Goal: Task Accomplishment & Management: Complete application form

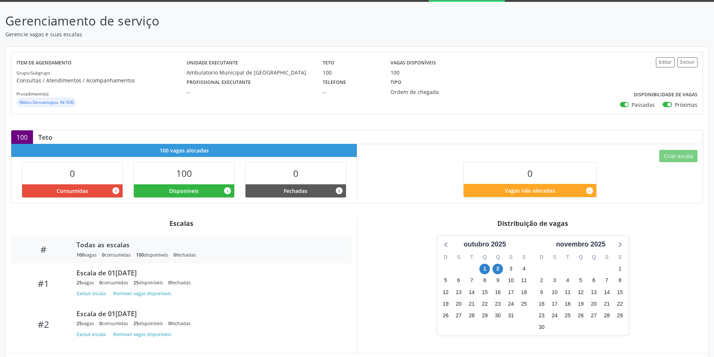
scroll to position [79, 0]
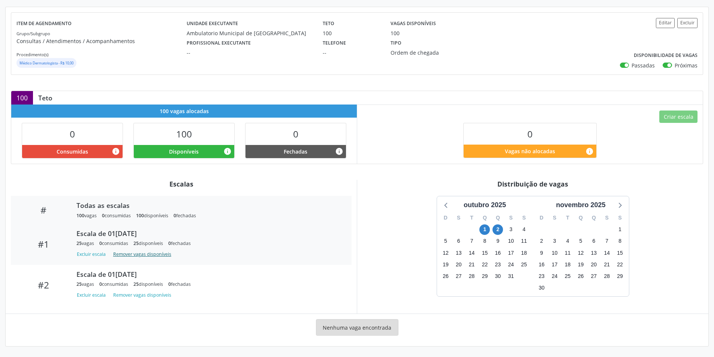
click at [141, 256] on button "Remover vagas disponíveis" at bounding box center [142, 254] width 64 height 10
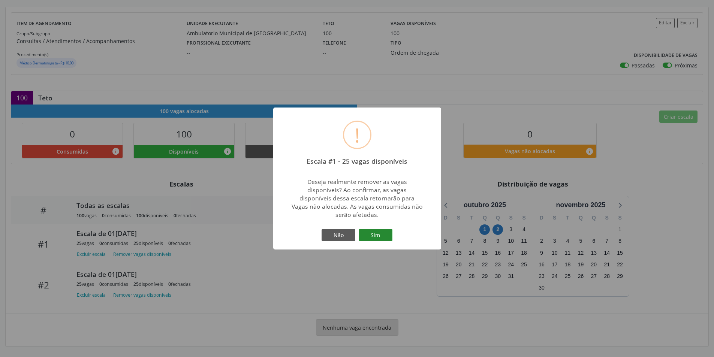
click at [371, 236] on button "Sim" at bounding box center [376, 235] width 34 height 13
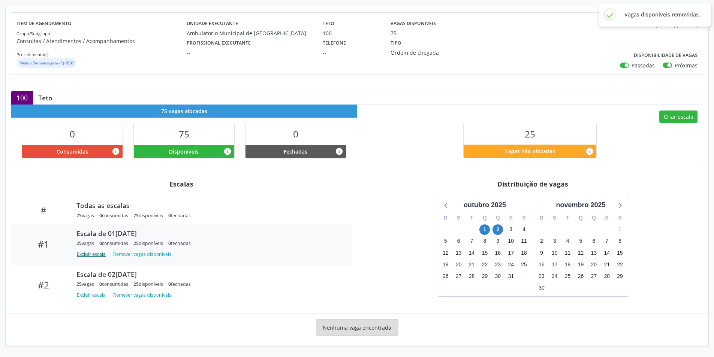
click at [102, 257] on button "Excluir escala" at bounding box center [92, 254] width 32 height 10
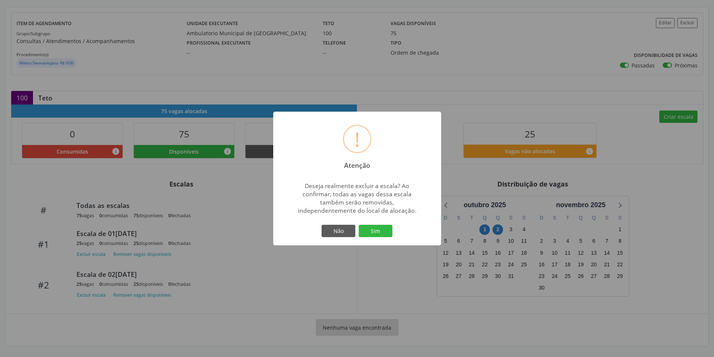
click at [373, 238] on div "Não Sim" at bounding box center [357, 231] width 74 height 16
click at [374, 236] on button "Sim" at bounding box center [376, 231] width 34 height 13
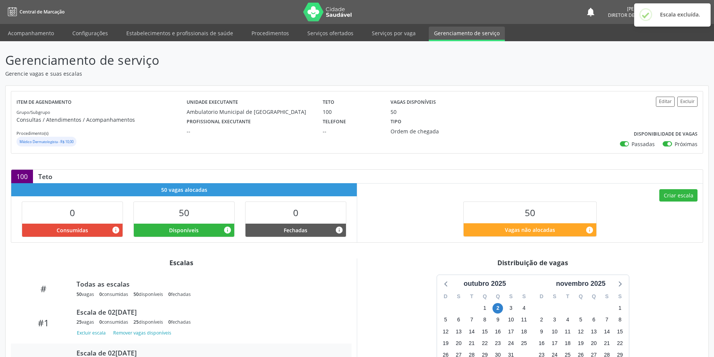
scroll to position [76, 0]
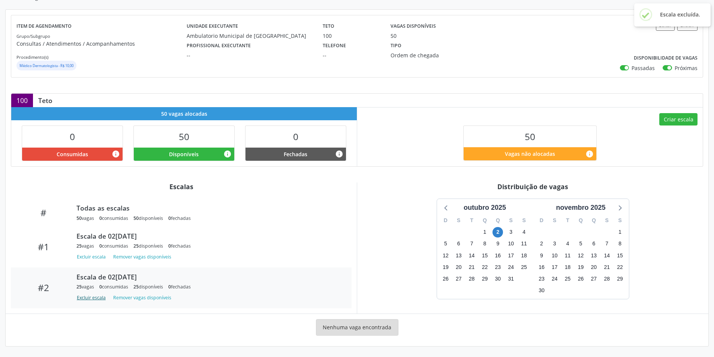
click at [94, 301] on button "Excluir escala" at bounding box center [92, 298] width 32 height 10
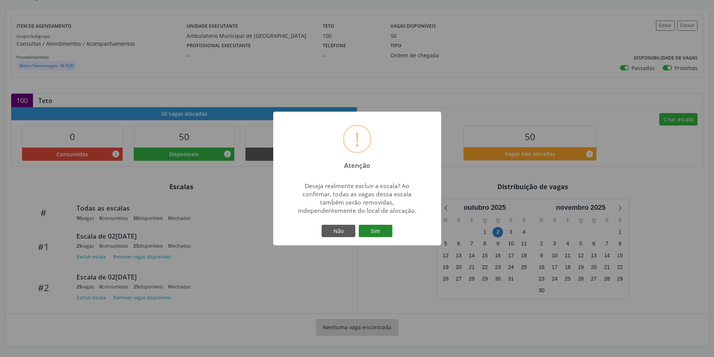
click at [380, 232] on button "Sim" at bounding box center [376, 231] width 34 height 13
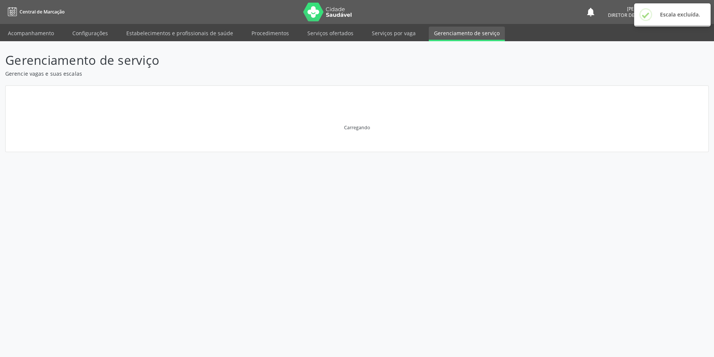
scroll to position [0, 0]
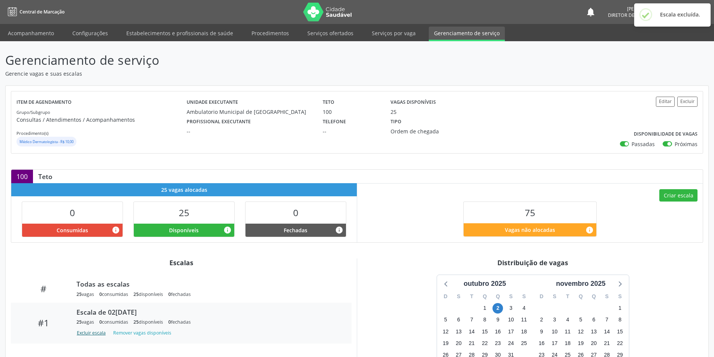
click at [88, 332] on button "Excluir escala" at bounding box center [92, 333] width 32 height 10
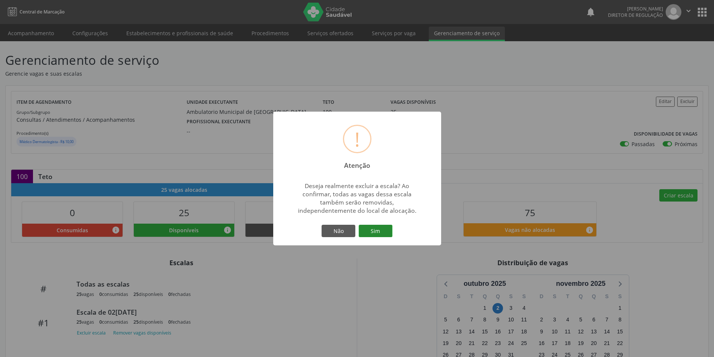
click at [373, 230] on button "Sim" at bounding box center [376, 231] width 34 height 13
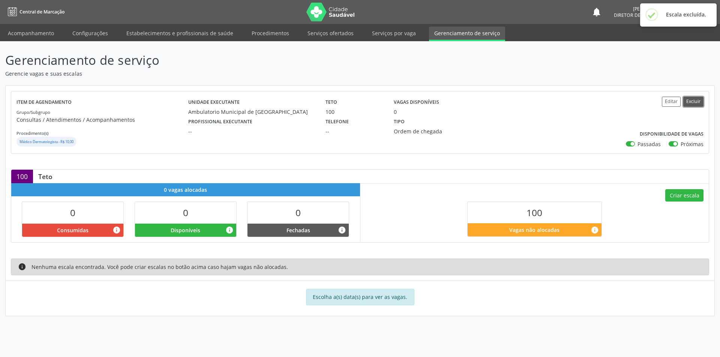
click at [697, 102] on button "Excluir" at bounding box center [693, 102] width 20 height 10
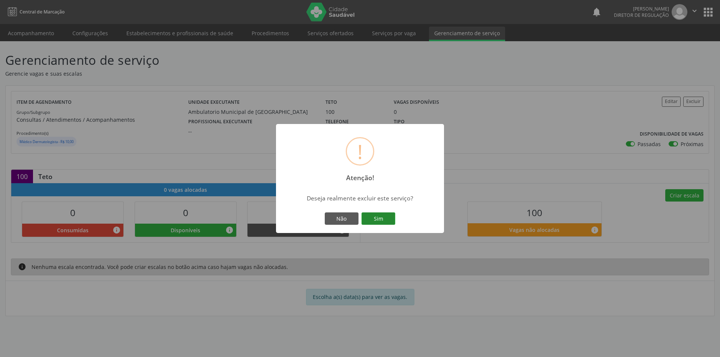
click at [389, 222] on button "Sim" at bounding box center [378, 219] width 34 height 13
click at [365, 219] on button "OK" at bounding box center [360, 219] width 34 height 13
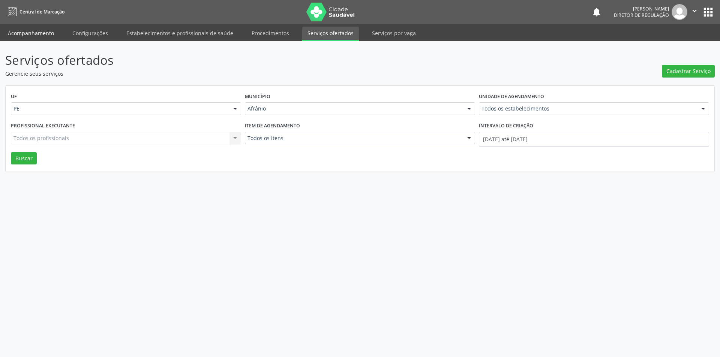
click at [43, 30] on link "Acompanhamento" at bounding box center [31, 33] width 57 height 13
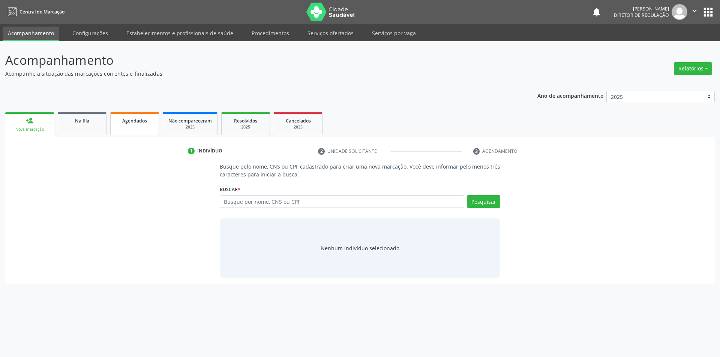
click at [136, 129] on link "Agendados" at bounding box center [134, 123] width 49 height 23
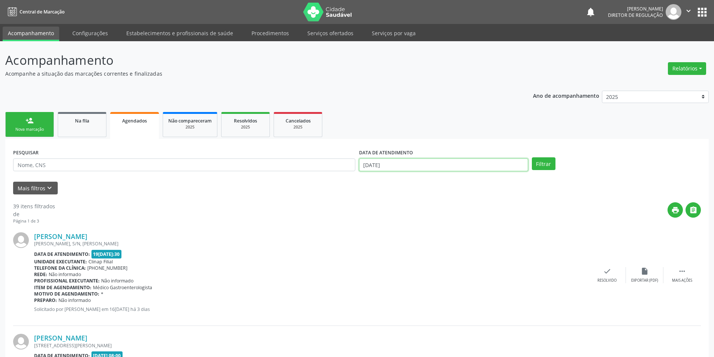
click at [388, 166] on input "[DATE]" at bounding box center [443, 165] width 169 height 13
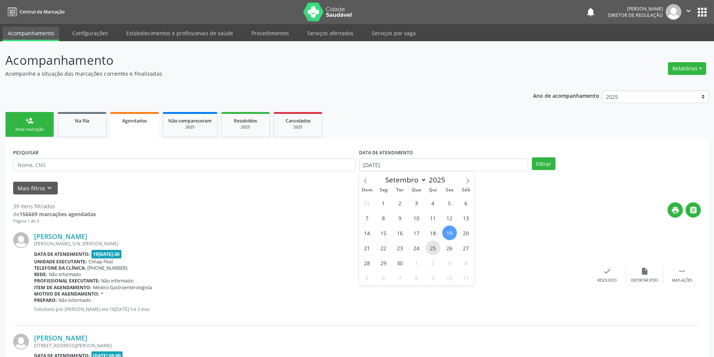
click at [430, 249] on span "25" at bounding box center [433, 248] width 15 height 15
type input "25/09/2025"
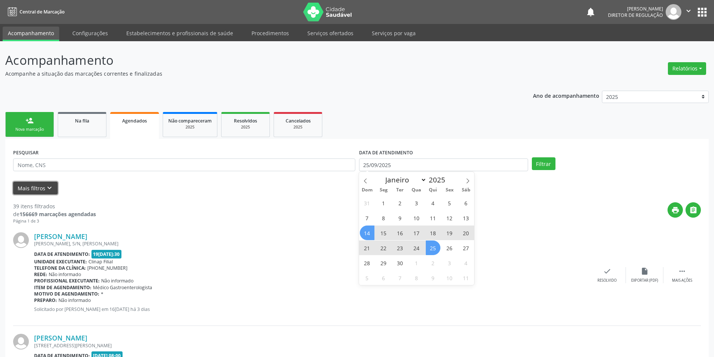
click at [42, 189] on button "Mais filtros keyboard_arrow_down" at bounding box center [35, 188] width 45 height 13
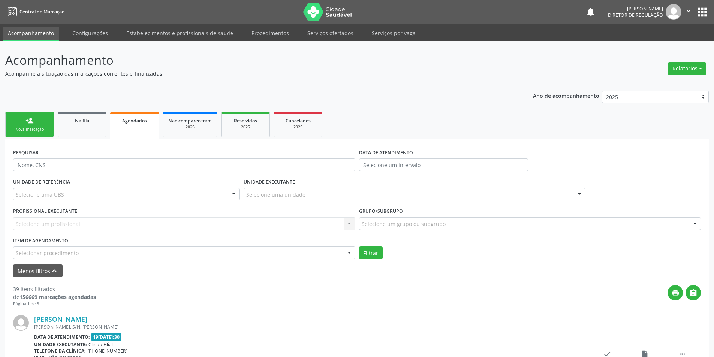
click at [149, 252] on div "Selecionar procedimento" at bounding box center [184, 253] width 342 height 13
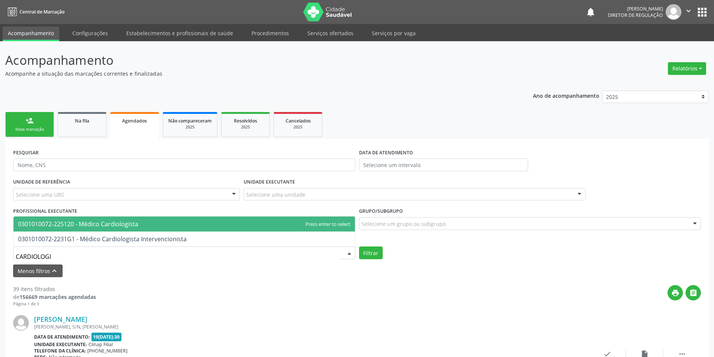
type input "CARDIOLOGIS"
click at [108, 222] on span "0301010072-225120 - Médico Cardiologista" at bounding box center [78, 224] width 120 height 8
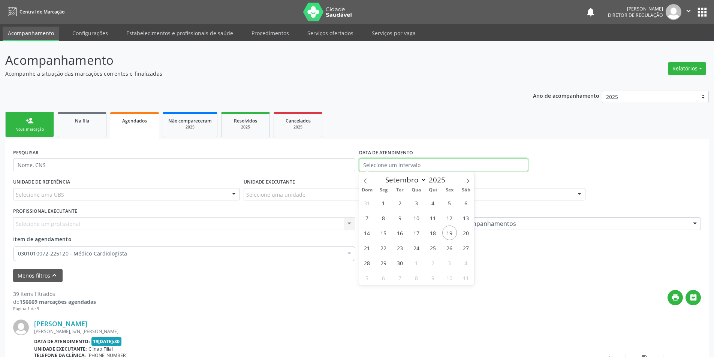
click at [430, 161] on input "text" at bounding box center [443, 165] width 169 height 13
click at [435, 247] on span "25" at bounding box center [433, 248] width 15 height 15
type input "25/09/2025"
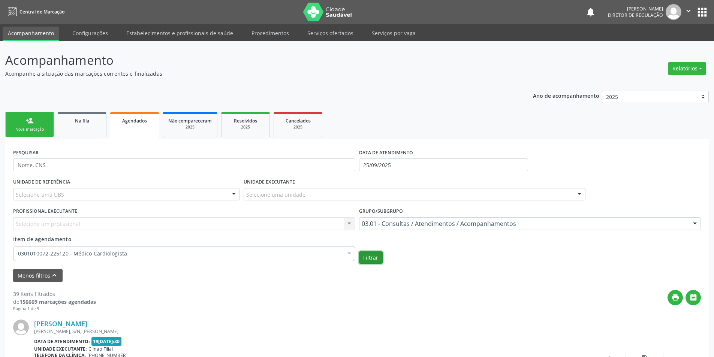
click at [376, 256] on button "Filtrar" at bounding box center [371, 257] width 24 height 13
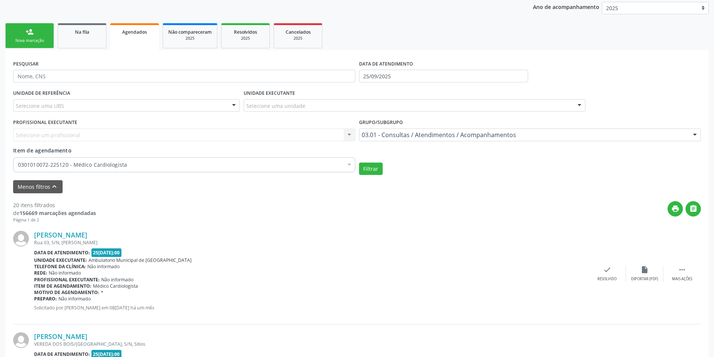
scroll to position [112, 0]
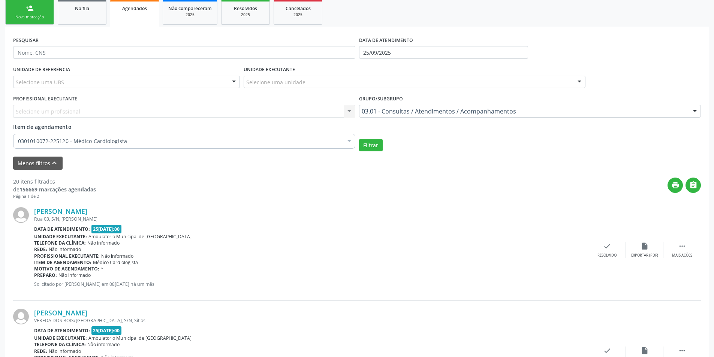
click at [32, 21] on link "person_add Nova marcação" at bounding box center [29, 12] width 49 height 25
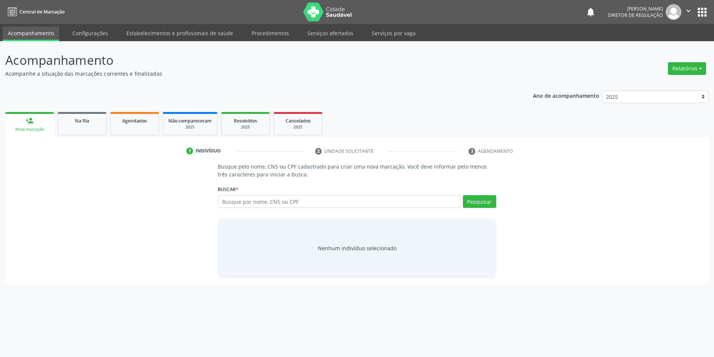
scroll to position [0, 0]
click at [272, 206] on input "text" at bounding box center [342, 201] width 245 height 13
type input "706806298477221"
click at [487, 202] on button "Pesquisar" at bounding box center [483, 201] width 33 height 13
type input "706806298477221"
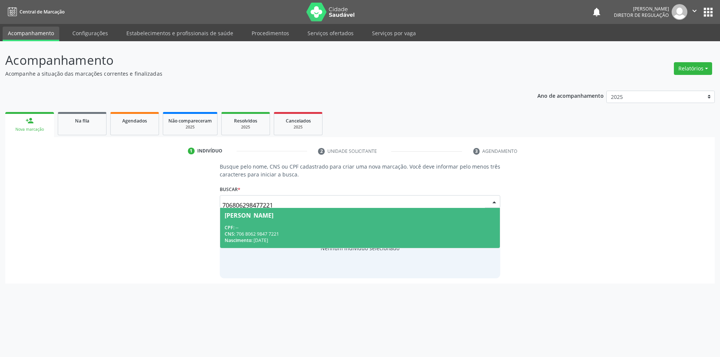
click at [346, 226] on div "CPF: --" at bounding box center [360, 228] width 271 height 6
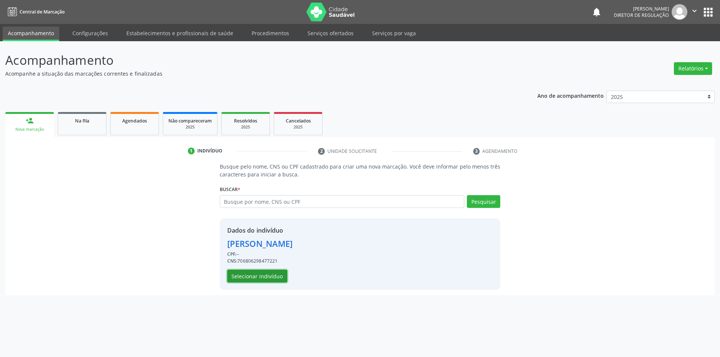
click at [262, 275] on button "Selecionar indivíduo" at bounding box center [257, 276] width 60 height 13
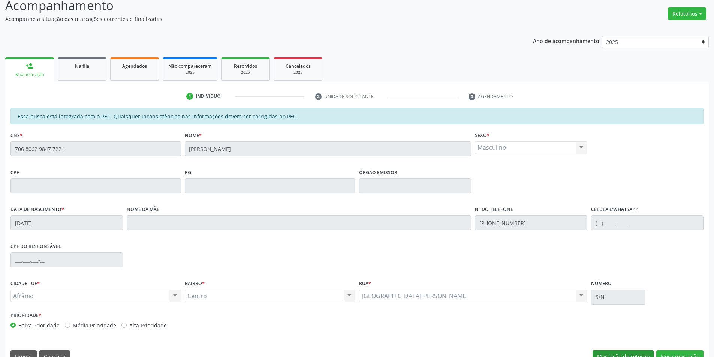
scroll to position [71, 0]
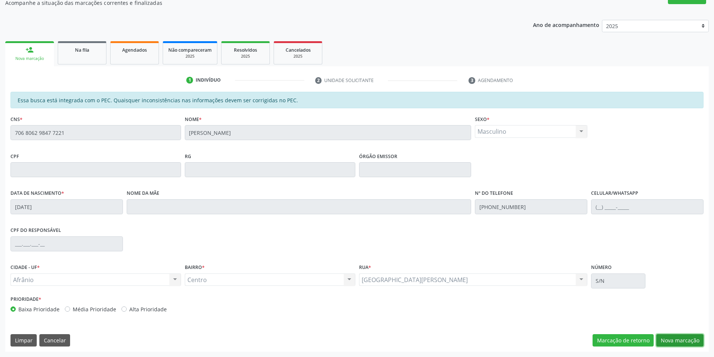
click at [686, 338] on button "Nova marcação" at bounding box center [679, 340] width 47 height 13
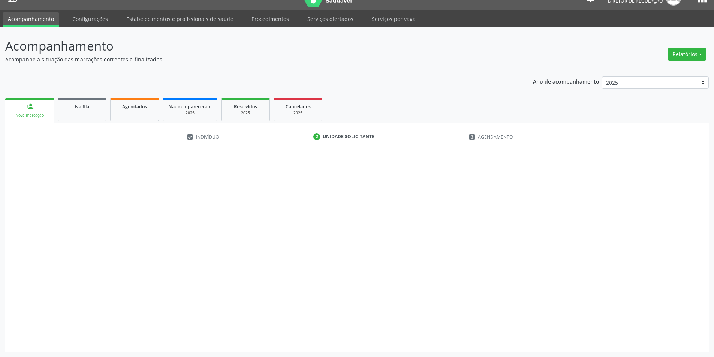
scroll to position [14, 0]
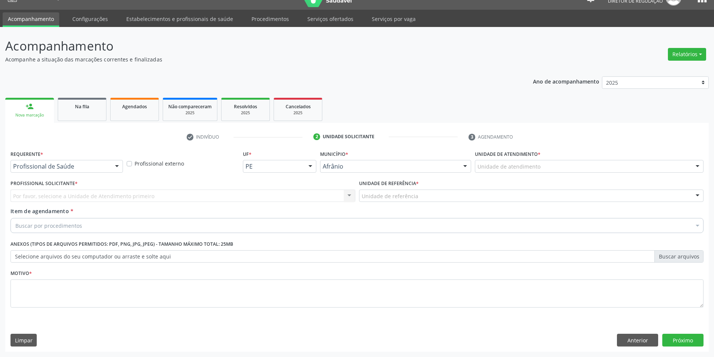
click at [562, 169] on div "Unidade de atendimento" at bounding box center [589, 166] width 229 height 13
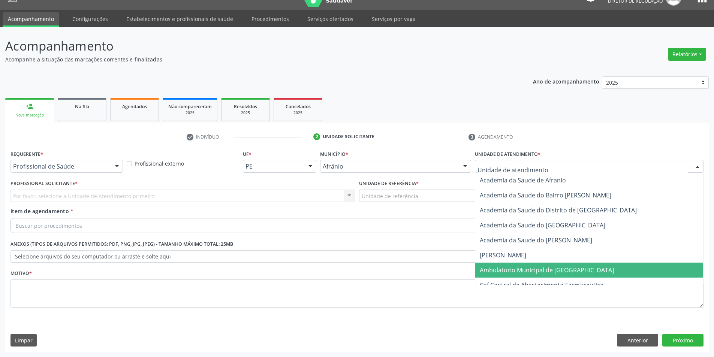
click at [530, 271] on span "Ambulatorio Municipal de [GEOGRAPHIC_DATA]" at bounding box center [547, 270] width 134 height 8
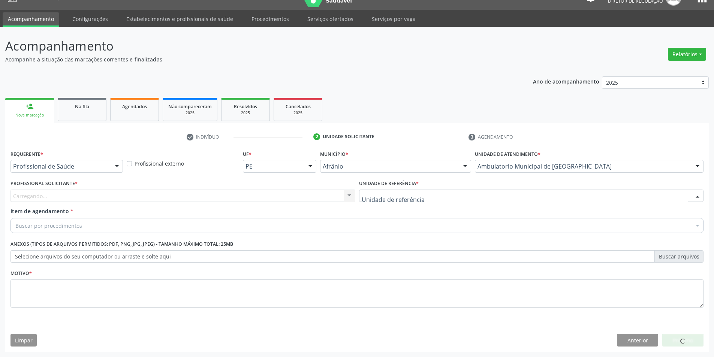
click at [428, 193] on div at bounding box center [531, 196] width 345 height 13
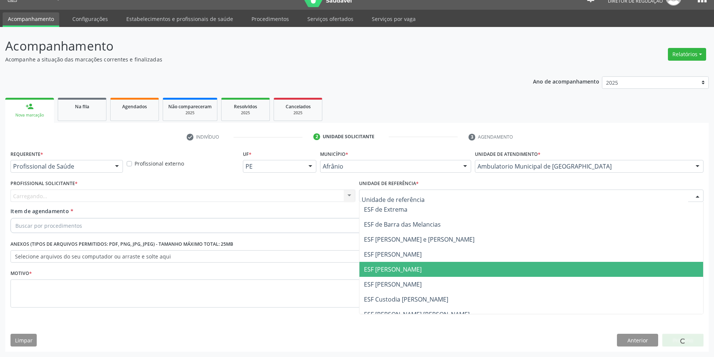
click at [411, 265] on span "ESF [PERSON_NAME]" at bounding box center [393, 269] width 58 height 8
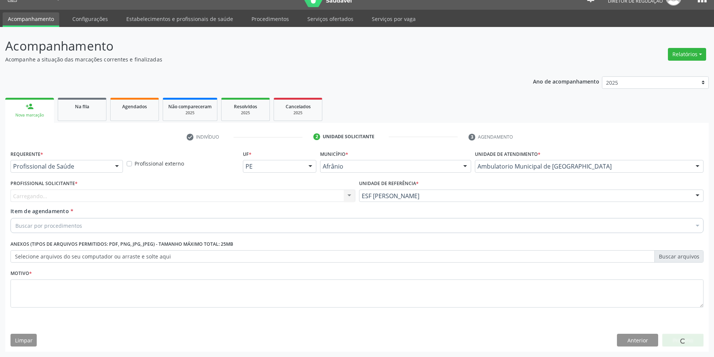
click at [274, 199] on div "Carregando... Nenhum resultado encontrado para: " " Não há nenhuma opção para s…" at bounding box center [182, 196] width 345 height 13
click at [274, 200] on div "Profissional solicitante" at bounding box center [182, 196] width 345 height 13
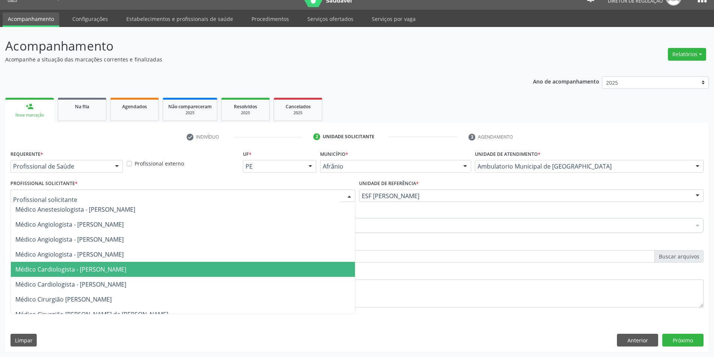
click at [134, 274] on span "Médico Cardiologista - [PERSON_NAME]" at bounding box center [183, 269] width 344 height 15
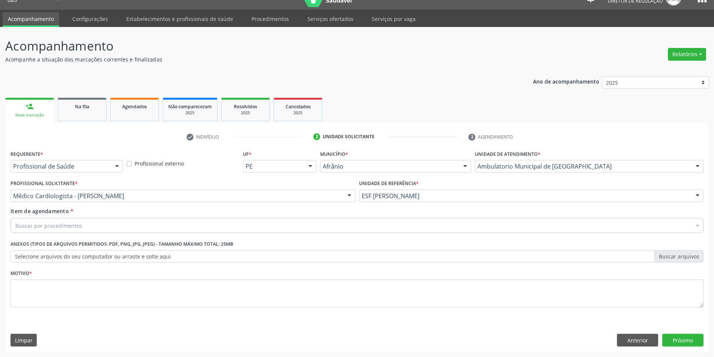
click at [144, 222] on div "Buscar por procedimentos" at bounding box center [356, 225] width 693 height 15
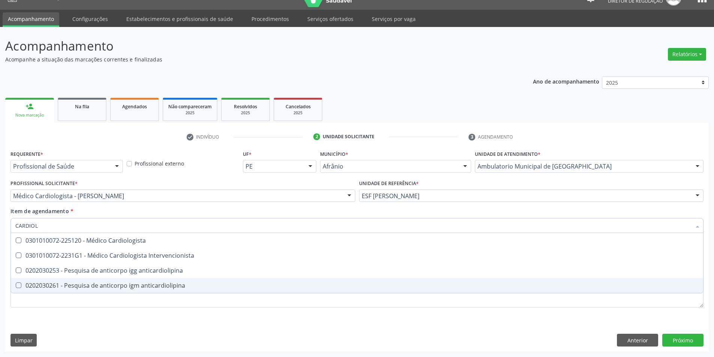
scroll to position [0, 0]
type input "CARDIOLO"
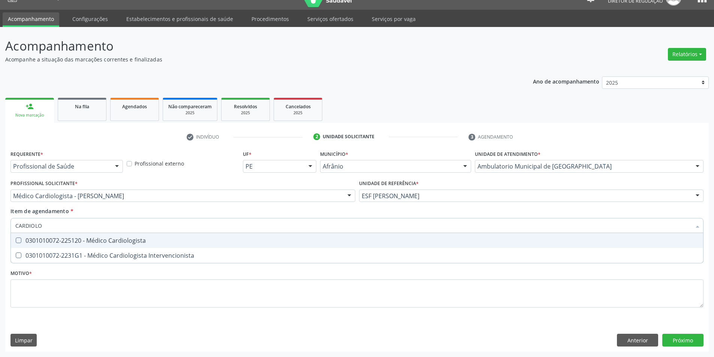
click at [132, 241] on div "0301010072-225120 - Médico Cardiologista" at bounding box center [356, 241] width 683 height 6
checkbox Cardiologista "true"
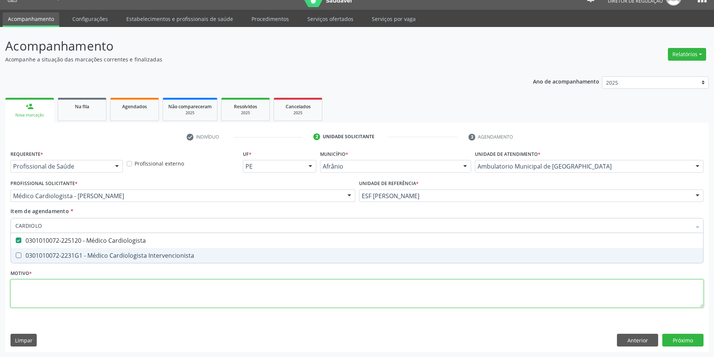
click at [96, 299] on div "Requerente * Profissional de Saúde Profissional de Saúde Paciente Nenhum result…" at bounding box center [356, 233] width 693 height 170
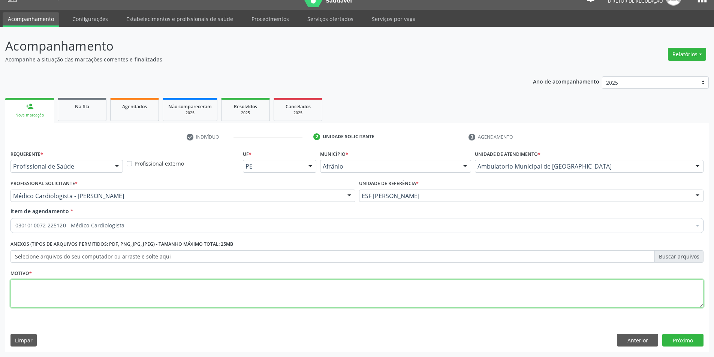
type textarea "'"
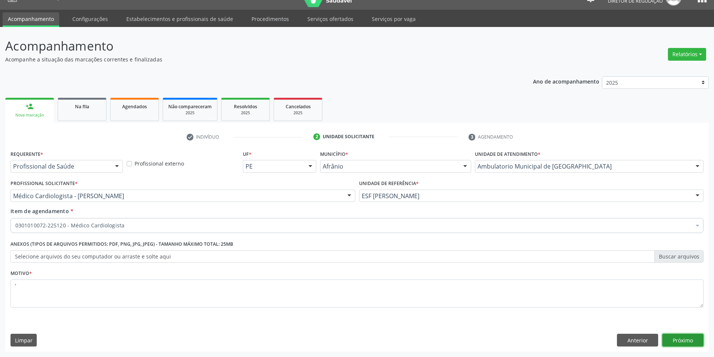
click at [689, 338] on button "Próximo" at bounding box center [682, 340] width 41 height 13
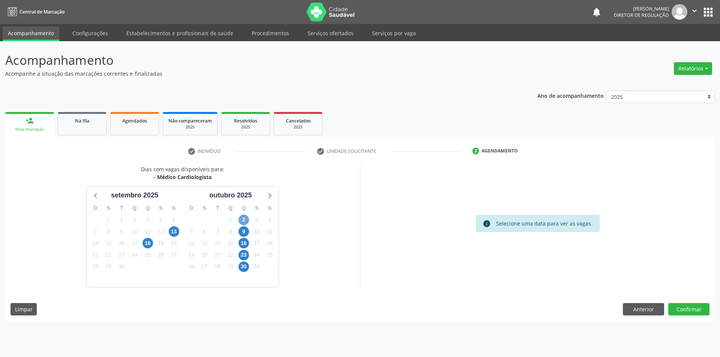
click at [245, 220] on span "2" at bounding box center [243, 220] width 10 height 10
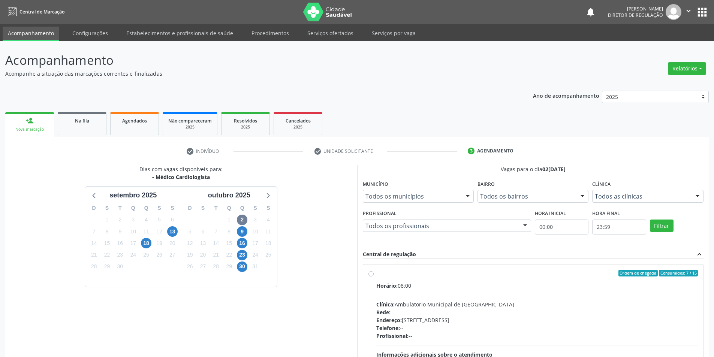
click at [433, 277] on label "Ordem de chegada Consumidos: 7 / 15 Horário: 08:00 Clínica: Ambulatorio Municip…" at bounding box center [537, 327] width 322 height 115
click at [374, 277] on input "Ordem de chegada Consumidos: 7 / 15 Horário: 08:00 Clínica: Ambulatorio Municip…" at bounding box center [370, 273] width 5 height 7
radio input "true"
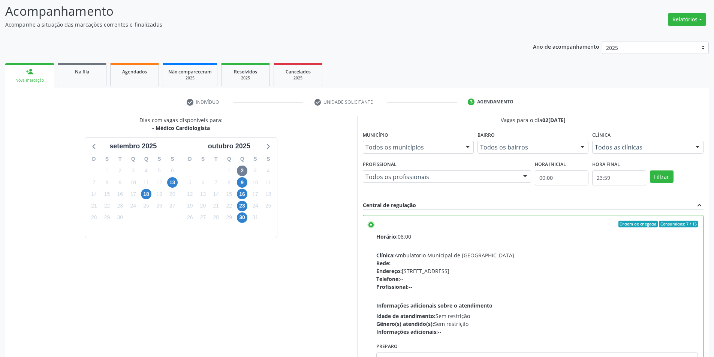
scroll to position [91, 0]
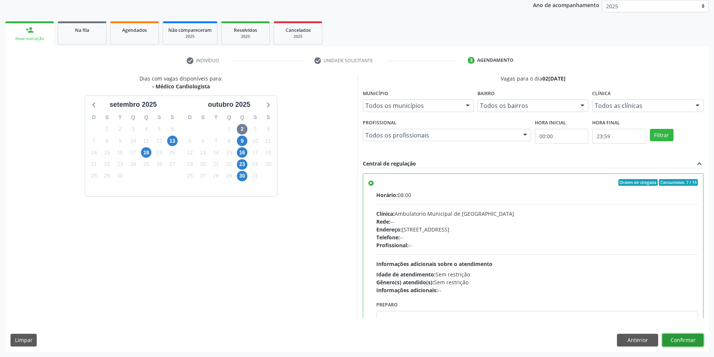
click at [672, 336] on button "Confirmar" at bounding box center [682, 340] width 41 height 13
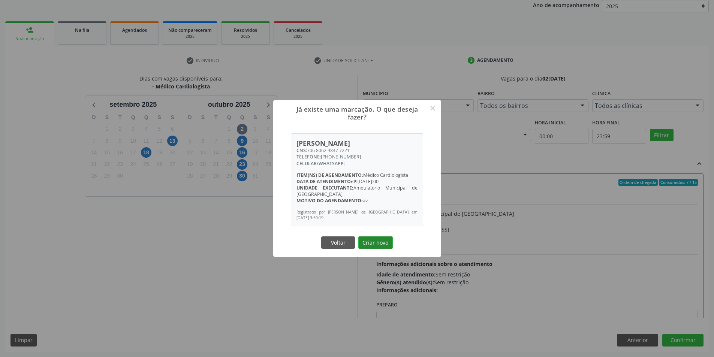
click at [374, 239] on button "Criar novo" at bounding box center [375, 243] width 34 height 13
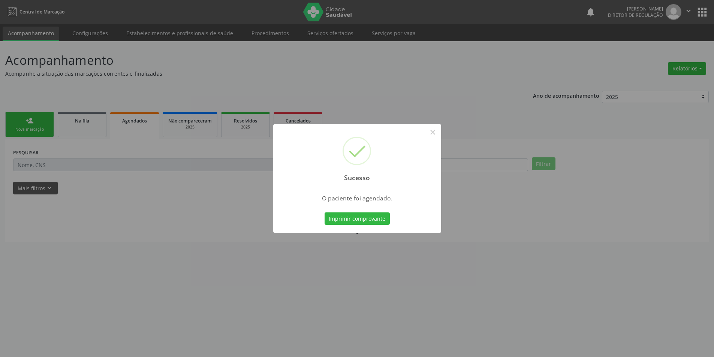
scroll to position [0, 0]
click at [437, 133] on button "×" at bounding box center [435, 132] width 13 height 13
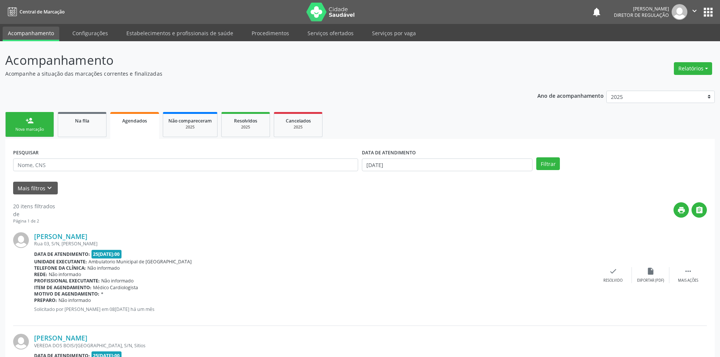
click at [401, 152] on button "×" at bounding box center [398, 155] width 6 height 6
click at [65, 125] on link "Na fila" at bounding box center [82, 124] width 49 height 25
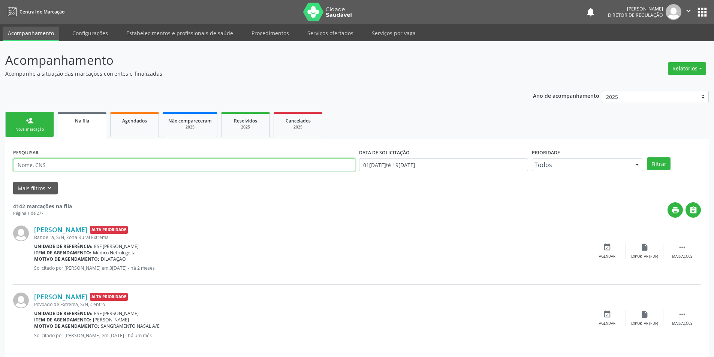
click at [66, 166] on input "text" at bounding box center [184, 165] width 342 height 13
type input "70860701217985"
click at [657, 165] on button "Filtrar" at bounding box center [659, 163] width 24 height 13
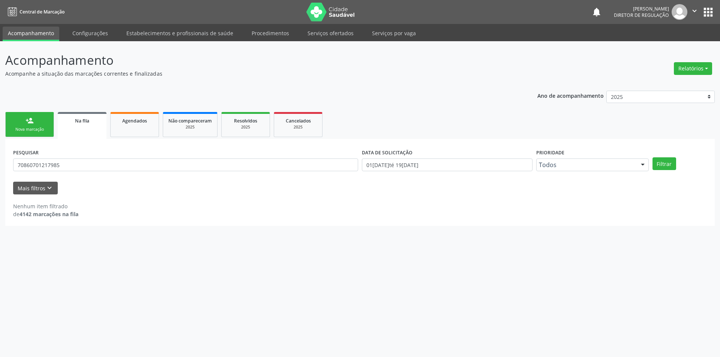
drag, startPoint x: 116, startPoint y: 173, endPoint x: 0, endPoint y: 163, distance: 116.2
click at [0, 163] on div "Acompanhamento Acompanhe a situação das marcações correntes e finalizadas Relat…" at bounding box center [360, 199] width 720 height 316
drag, startPoint x: 78, startPoint y: 166, endPoint x: 0, endPoint y: 175, distance: 78.9
click at [0, 174] on div "Acompanhamento Acompanhe a situação das marcações correntes e finalizadas Relat…" at bounding box center [360, 199] width 720 height 316
click at [33, 123] on div "person_add" at bounding box center [29, 121] width 8 height 8
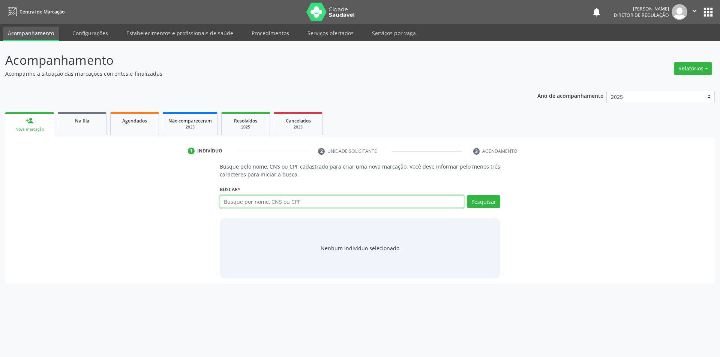
click at [249, 203] on input "text" at bounding box center [342, 201] width 245 height 13
paste input "70860701217985"
type input "70860701217985"
click at [490, 208] on div "Pesquisar" at bounding box center [482, 204] width 36 height 18
click at [488, 205] on button "Pesquisar" at bounding box center [483, 201] width 33 height 13
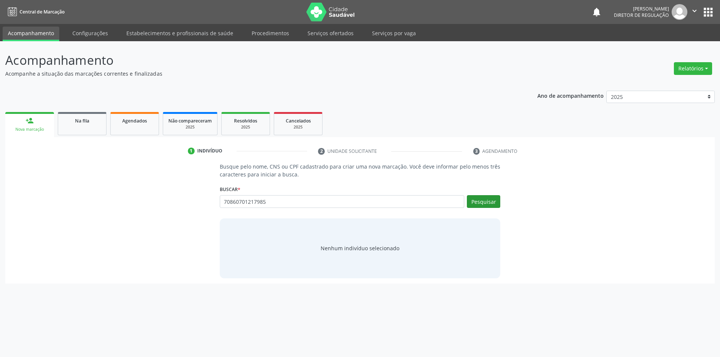
type input "70860701217985"
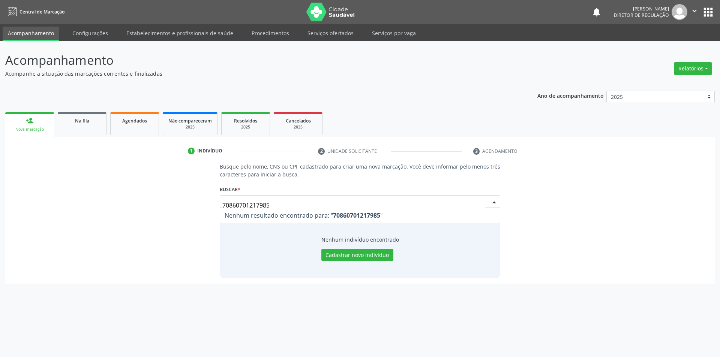
drag, startPoint x: 313, startPoint y: 200, endPoint x: 2, endPoint y: 185, distance: 311.1
click at [0, 194] on div "Acompanhamento Acompanhe a situação das marcações correntes e finalizadas Relat…" at bounding box center [360, 199] width 720 height 316
type input "706209732452570"
click at [481, 211] on div "Pesquisar" at bounding box center [482, 204] width 36 height 18
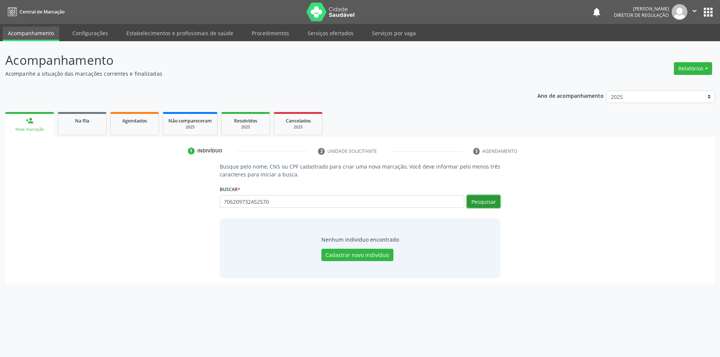
click at [482, 200] on button "Pesquisar" at bounding box center [483, 201] width 33 height 13
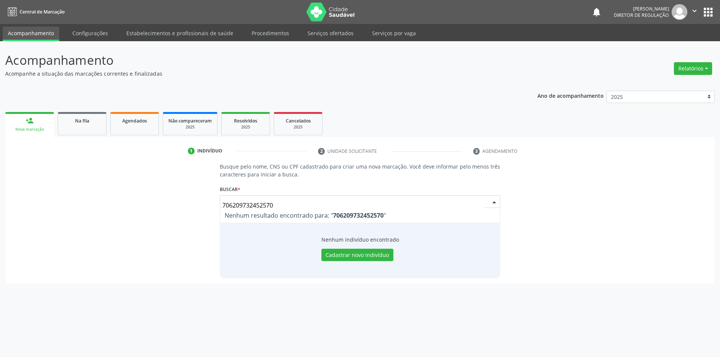
drag, startPoint x: 345, startPoint y: 206, endPoint x: 143, endPoint y: 203, distance: 202.0
click at [144, 205] on div "Busque pelo nome, CNS ou CPF cadastrado para criar uma nova marcação. Você deve…" at bounding box center [359, 220] width 699 height 115
type input "708204161124242"
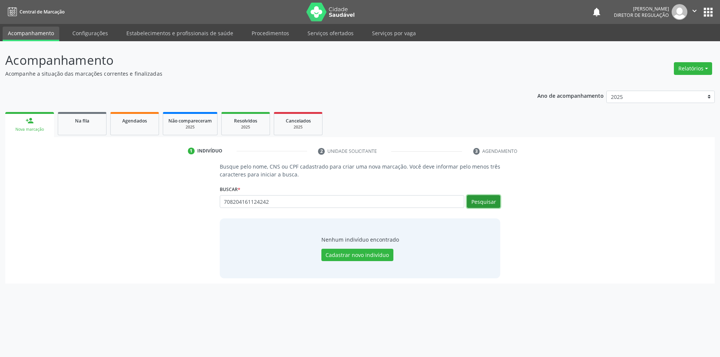
click at [488, 202] on button "Pesquisar" at bounding box center [483, 201] width 33 height 13
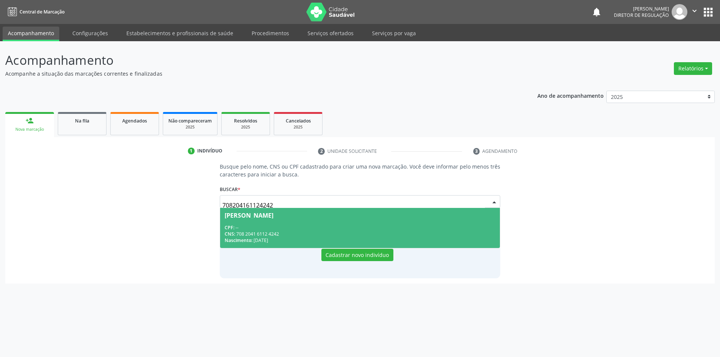
click at [340, 226] on div "CPF: --" at bounding box center [360, 228] width 271 height 6
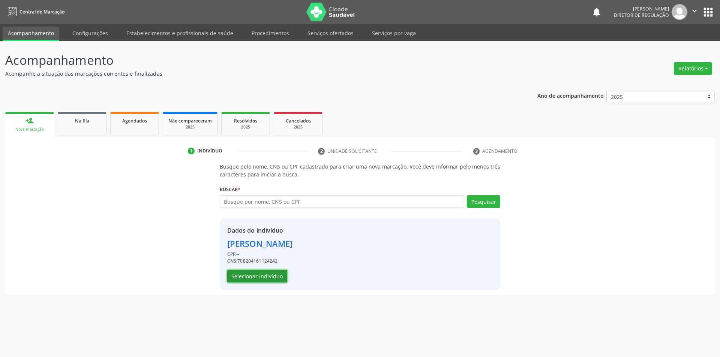
click at [258, 277] on button "Selecionar indivíduo" at bounding box center [257, 276] width 60 height 13
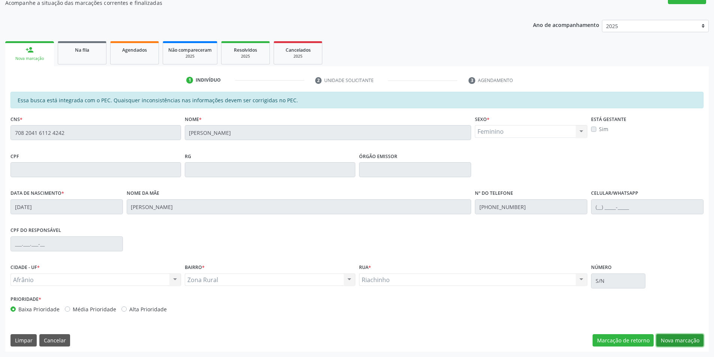
click at [684, 344] on button "Nova marcação" at bounding box center [679, 340] width 47 height 13
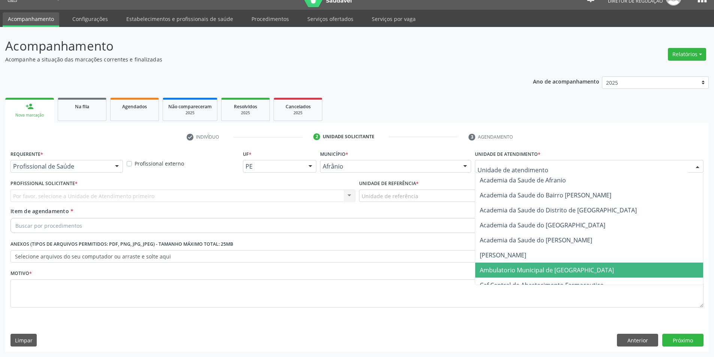
click at [511, 267] on span "Ambulatorio Municipal de [GEOGRAPHIC_DATA]" at bounding box center [547, 270] width 134 height 8
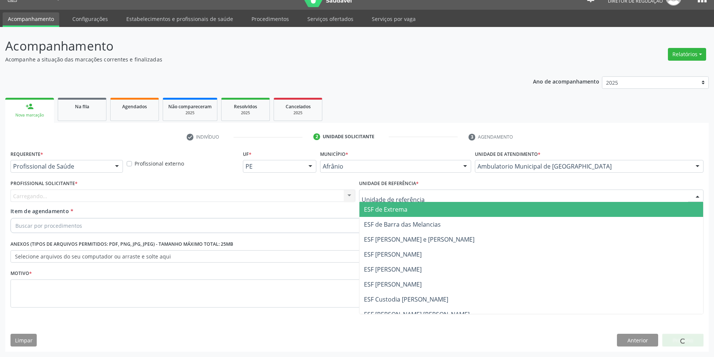
click at [421, 198] on div at bounding box center [531, 196] width 345 height 13
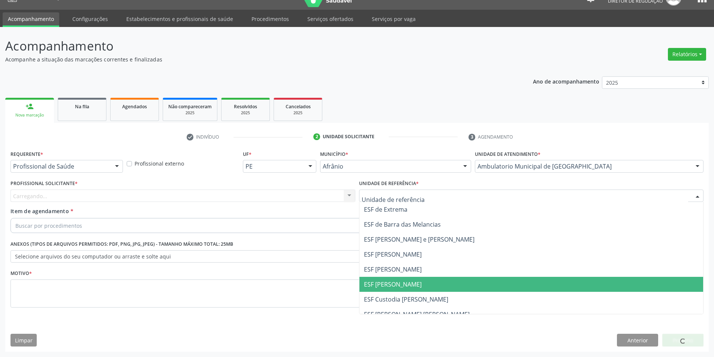
click at [402, 277] on span "ESF [PERSON_NAME]" at bounding box center [531, 284] width 344 height 15
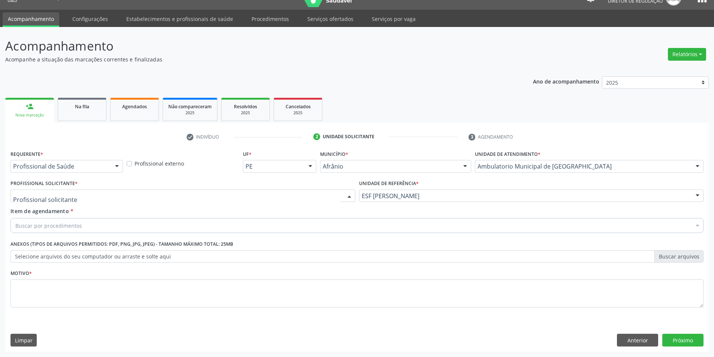
click at [241, 200] on div at bounding box center [182, 196] width 345 height 13
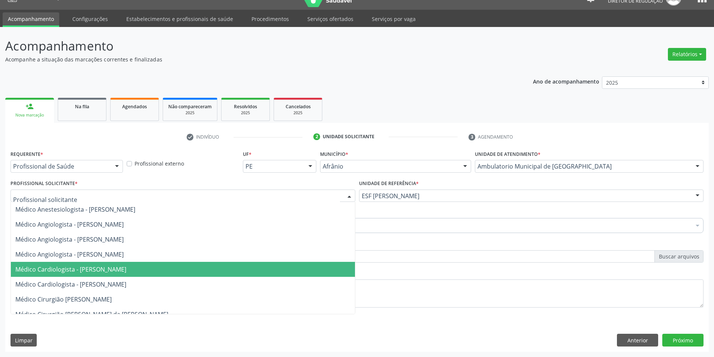
click at [126, 271] on span "Médico Cardiologista - [PERSON_NAME]" at bounding box center [70, 269] width 111 height 8
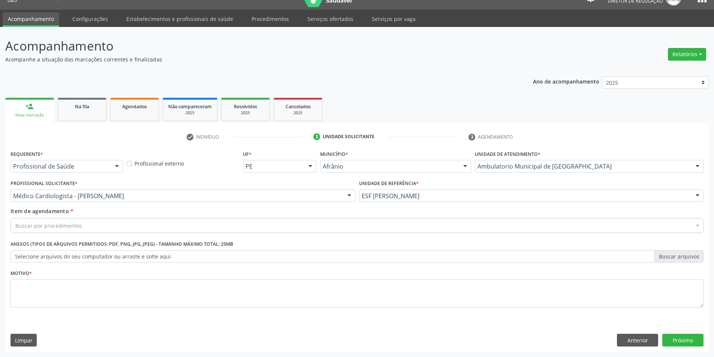
click at [90, 222] on div "Buscar por procedimentos" at bounding box center [356, 225] width 693 height 15
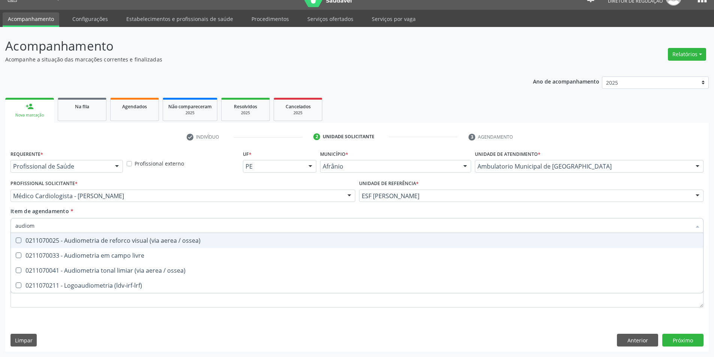
type input "audiome"
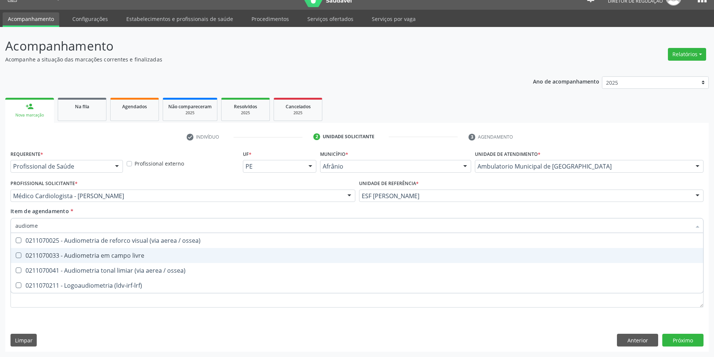
click at [111, 250] on span "0211070033 - Audiometria em campo livre" at bounding box center [357, 255] width 692 height 15
checkbox livre "true"
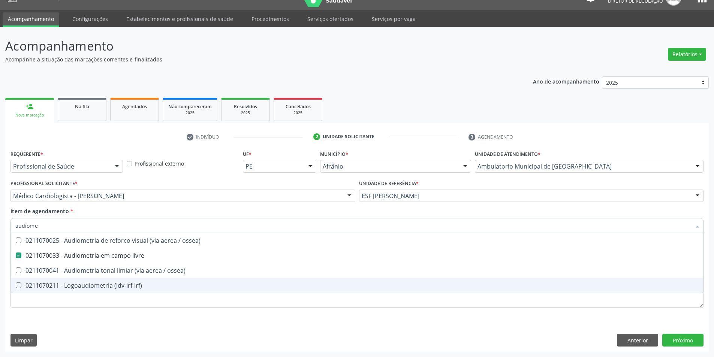
click at [78, 311] on div "Requerente * Profissional de Saúde Profissional de Saúde Paciente Nenhum result…" at bounding box center [356, 233] width 693 height 170
click at [76, 278] on li "0211070041 - Audiometria tonal limiar (via aerea / ossea)" at bounding box center [357, 270] width 692 height 15
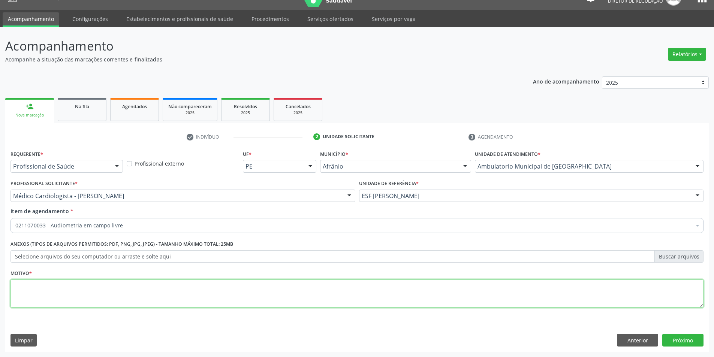
click at [76, 303] on textarea at bounding box center [356, 294] width 693 height 28
click at [144, 304] on textarea at bounding box center [356, 294] width 693 height 28
type textarea "'"
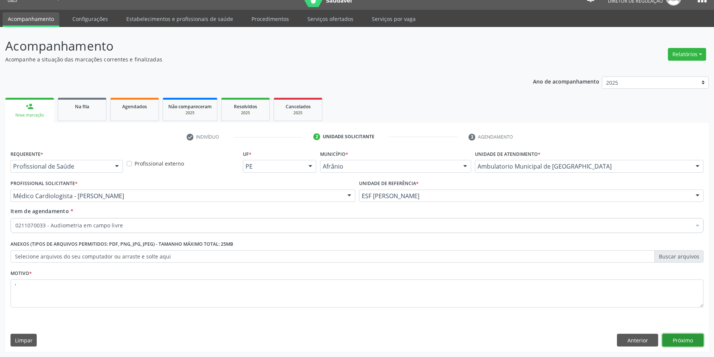
click at [693, 342] on button "Próximo" at bounding box center [682, 340] width 41 height 13
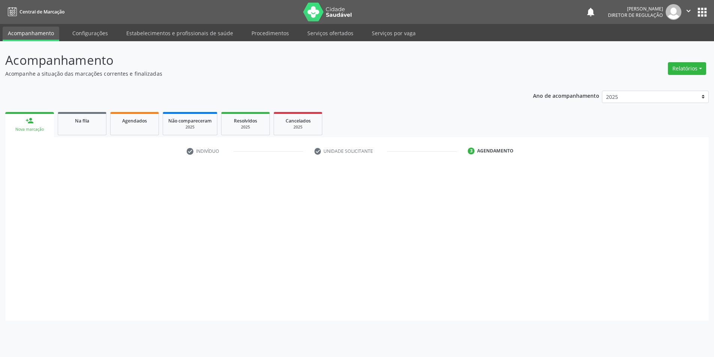
scroll to position [0, 0]
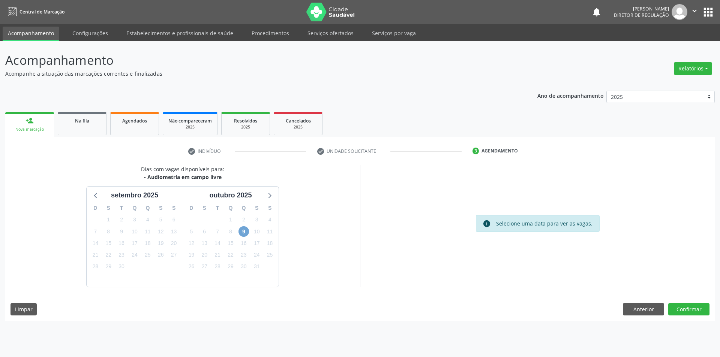
click at [244, 232] on span "9" at bounding box center [243, 231] width 10 height 10
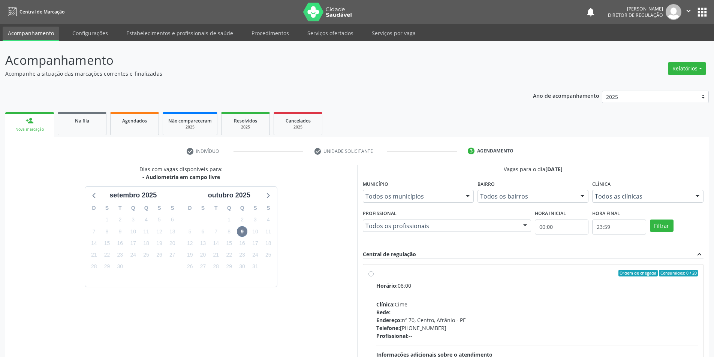
click at [384, 275] on div "Ordem de chegada Consumidos: 0 / 20" at bounding box center [537, 273] width 322 height 7
click at [374, 275] on input "Ordem de chegada Consumidos: 0 / 20 Horário: 08:00 Clínica: Cime Rede: -- Ender…" at bounding box center [370, 273] width 5 height 7
radio input "true"
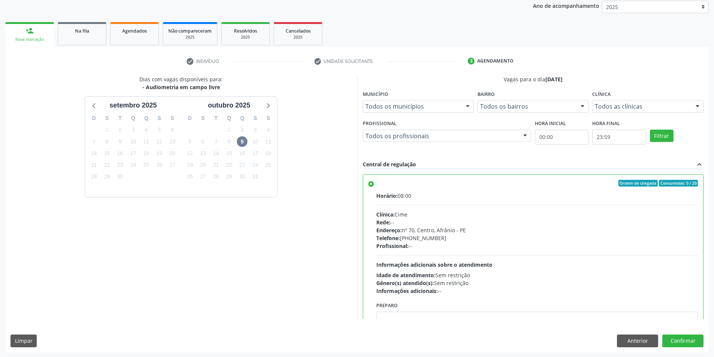
scroll to position [91, 0]
click at [695, 343] on button "Confirmar" at bounding box center [682, 340] width 41 height 13
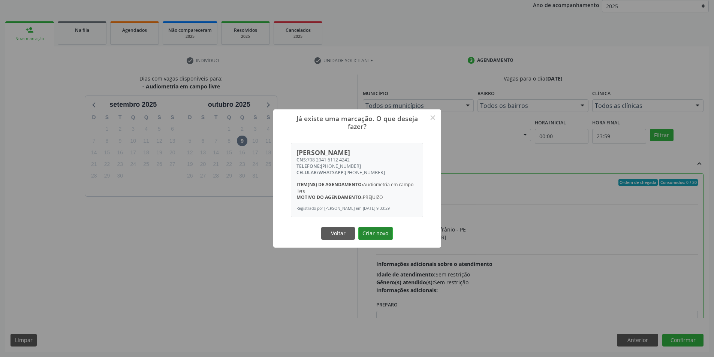
click at [371, 230] on button "Criar novo" at bounding box center [375, 233] width 34 height 13
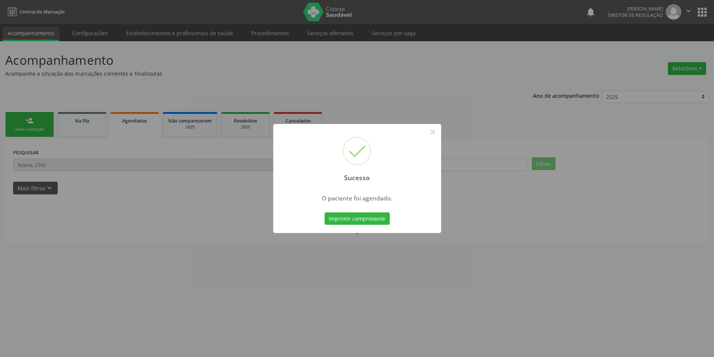
scroll to position [0, 0]
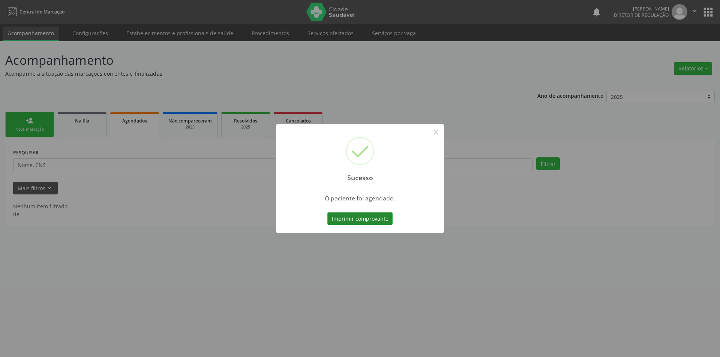
click at [374, 217] on button "Imprimir comprovante" at bounding box center [359, 219] width 65 height 13
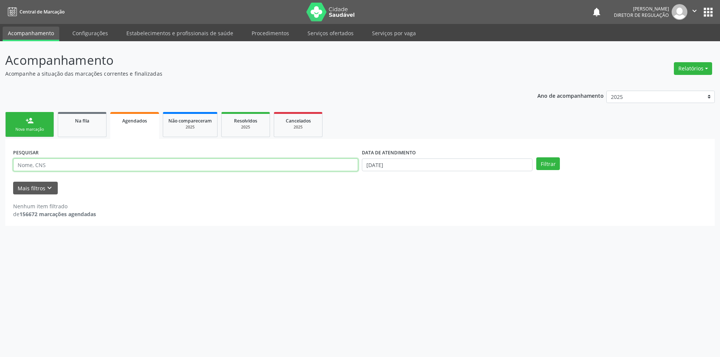
click at [66, 161] on input "text" at bounding box center [185, 165] width 345 height 13
drag, startPoint x: 143, startPoint y: 163, endPoint x: 0, endPoint y: 171, distance: 143.4
click at [0, 171] on div "Acompanhamento Acompanhe a situação das marcações correntes e finalizadas Relat…" at bounding box center [360, 199] width 720 height 316
type input "709209220049739"
click at [103, 126] on link "Na fila" at bounding box center [82, 124] width 49 height 25
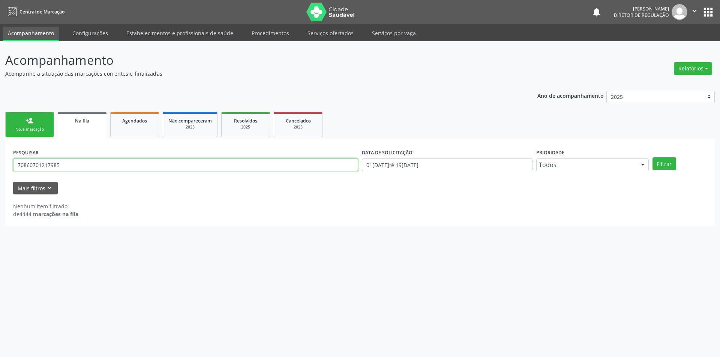
drag, startPoint x: 85, startPoint y: 169, endPoint x: 0, endPoint y: 147, distance: 87.5
click at [0, 147] on div "Acompanhamento Acompanhe a situação das marcações correntes e finalizadas Relat…" at bounding box center [360, 199] width 720 height 316
paste input "9209220049739"
type input "709209220049739"
click at [665, 166] on button "Filtrar" at bounding box center [664, 163] width 24 height 13
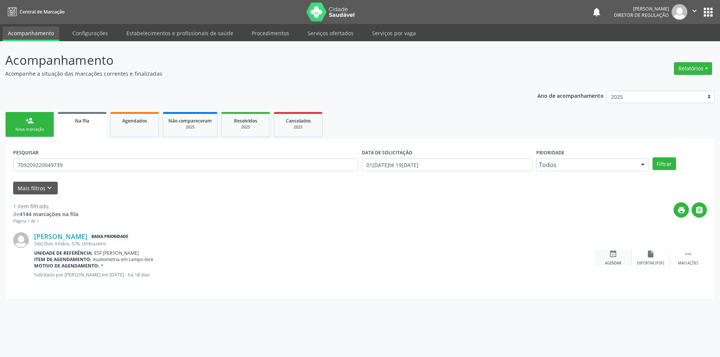
click at [614, 256] on icon "event_available" at bounding box center [613, 254] width 8 height 8
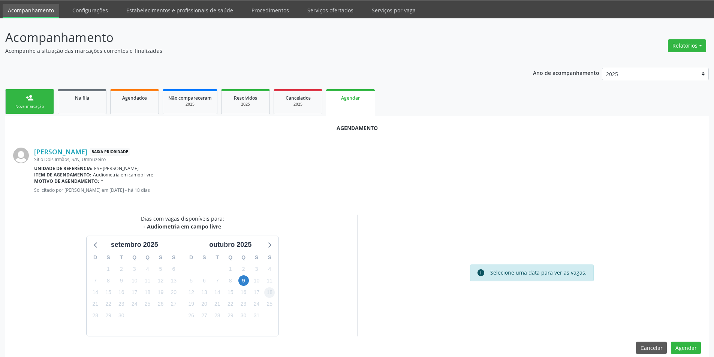
scroll to position [33, 0]
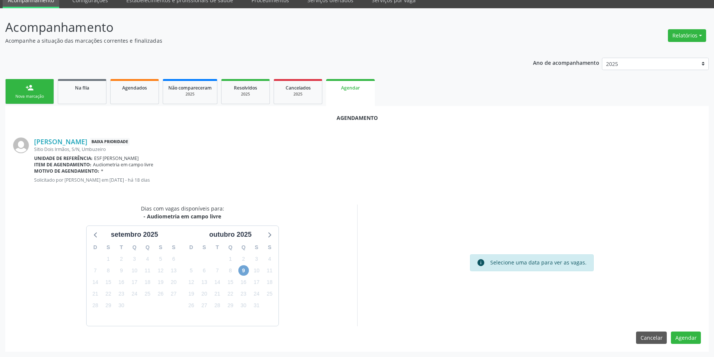
click at [247, 269] on span "9" at bounding box center [243, 270] width 10 height 10
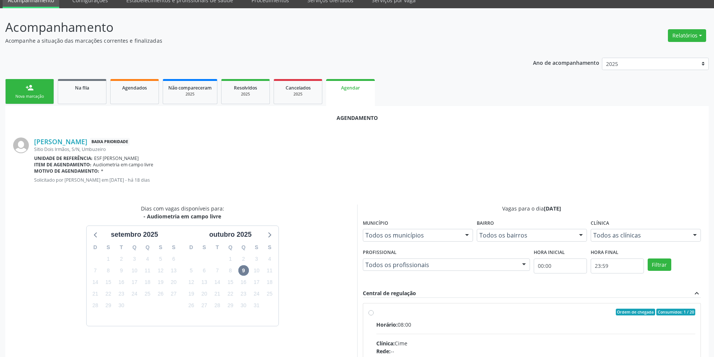
radio input "true"
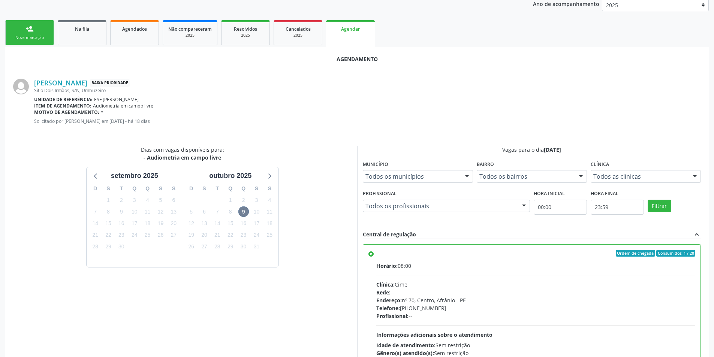
scroll to position [155, 0]
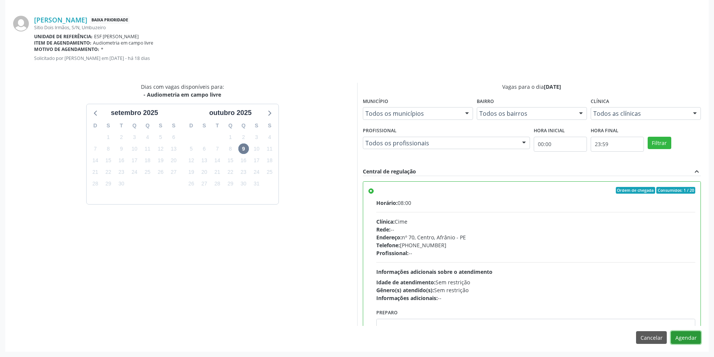
click at [685, 340] on button "Agendar" at bounding box center [686, 337] width 30 height 13
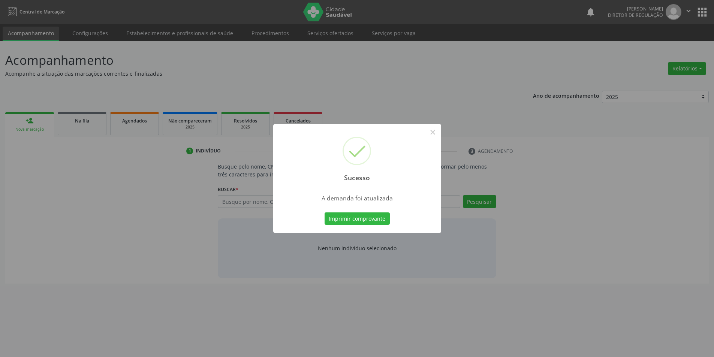
scroll to position [0, 0]
click at [337, 220] on button "Imprimir comprovante" at bounding box center [359, 219] width 65 height 13
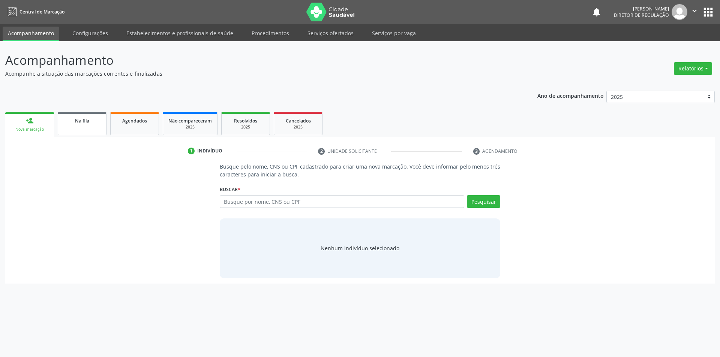
click at [78, 126] on link "Na fila" at bounding box center [82, 123] width 49 height 23
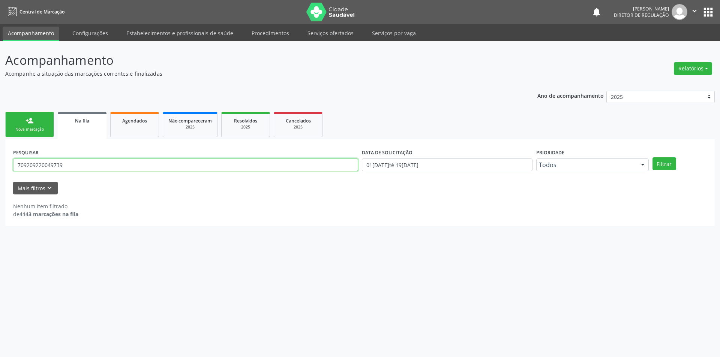
drag, startPoint x: 68, startPoint y: 163, endPoint x: 0, endPoint y: 162, distance: 67.8
click at [0, 165] on div "Acompanhamento Acompanhe a situação das marcações correntes e finalizadas Relat…" at bounding box center [360, 199] width 720 height 316
type input "705803412671833"
click at [662, 164] on button "Filtrar" at bounding box center [664, 163] width 24 height 13
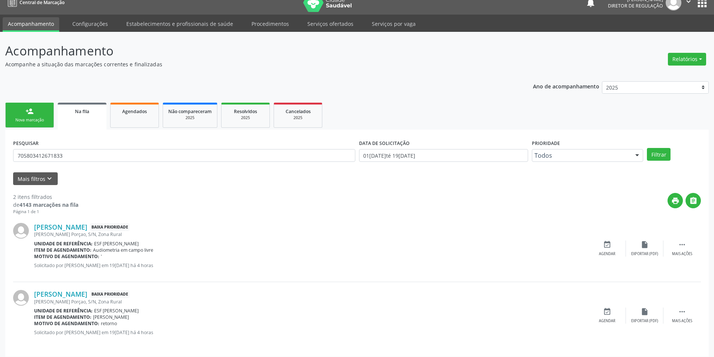
scroll to position [14, 0]
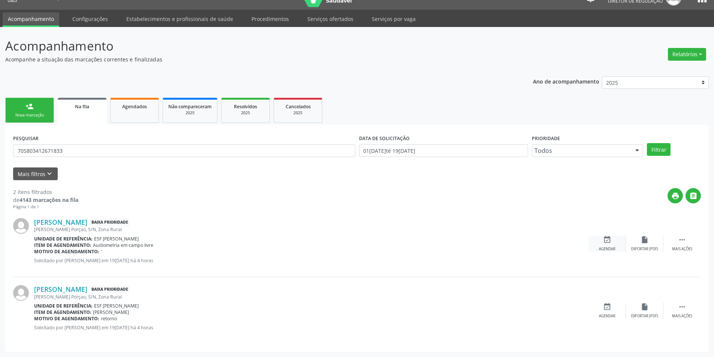
click at [614, 244] on div "event_available Agendar" at bounding box center [606, 244] width 37 height 16
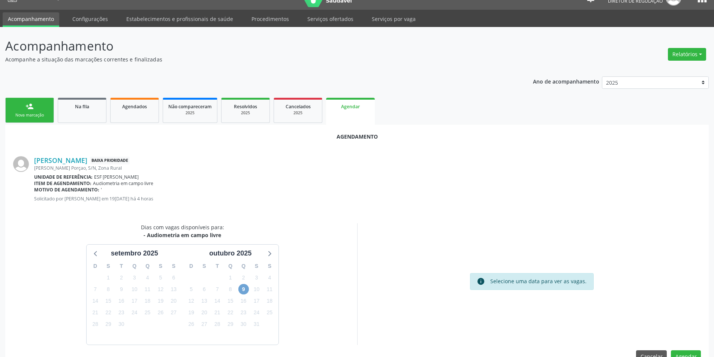
click at [242, 288] on span "9" at bounding box center [243, 289] width 10 height 10
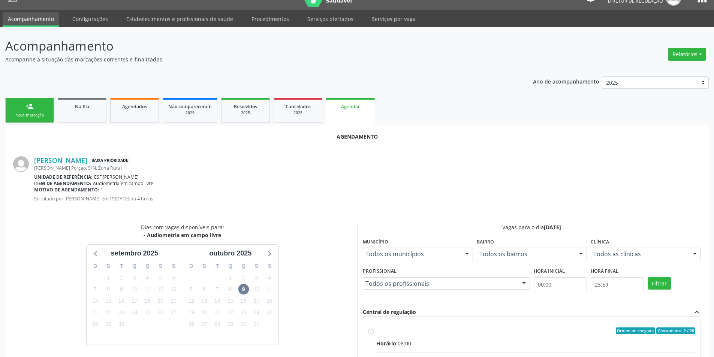
click at [428, 328] on div "Ordem de chegada Consumidos: 2 / 20" at bounding box center [535, 331] width 319 height 7
click at [374, 328] on input "Ordem de chegada Consumidos: 2 / 20 Horário: 08:00 Clínica: Cime Rede: -- Ender…" at bounding box center [370, 331] width 5 height 7
radio input "true"
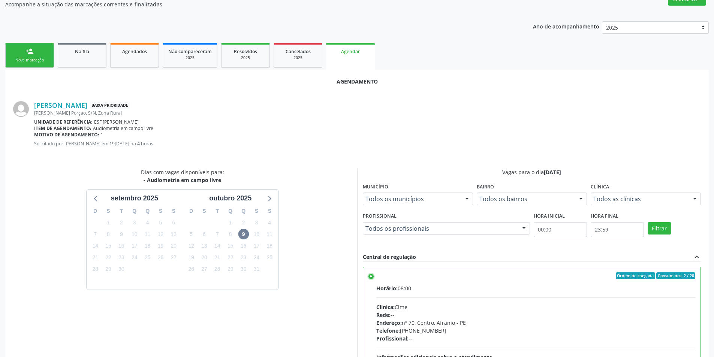
scroll to position [155, 0]
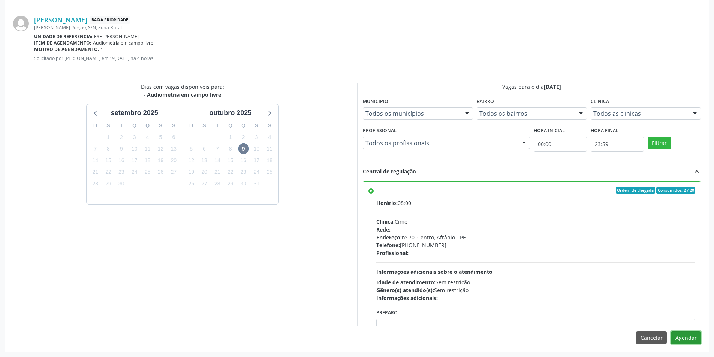
click at [693, 339] on button "Agendar" at bounding box center [686, 337] width 30 height 13
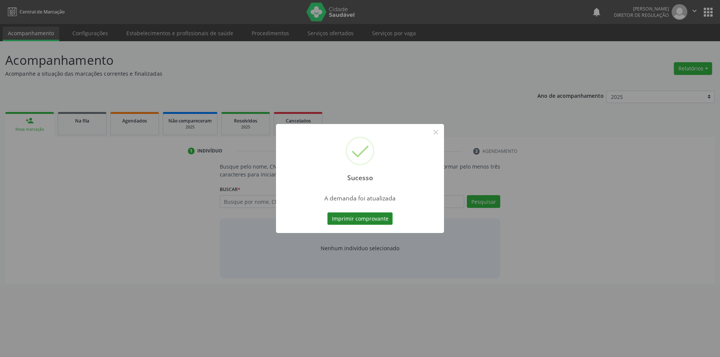
click at [368, 224] on button "Imprimir comprovante" at bounding box center [359, 219] width 65 height 13
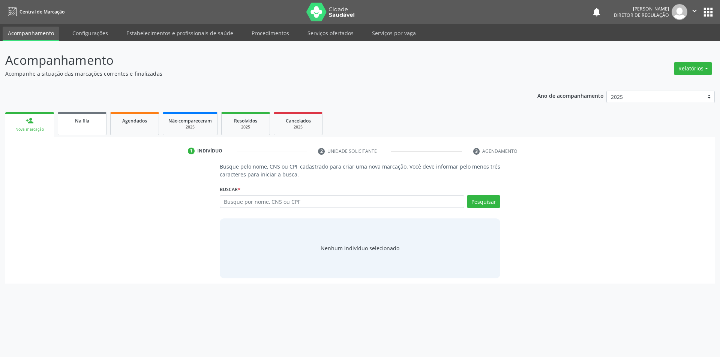
click at [93, 126] on link "Na fila" at bounding box center [82, 123] width 49 height 23
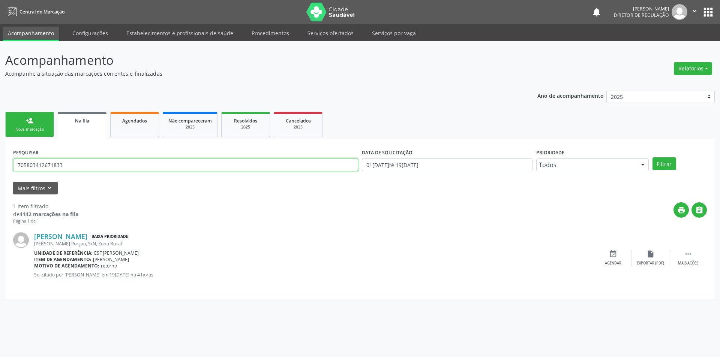
drag, startPoint x: 107, startPoint y: 160, endPoint x: 94, endPoint y: 121, distance: 41.8
click at [0, 162] on div "Acompanhamento Acompanhe a situação das marcações correntes e finalizadas Relat…" at bounding box center [360, 199] width 720 height 316
type input "702808104786664"
click at [665, 157] on button "Filtrar" at bounding box center [664, 163] width 24 height 13
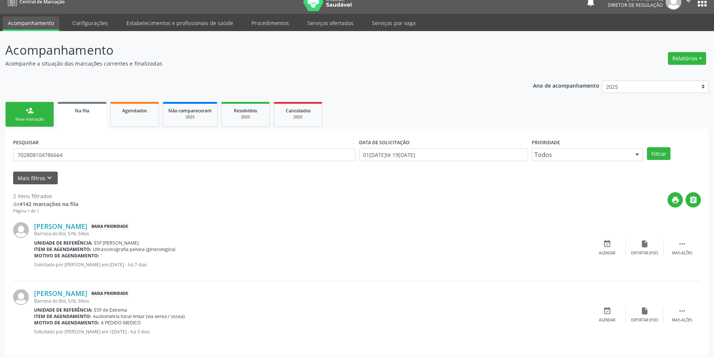
scroll to position [14, 0]
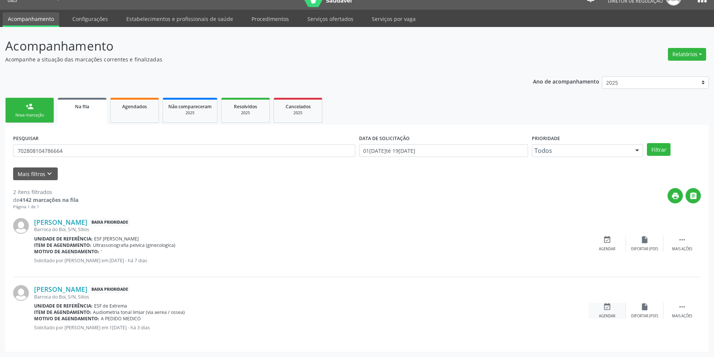
click at [610, 309] on icon "event_available" at bounding box center [607, 307] width 8 height 8
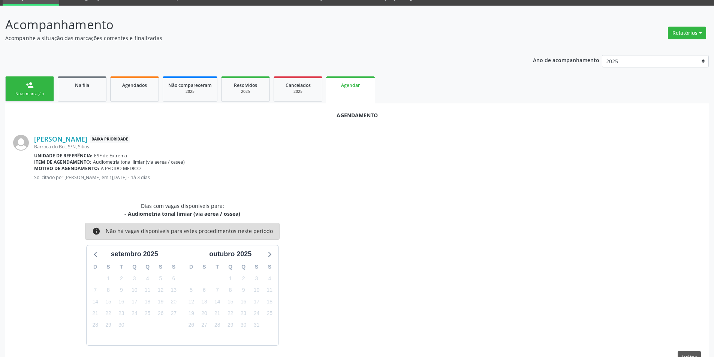
scroll to position [55, 0]
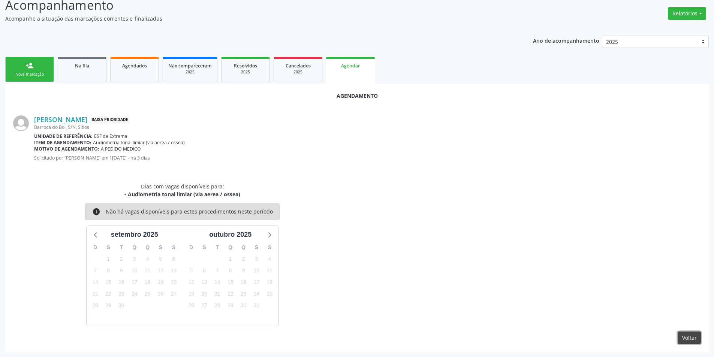
click at [682, 336] on button "Voltar" at bounding box center [689, 338] width 23 height 13
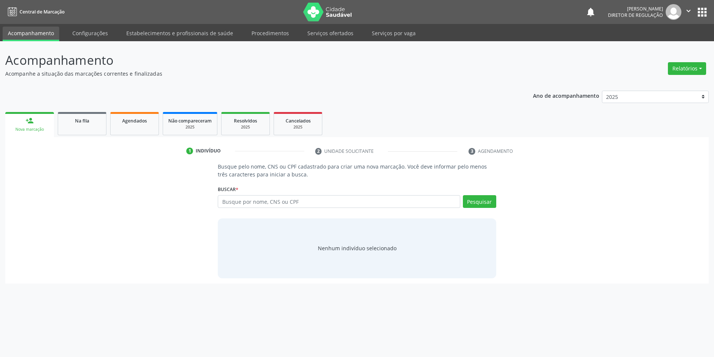
scroll to position [0, 0]
click at [427, 200] on input "text" at bounding box center [342, 201] width 245 height 13
type input "702808104786664"
click at [486, 209] on div "Pesquisar" at bounding box center [482, 204] width 36 height 18
click at [491, 201] on button "Pesquisar" at bounding box center [483, 201] width 33 height 13
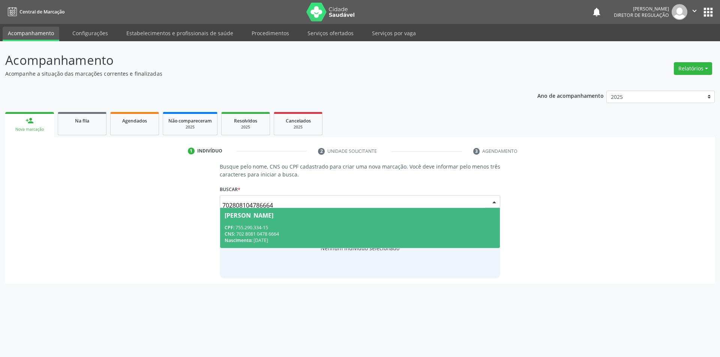
click at [317, 220] on span "Lucelia Mendes de Souza CPF: 755.290.334-15 CNS: 702 8081 0478 6664 Nascimento:…" at bounding box center [360, 228] width 280 height 40
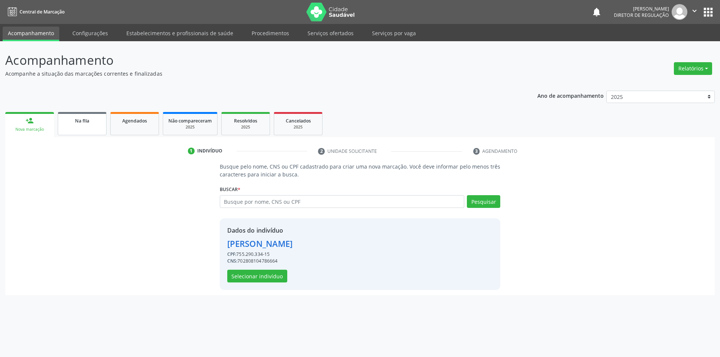
click at [88, 127] on link "Na fila" at bounding box center [82, 123] width 49 height 23
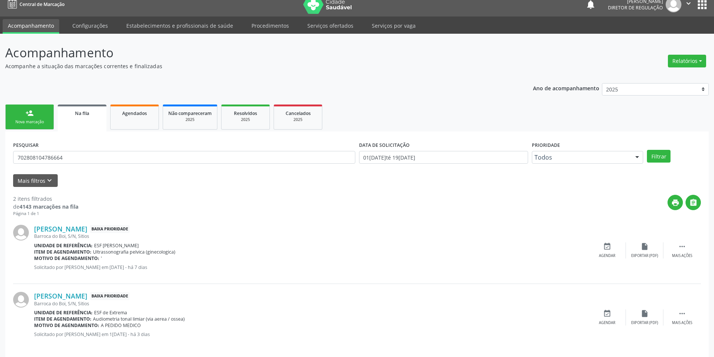
scroll to position [14, 0]
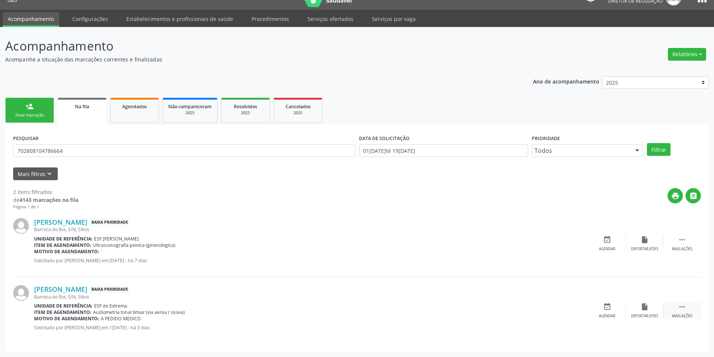
click at [672, 308] on div " Mais ações" at bounding box center [681, 311] width 37 height 16
click at [647, 314] on div "Editar" at bounding box center [645, 316] width 12 height 5
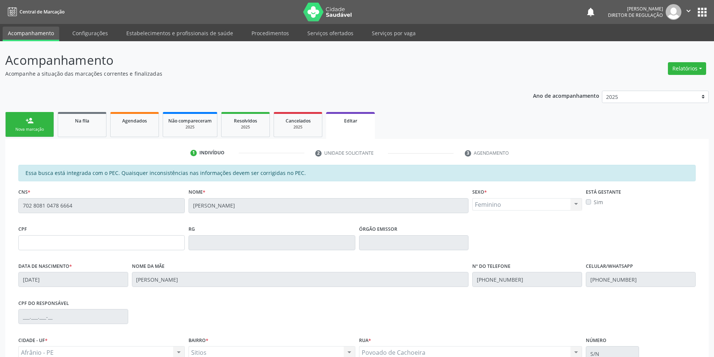
scroll to position [81, 0]
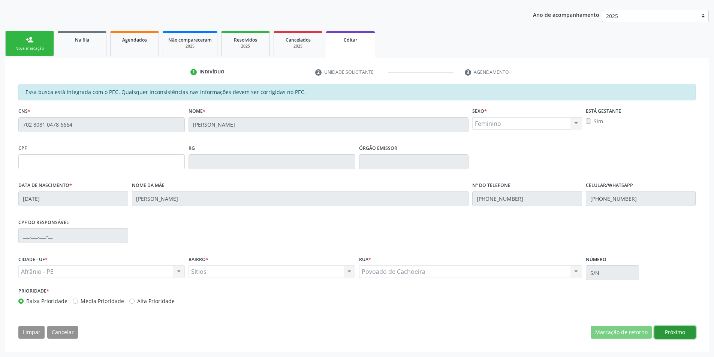
click at [680, 334] on button "Próximo" at bounding box center [674, 332] width 41 height 13
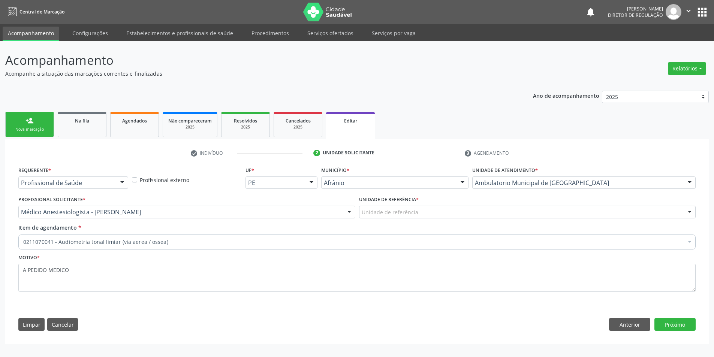
scroll to position [0, 0]
click at [435, 216] on div "Unidade de referência" at bounding box center [532, 212] width 340 height 13
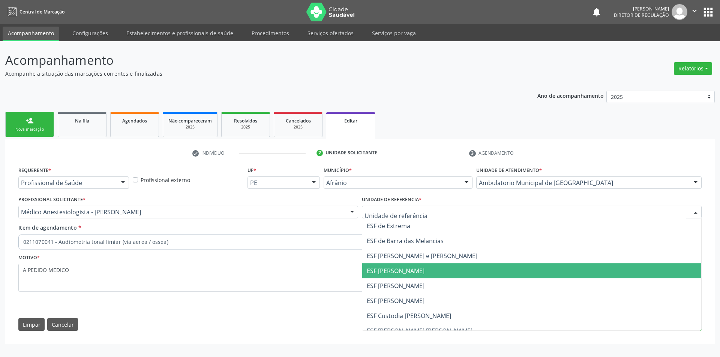
click at [421, 275] on span "ESF [PERSON_NAME]" at bounding box center [396, 271] width 58 height 8
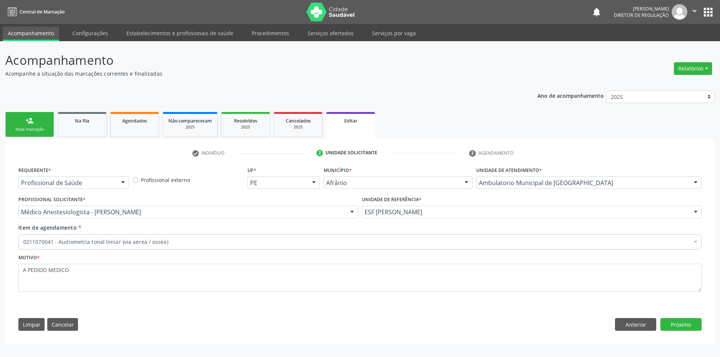
click at [185, 246] on div "0211070041 - Audiometria tonal limiar (via aerea / ossea)" at bounding box center [359, 242] width 683 height 15
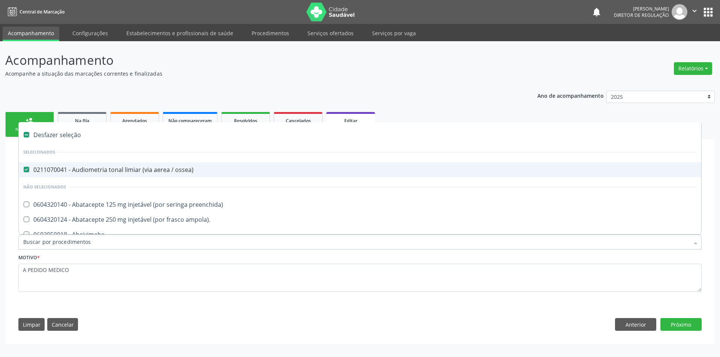
click at [160, 168] on div "0211070041 - Audiometria tonal limiar (via aerea / ossea)" at bounding box center [359, 170] width 673 height 6
checkbox ossea\) "false"
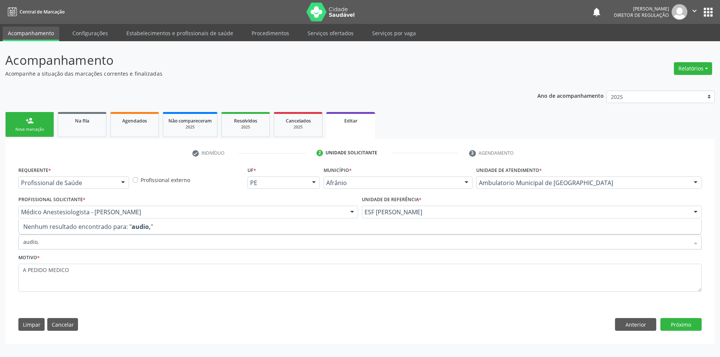
type input "audio"
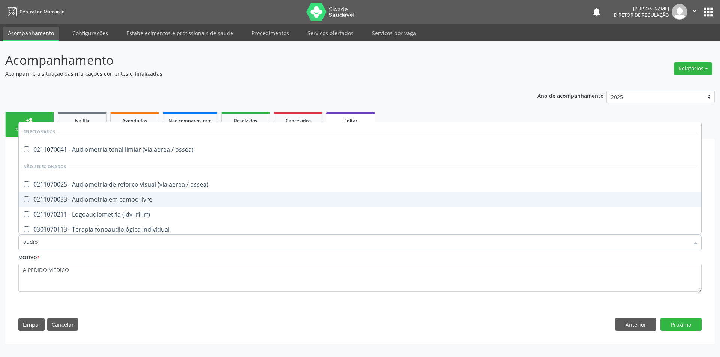
click at [160, 201] on div "0211070033 - Audiometria em campo livre" at bounding box center [359, 199] width 673 height 6
checkbox livre "true"
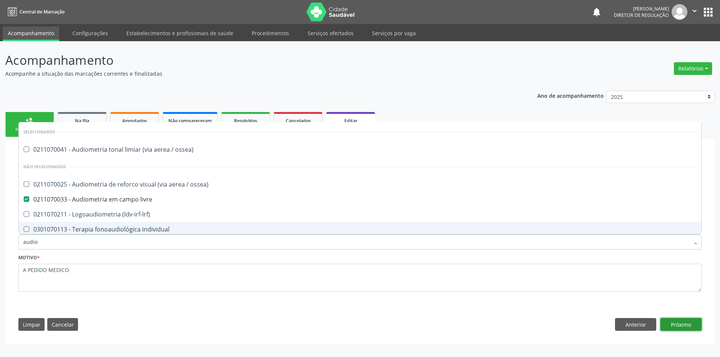
click at [696, 323] on button "Próximo" at bounding box center [680, 324] width 41 height 13
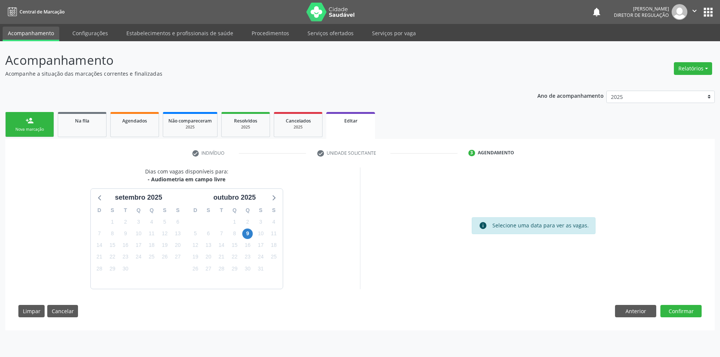
click at [249, 228] on div "9" at bounding box center [247, 234] width 10 height 12
click at [249, 233] on span "9" at bounding box center [247, 234] width 10 height 10
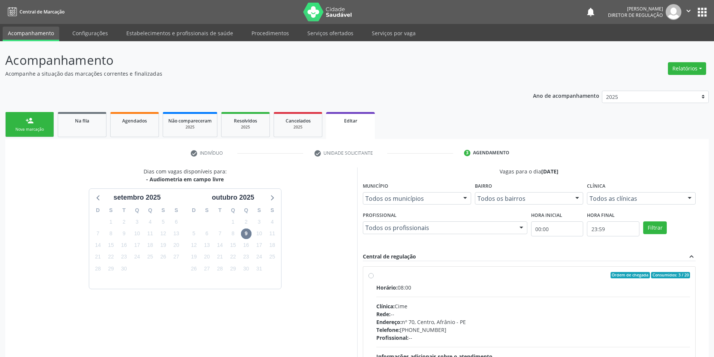
click at [445, 291] on div "Horário: 08:00" at bounding box center [533, 288] width 314 height 8
click at [374, 279] on input "Ordem de chegada Consumidos: 3 / 20 Horário: 08:00 Clínica: Cime Rede: -- Ender…" at bounding box center [370, 275] width 5 height 7
radio input "true"
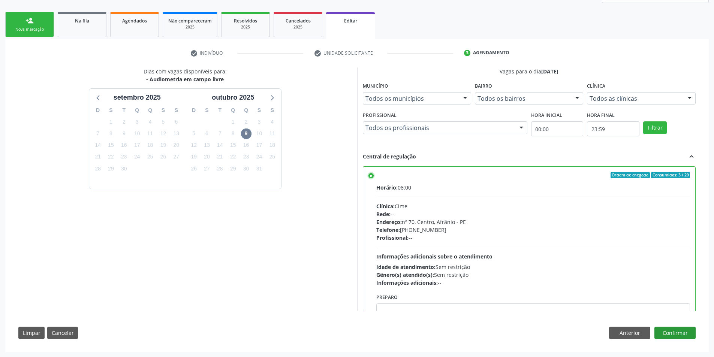
scroll to position [100, 0]
click at [679, 335] on button "Confirmar" at bounding box center [674, 332] width 41 height 13
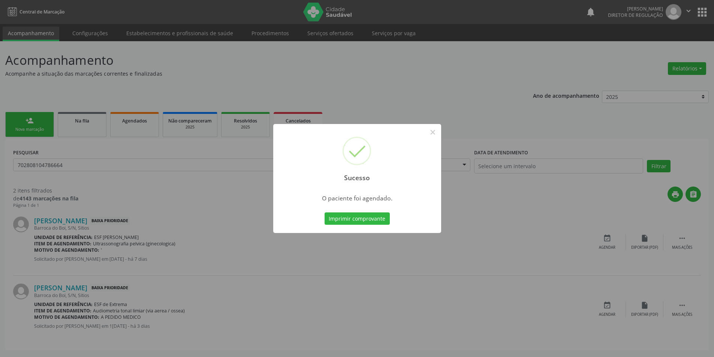
scroll to position [0, 0]
click at [383, 222] on button "Imprimir comprovante" at bounding box center [359, 219] width 65 height 13
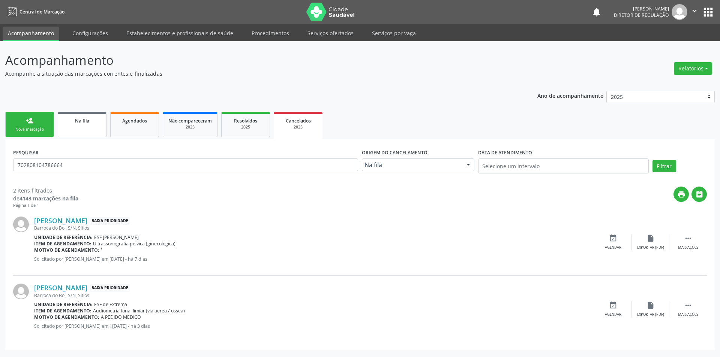
click at [97, 130] on link "Na fila" at bounding box center [82, 124] width 49 height 25
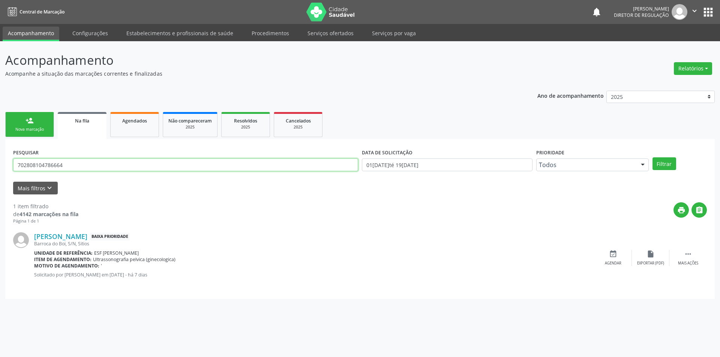
drag, startPoint x: 75, startPoint y: 164, endPoint x: 1, endPoint y: 139, distance: 78.2
click at [0, 158] on div "Acompanhamento Acompanhe a situação das marcações correntes e finalizadas Relat…" at bounding box center [360, 199] width 720 height 316
type input "700605924374563"
click at [660, 164] on button "Filtrar" at bounding box center [664, 163] width 24 height 13
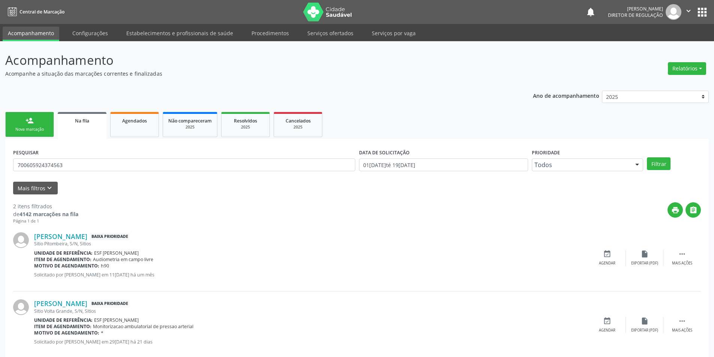
scroll to position [14, 0]
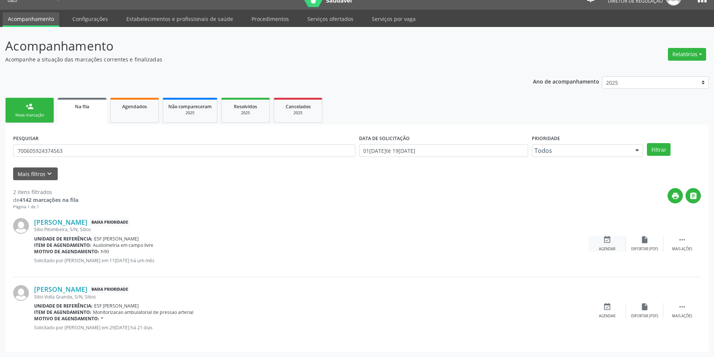
click at [613, 243] on div "event_available Agendar" at bounding box center [606, 244] width 37 height 16
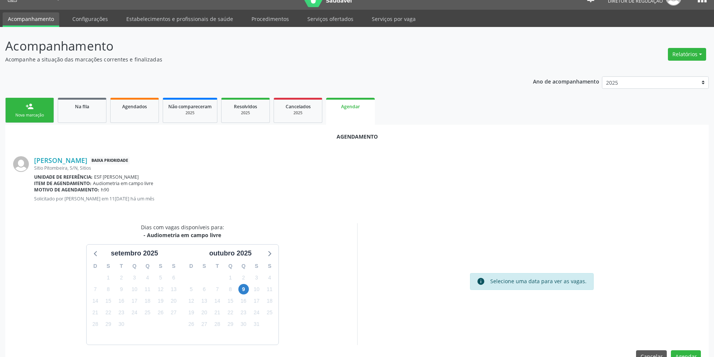
click at [248, 296] on div "16" at bounding box center [243, 301] width 10 height 12
click at [246, 292] on span "9" at bounding box center [243, 289] width 10 height 10
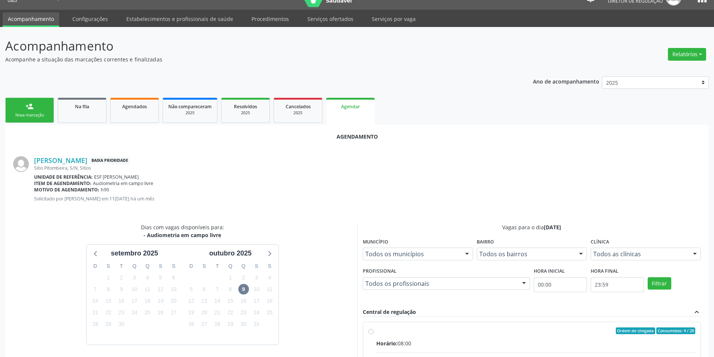
click at [374, 334] on input "Ordem de chegada Consumidos: 4 / 20 Horário: 08:00 Clínica: Cime Rede: -- Ender…" at bounding box center [370, 331] width 5 height 7
radio input "true"
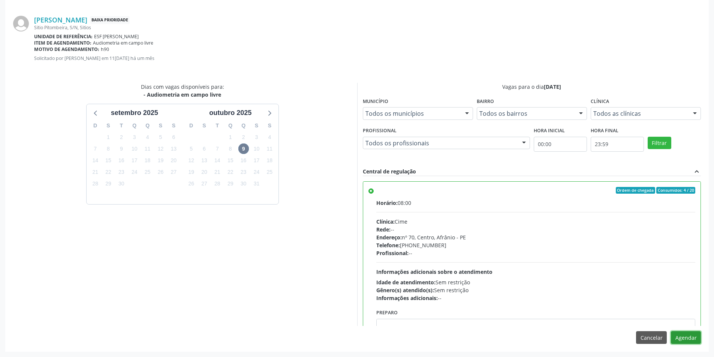
click at [684, 336] on button "Agendar" at bounding box center [686, 337] width 30 height 13
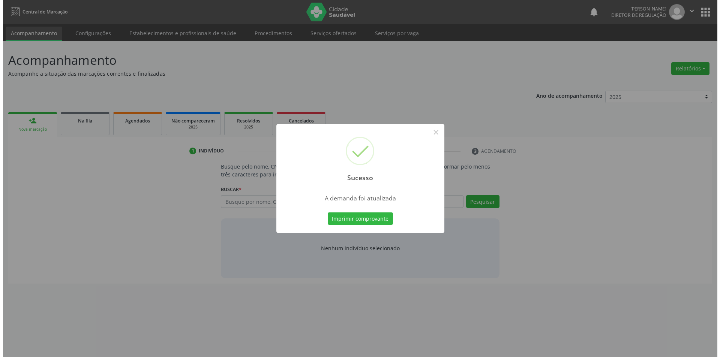
scroll to position [0, 0]
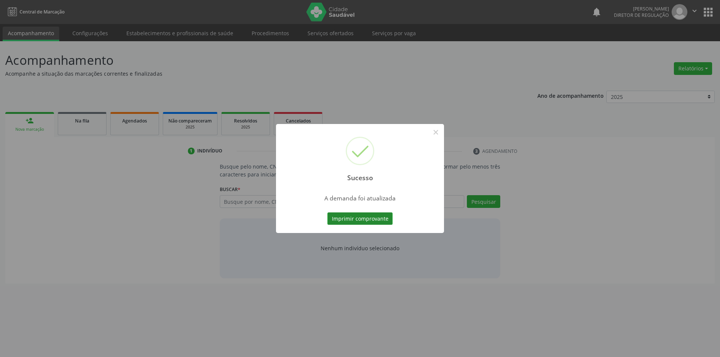
click at [371, 217] on button "Imprimir comprovante" at bounding box center [359, 219] width 65 height 13
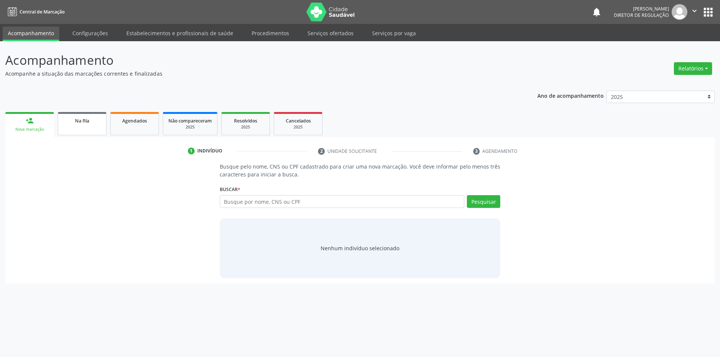
click at [97, 116] on link "Na fila" at bounding box center [82, 123] width 49 height 23
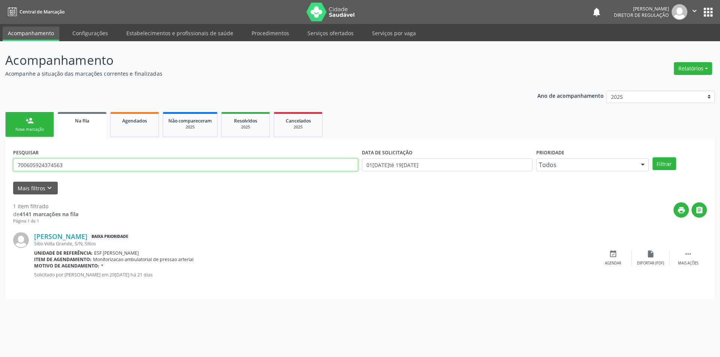
drag, startPoint x: 100, startPoint y: 166, endPoint x: 0, endPoint y: 154, distance: 100.7
click at [0, 154] on div "Acompanhamento Acompanhe a situação das marcações correntes e finalizadas Relat…" at bounding box center [360, 199] width 720 height 316
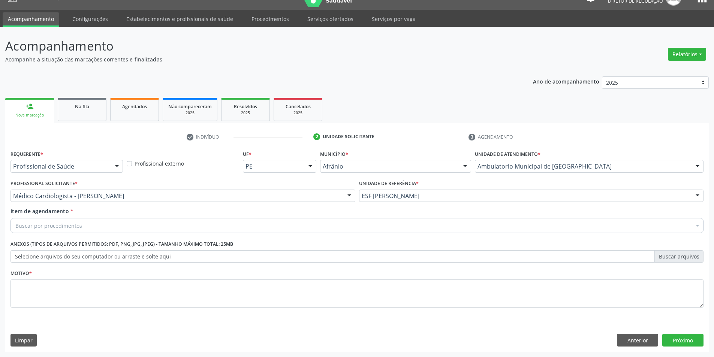
click at [84, 220] on div "Buscar por procedimentos" at bounding box center [356, 225] width 693 height 15
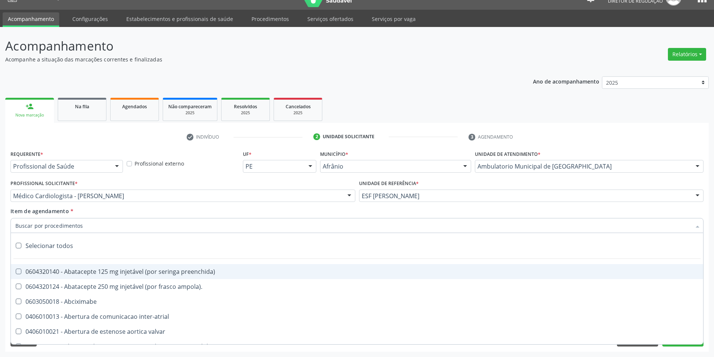
scroll to position [14, 0]
click at [84, 221] on input "Item de agendamento *" at bounding box center [353, 225] width 676 height 15
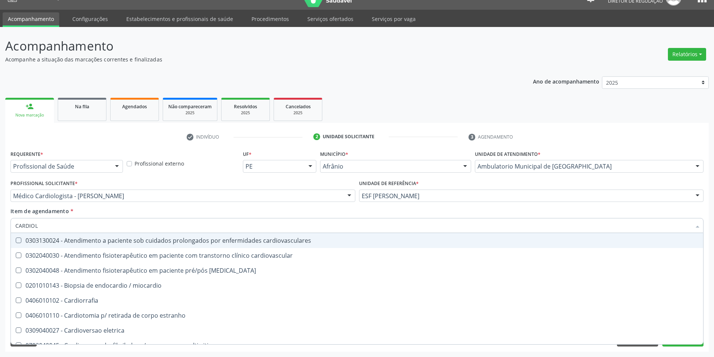
type input "CARDIOLO"
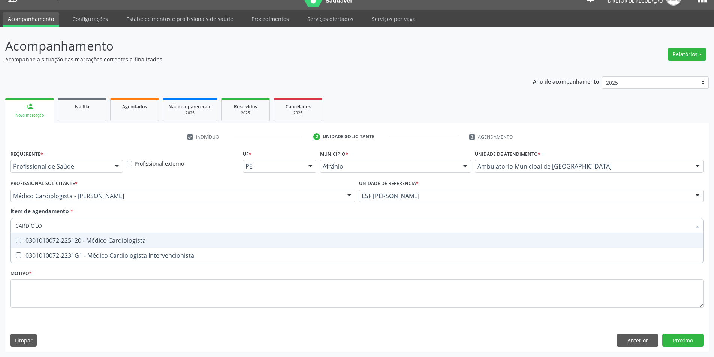
click at [97, 241] on div "0301010072-225120 - Médico Cardiologista" at bounding box center [356, 241] width 683 height 6
checkbox Cardiologista "true"
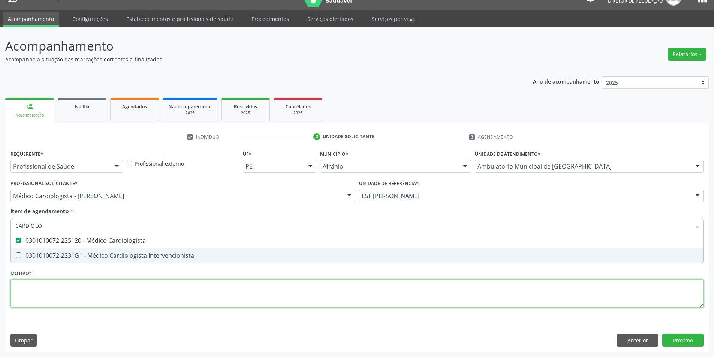
click at [90, 281] on div "Requerente * Profissional de Saúde Profissional de Saúde Paciente Nenhum result…" at bounding box center [356, 233] width 693 height 170
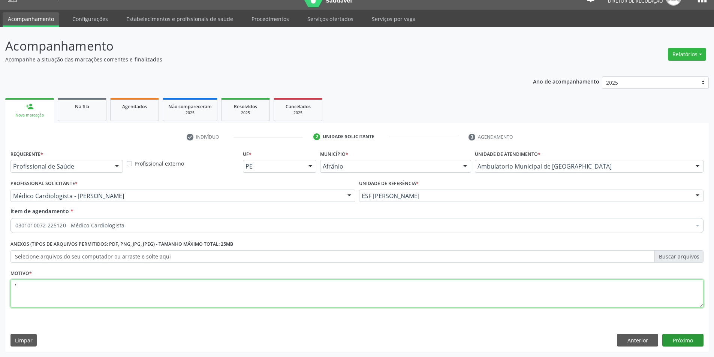
type textarea "'"
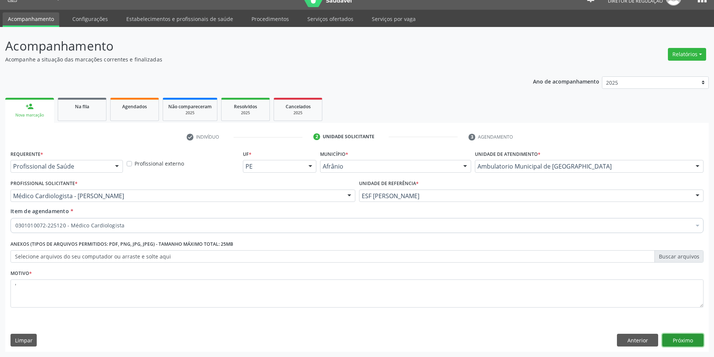
click at [683, 344] on button "Próximo" at bounding box center [682, 340] width 41 height 13
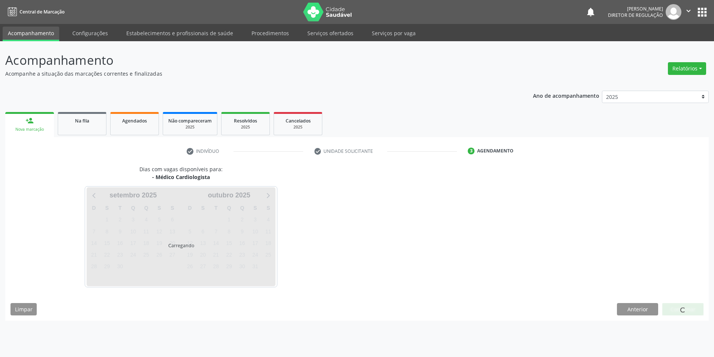
scroll to position [0, 0]
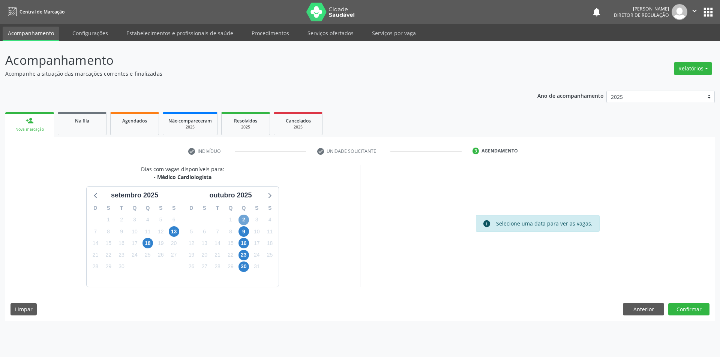
click at [247, 222] on span "2" at bounding box center [243, 220] width 10 height 10
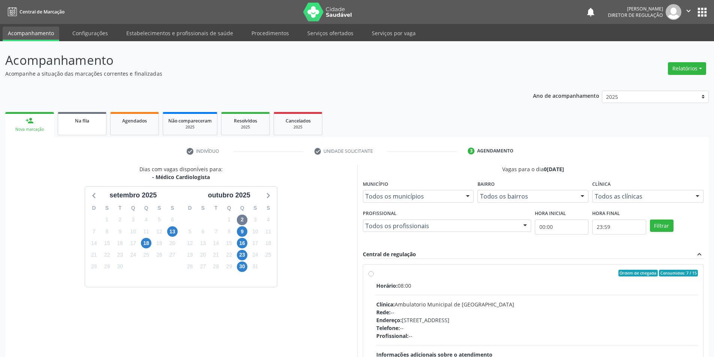
click at [88, 123] on span "Na fila" at bounding box center [82, 121] width 14 height 6
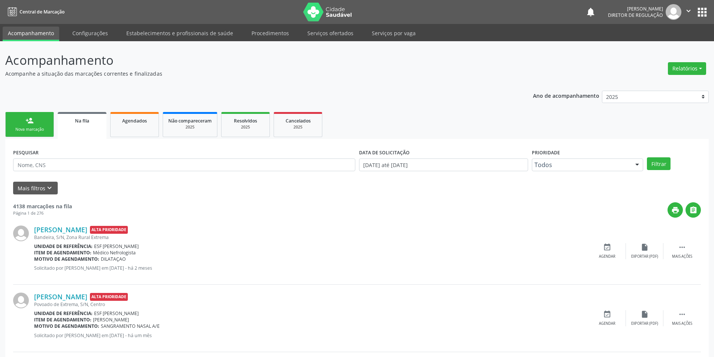
click at [356, 33] on ul "Acompanhamento Configurações Estabelecimentos e profissionais de saúde Procedim…" at bounding box center [357, 32] width 714 height 17
click at [347, 33] on link "Serviços ofertados" at bounding box center [330, 33] width 57 height 13
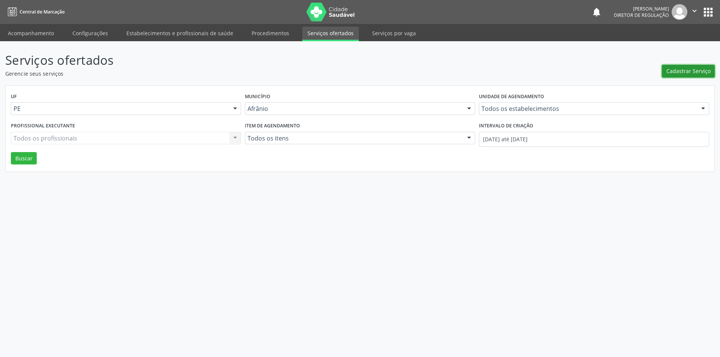
click at [698, 69] on span "Cadastrar Serviço" at bounding box center [688, 71] width 44 height 8
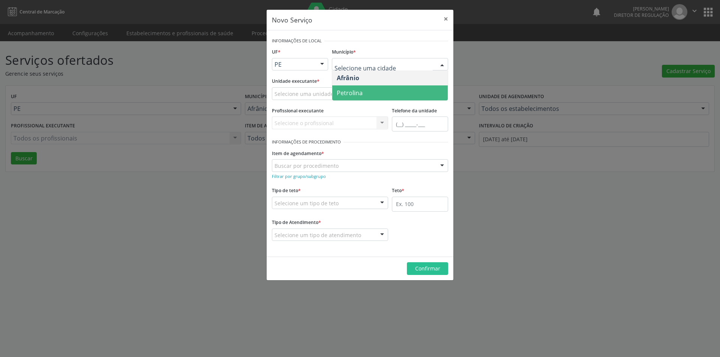
click at [380, 90] on span "Petrolina" at bounding box center [389, 92] width 115 height 15
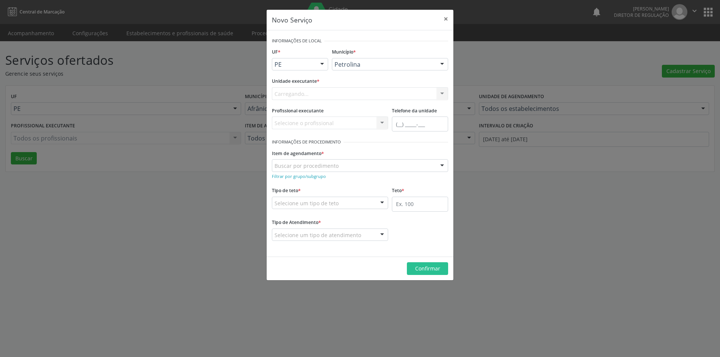
click at [341, 91] on div "Carregando... Academia da Saude de Afranio Academia da Saude do Bairro [PERSON_…" at bounding box center [360, 93] width 176 height 13
click at [332, 91] on div "Selecione uma unidade" at bounding box center [360, 93] width 176 height 13
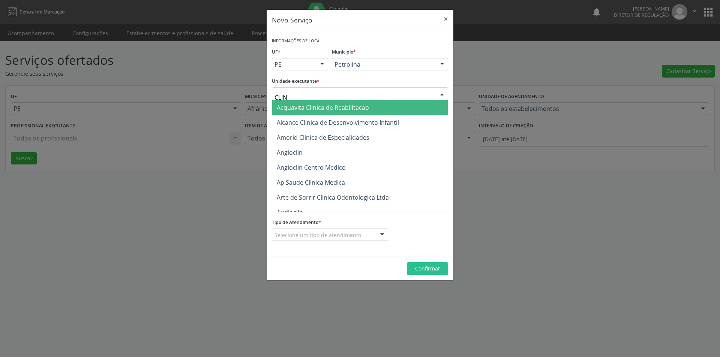
type input "CLINA"
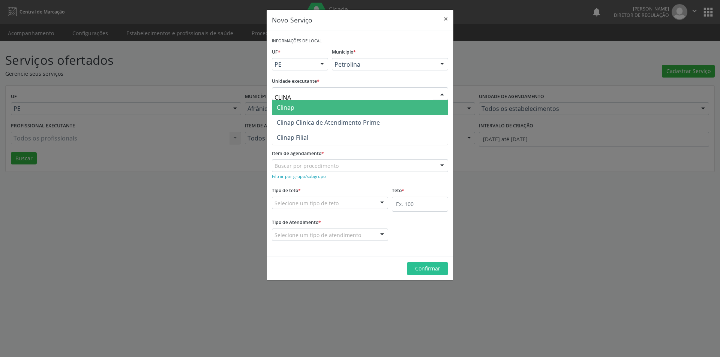
click at [326, 111] on span "Clinap" at bounding box center [359, 107] width 175 height 15
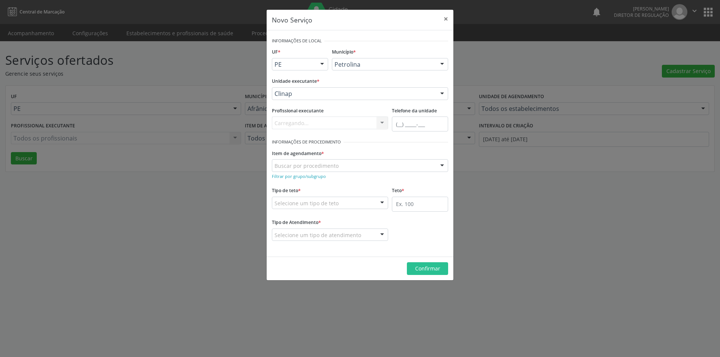
click at [317, 160] on div "Buscar por procedimento" at bounding box center [360, 165] width 176 height 13
click at [315, 173] on link "Filtrar por grupo/subgrupo" at bounding box center [299, 175] width 54 height 7
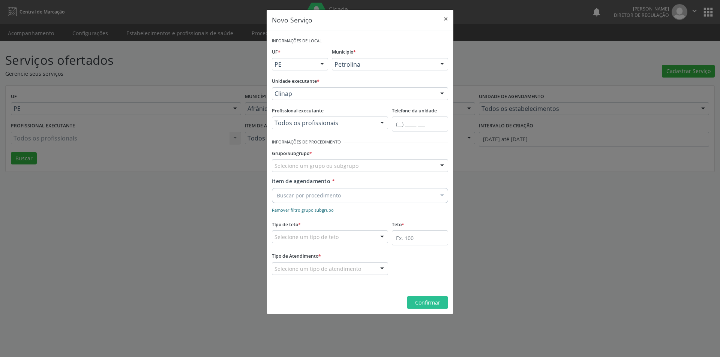
click at [307, 213] on small "Remover filtro grupo subgrupo" at bounding box center [303, 210] width 62 height 6
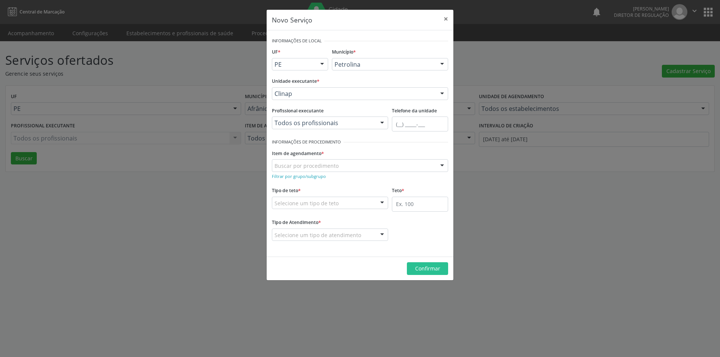
click at [310, 210] on fieldset "Tipo de teto * Selecione um tipo de teto Teto financeiro Teto físico Nenhum res…" at bounding box center [330, 199] width 116 height 29
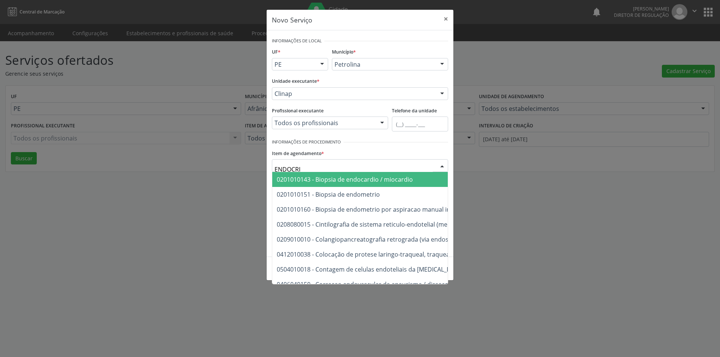
type input "ENDOCRIN"
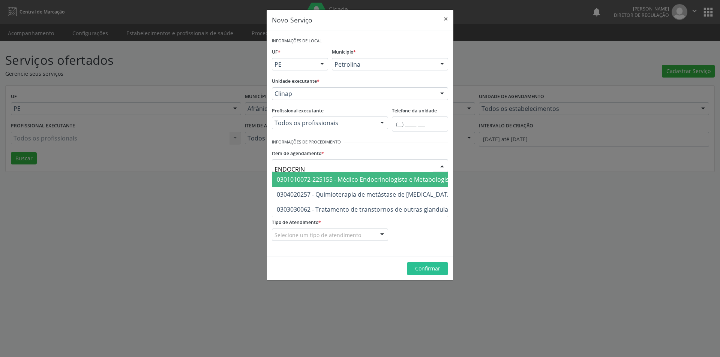
click at [344, 180] on span "0301010072-225155 - Médico Endocrinologista e Metabologista" at bounding box center [366, 179] width 178 height 8
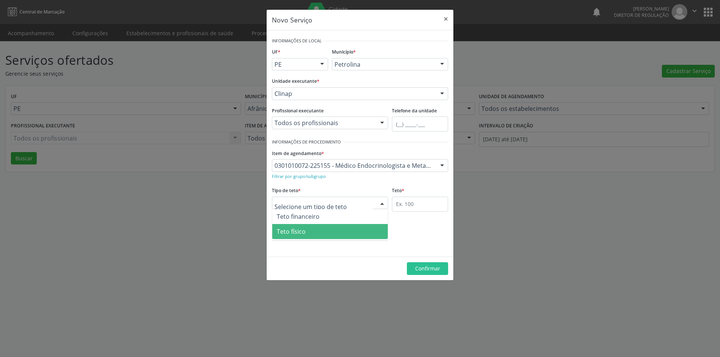
click at [317, 231] on span "Teto físico" at bounding box center [329, 231] width 115 height 15
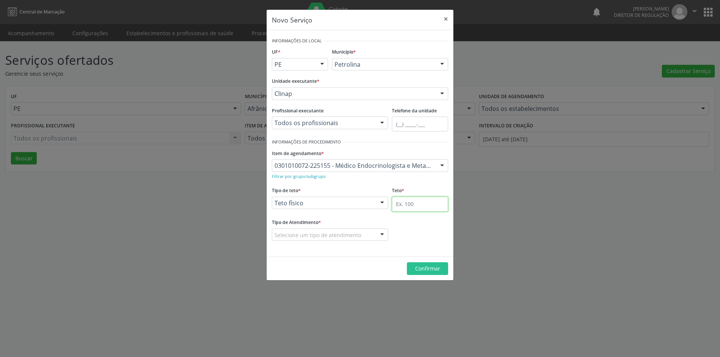
click at [397, 199] on input "text" at bounding box center [420, 204] width 56 height 15
type input "30"
click at [370, 235] on div "Selecione um tipo de atendimento" at bounding box center [330, 235] width 116 height 13
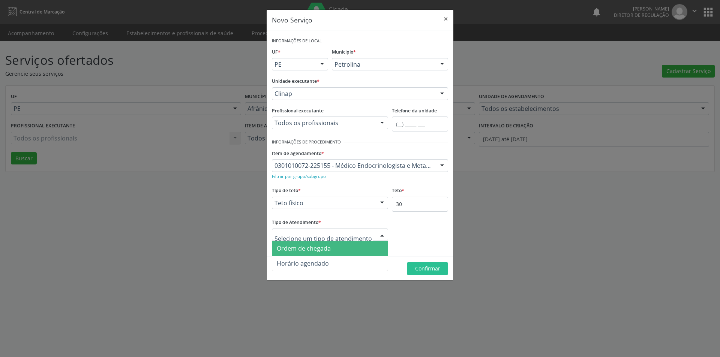
click at [331, 248] on span "Ordem de chegada" at bounding box center [329, 248] width 115 height 15
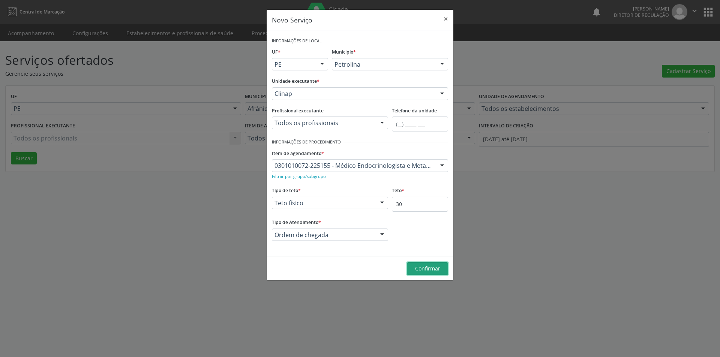
click at [425, 268] on span "Confirmar" at bounding box center [427, 268] width 25 height 7
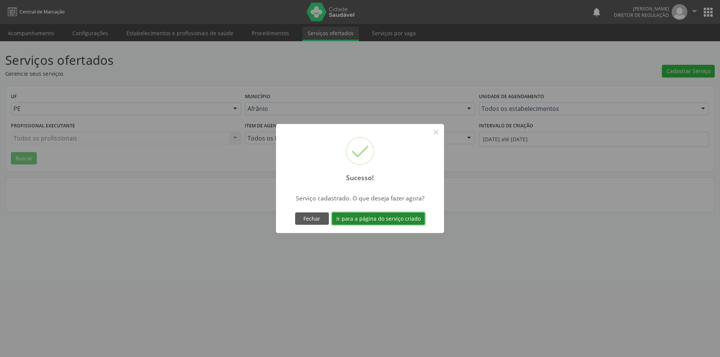
click at [394, 219] on button "Ir para a página do serviço criado" at bounding box center [378, 219] width 93 height 13
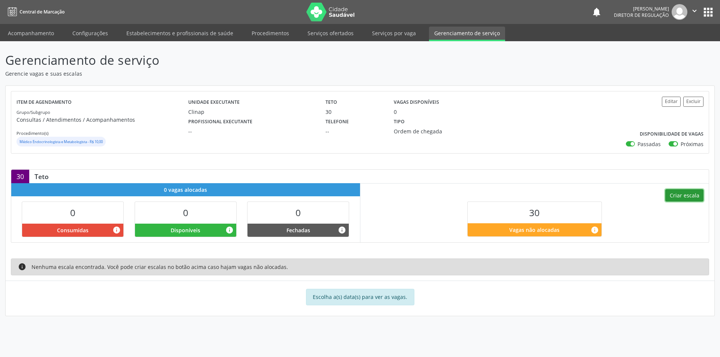
click at [683, 195] on button "Criar escala" at bounding box center [684, 195] width 38 height 13
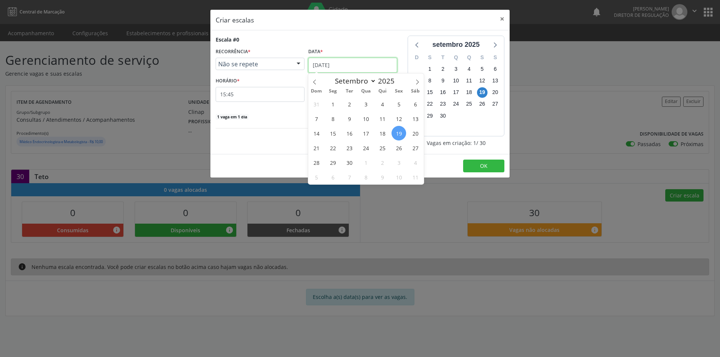
click at [348, 69] on input "[DATE]" at bounding box center [352, 65] width 89 height 15
click at [334, 163] on span "29" at bounding box center [332, 162] width 15 height 15
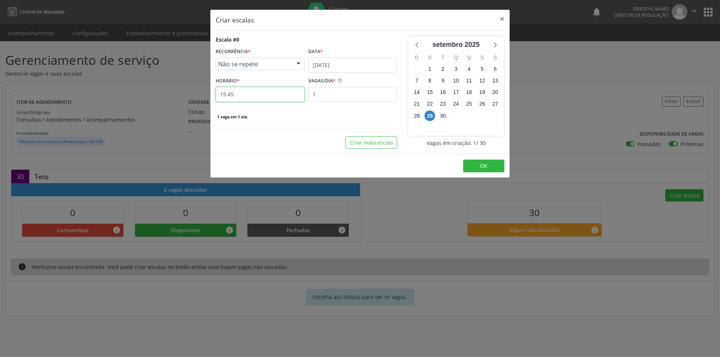
click at [263, 92] on input "15:45" at bounding box center [260, 94] width 89 height 15
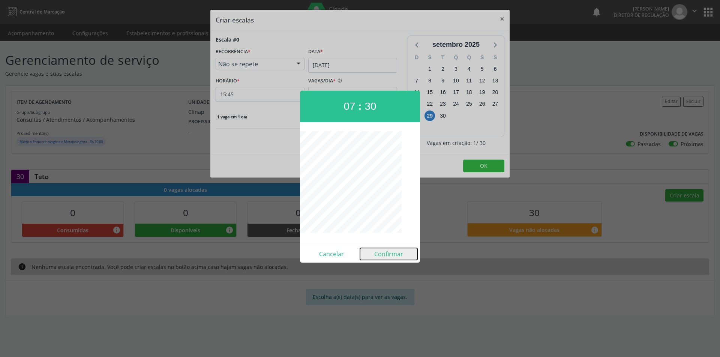
click at [385, 249] on button "Confirmar" at bounding box center [388, 254] width 57 height 12
type input "07:30"
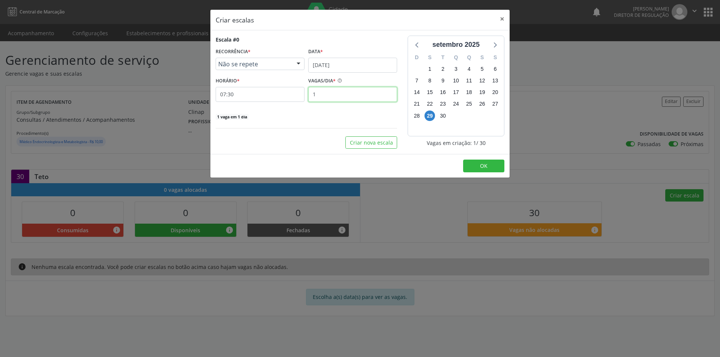
drag, startPoint x: 335, startPoint y: 99, endPoint x: 212, endPoint y: 79, distance: 124.2
click at [212, 79] on div "Escala #0 RECORRÊNCIA * Não se repete Não se repete Diário/Semanal Mensal Nenhu…" at bounding box center [306, 92] width 192 height 113
type input "5"
click at [368, 141] on button "Criar nova escala" at bounding box center [371, 142] width 52 height 13
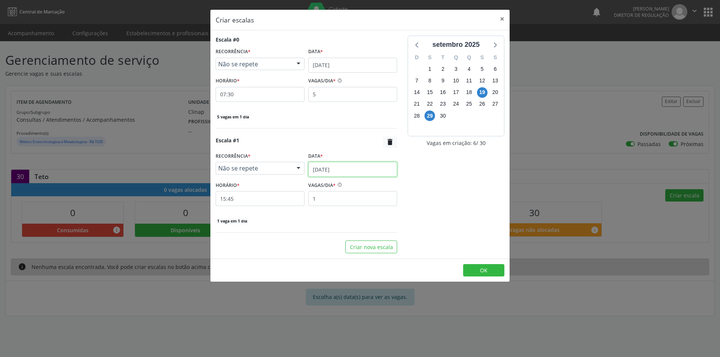
click at [347, 168] on input "[DATE]" at bounding box center [352, 169] width 89 height 15
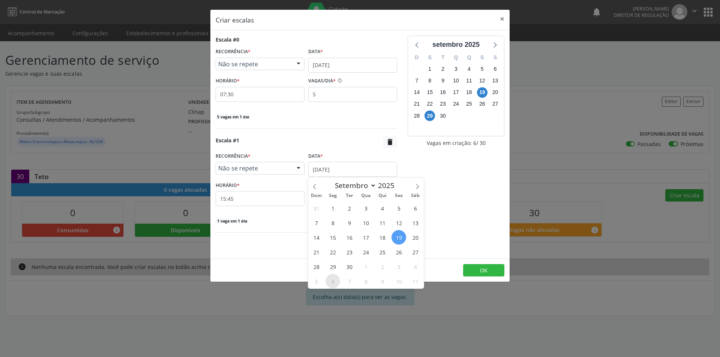
click at [337, 282] on span "6" at bounding box center [332, 281] width 15 height 15
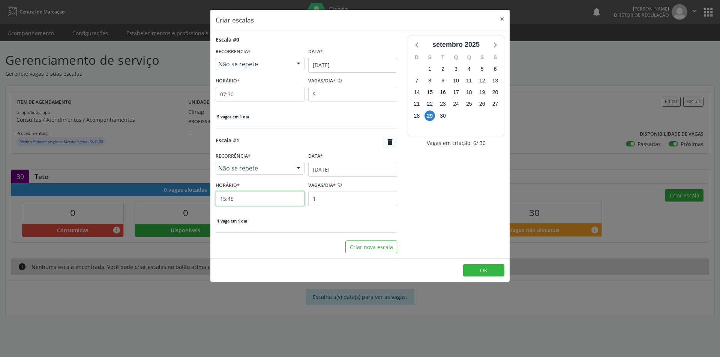
click at [266, 203] on input "15:45" at bounding box center [260, 198] width 89 height 15
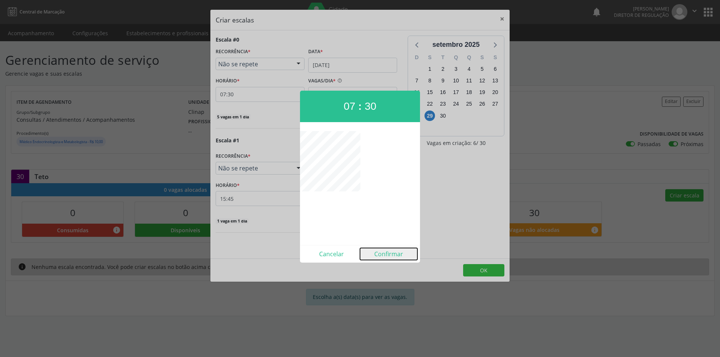
click at [387, 251] on button "Confirmar" at bounding box center [388, 254] width 57 height 12
type input "07:30"
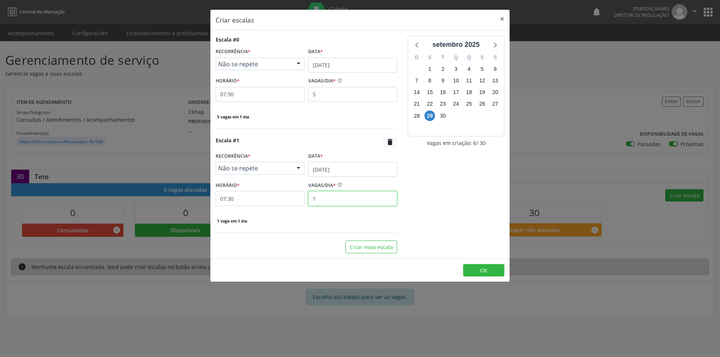
drag, startPoint x: 333, startPoint y: 201, endPoint x: 299, endPoint y: 195, distance: 34.6
click at [300, 196] on div "HORÁRIO * 07:30 VAGAS/DIA * 1" at bounding box center [306, 193] width 185 height 27
type input "5"
click at [374, 250] on button "Criar nova escala" at bounding box center [371, 247] width 52 height 13
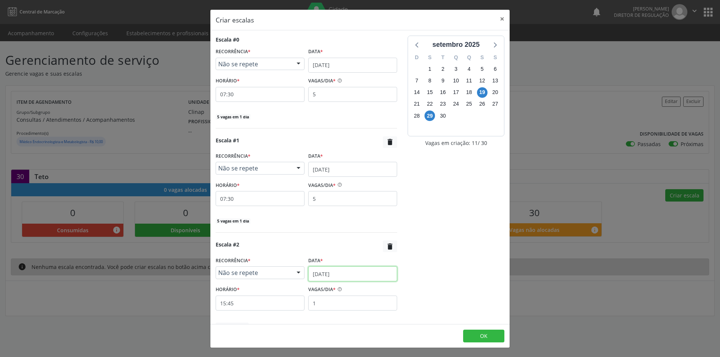
click at [346, 272] on input "[DATE]" at bounding box center [352, 273] width 89 height 15
click at [330, 243] on span "29" at bounding box center [330, 244] width 15 height 15
click at [334, 298] on input "1" at bounding box center [352, 303] width 89 height 15
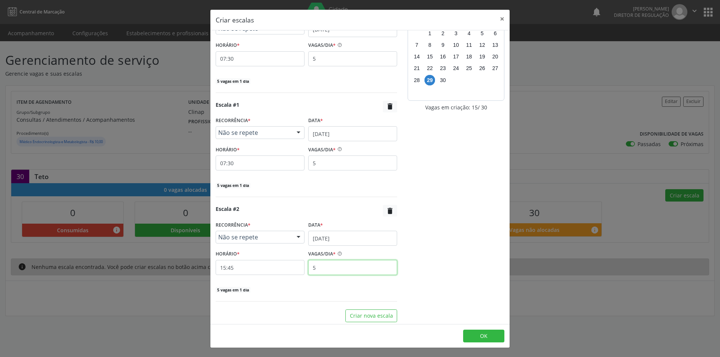
scroll to position [39, 0]
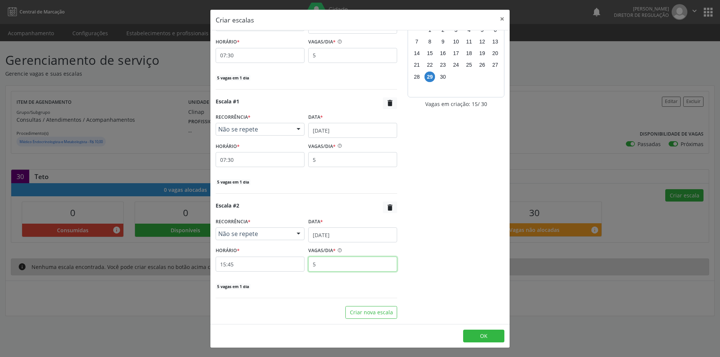
type input "5"
click at [273, 264] on input "15:45" at bounding box center [260, 264] width 89 height 15
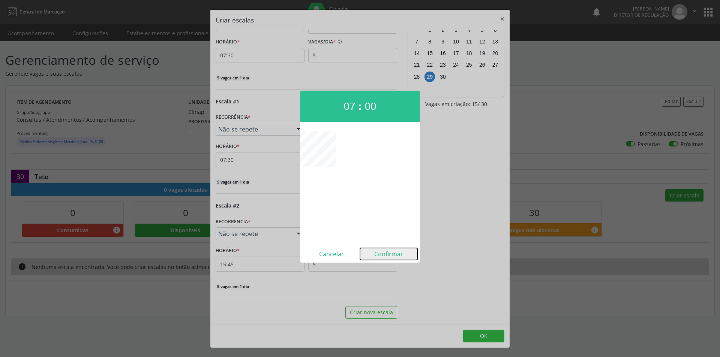
click at [381, 250] on button "Confirmar" at bounding box center [388, 254] width 57 height 12
type input "07:00"
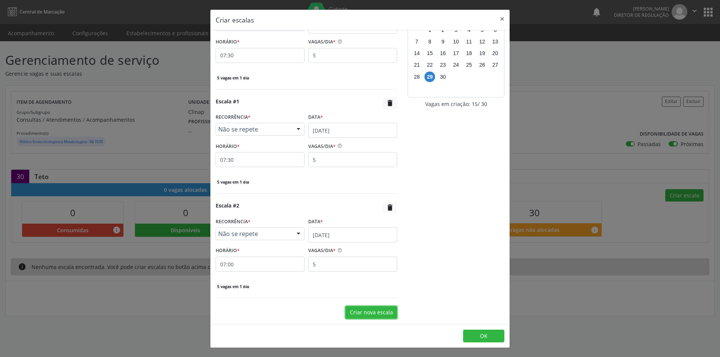
click at [375, 310] on button "Criar nova escala" at bounding box center [371, 312] width 52 height 13
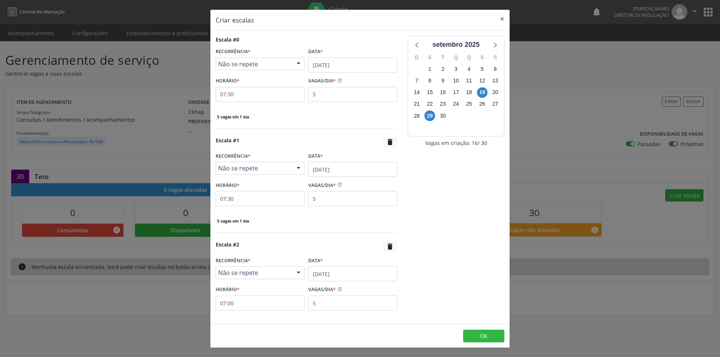
scroll to position [143, 0]
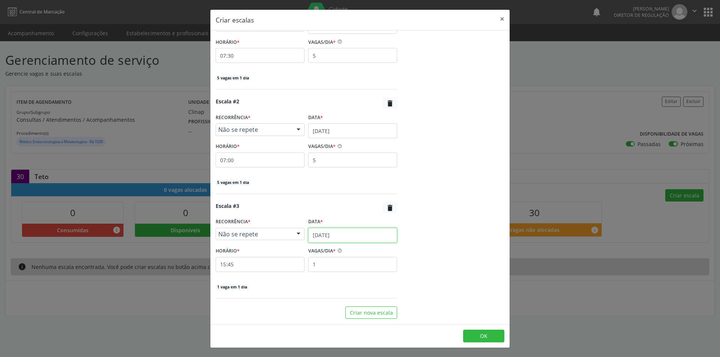
click at [341, 239] on input "[DATE]" at bounding box center [352, 235] width 89 height 15
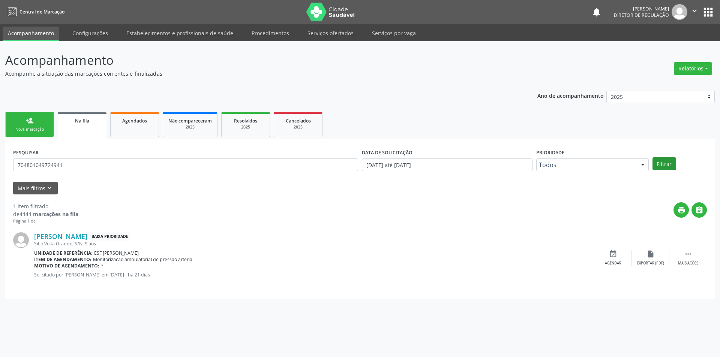
type input "704801049724941"
click at [664, 165] on button "Filtrar" at bounding box center [664, 163] width 24 height 13
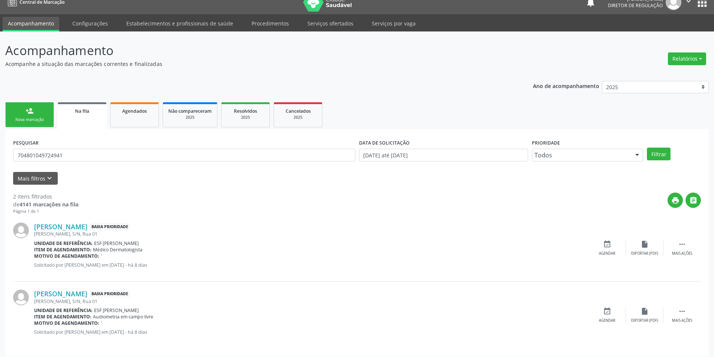
scroll to position [14, 0]
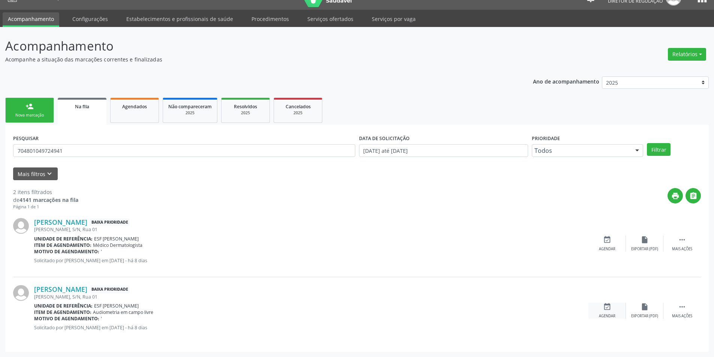
click at [605, 310] on icon "event_available" at bounding box center [607, 307] width 8 height 8
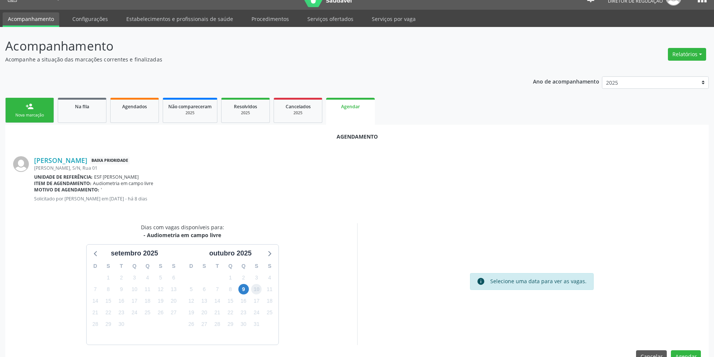
click at [252, 287] on span "10" at bounding box center [256, 289] width 10 height 10
click at [244, 287] on span "9" at bounding box center [243, 289] width 10 height 10
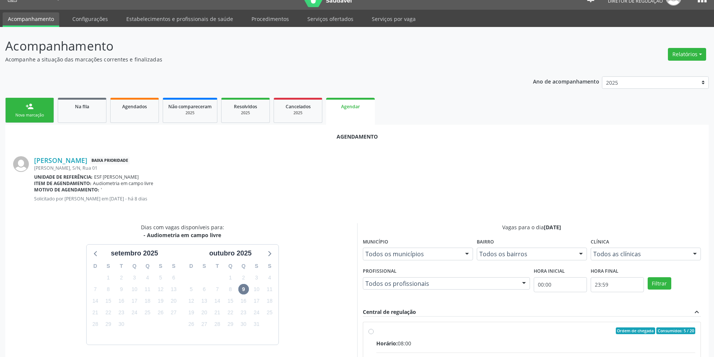
click at [381, 328] on div "Ordem de chegada Consumidos: 5 / 20" at bounding box center [535, 331] width 319 height 7
click at [374, 328] on input "Ordem de chegada Consumidos: 5 / 20 Horário: 08:00 Clínica: Cime Rede: -- Ender…" at bounding box center [370, 331] width 5 height 7
radio input "true"
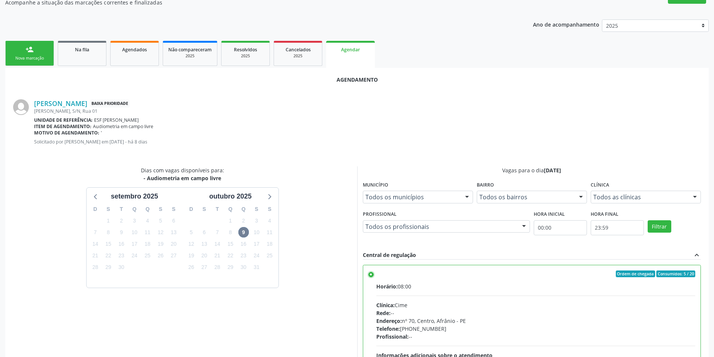
scroll to position [155, 0]
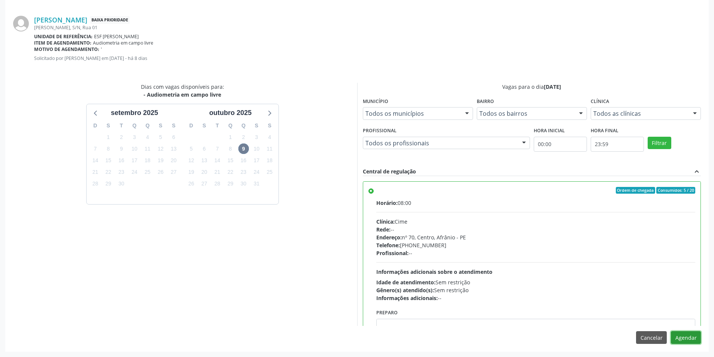
click at [683, 335] on button "Agendar" at bounding box center [686, 337] width 30 height 13
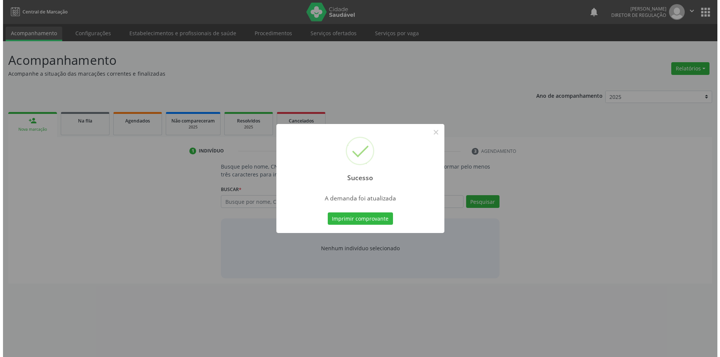
scroll to position [0, 0]
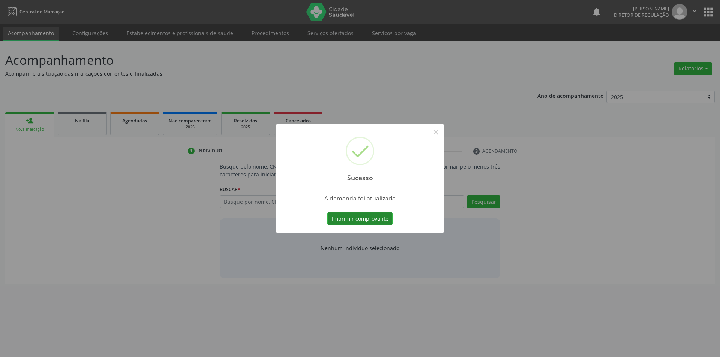
click at [371, 217] on button "Imprimir comprovante" at bounding box center [359, 219] width 65 height 13
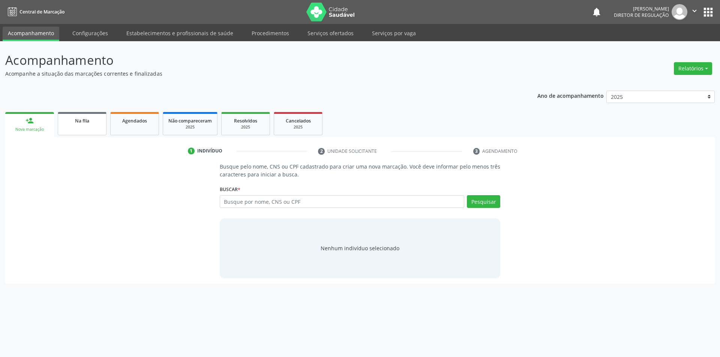
click at [87, 118] on span "Na fila" at bounding box center [82, 121] width 14 height 6
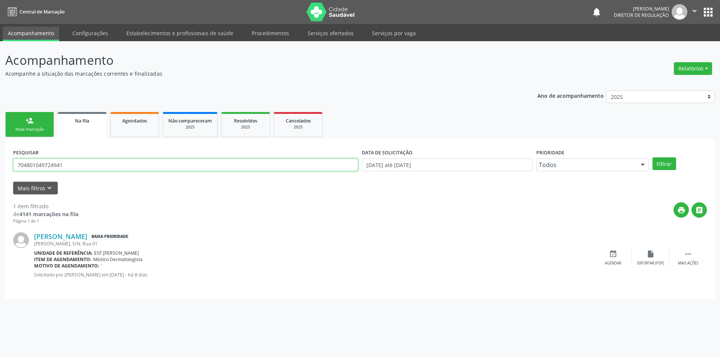
drag, startPoint x: 91, startPoint y: 159, endPoint x: 23, endPoint y: 149, distance: 68.6
click at [13, 149] on div "PESQUISAR 704801049724941" at bounding box center [185, 161] width 349 height 29
type input "706203072828468"
click at [663, 166] on button "Filtrar" at bounding box center [664, 163] width 24 height 13
click at [345, 37] on link "Serviços ofertados" at bounding box center [330, 33] width 57 height 13
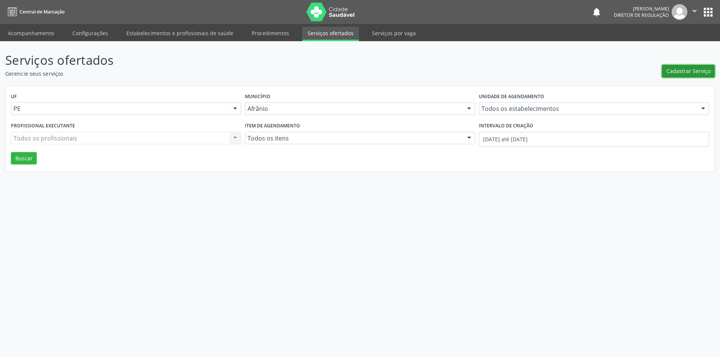
click at [697, 69] on span "Cadastrar Serviço" at bounding box center [688, 71] width 44 height 8
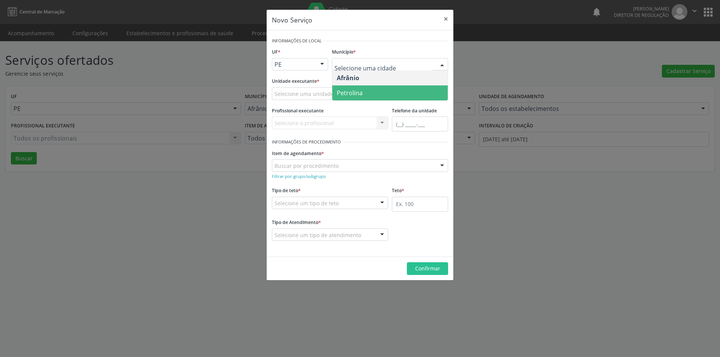
click at [376, 95] on span "Petrolina" at bounding box center [389, 92] width 115 height 15
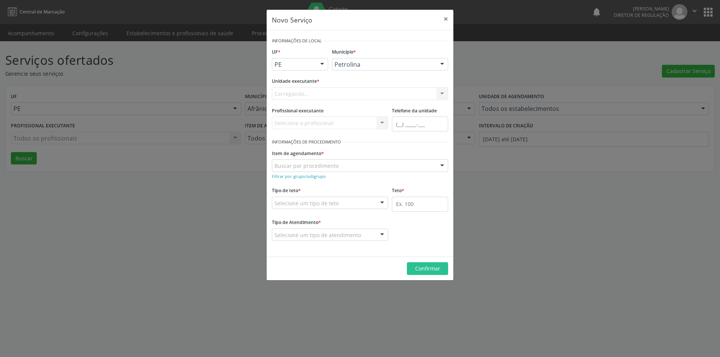
click at [352, 96] on div "Carregando... Academia da Saude de Afranio Academia da Saude do Bairro [PERSON_…" at bounding box center [360, 93] width 176 height 13
click at [339, 92] on div "Selecione uma unidade" at bounding box center [360, 93] width 176 height 13
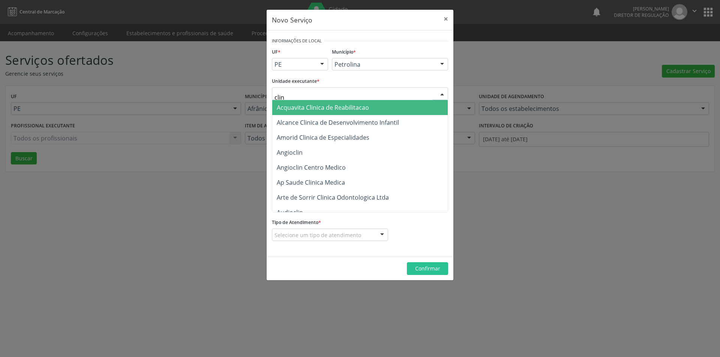
type input "clina"
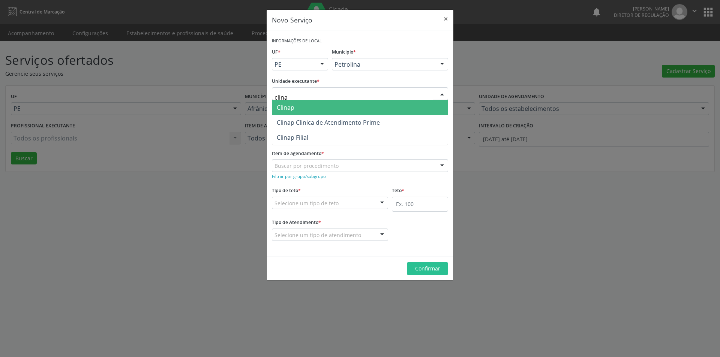
click at [333, 111] on span "Clinap" at bounding box center [359, 107] width 175 height 15
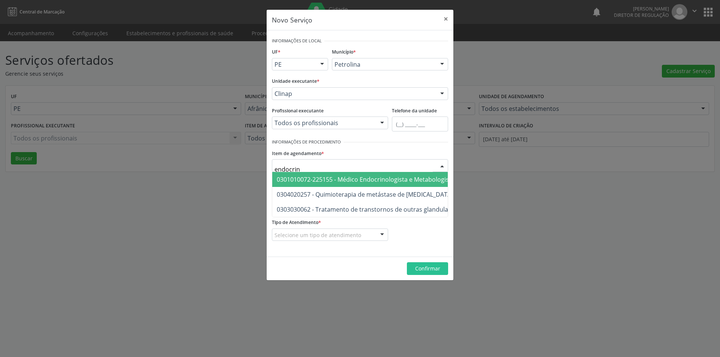
type input "endocrino"
click at [356, 180] on span "0301010072-225155 - Médico Endocrinologista e Metabologista" at bounding box center [366, 179] width 178 height 8
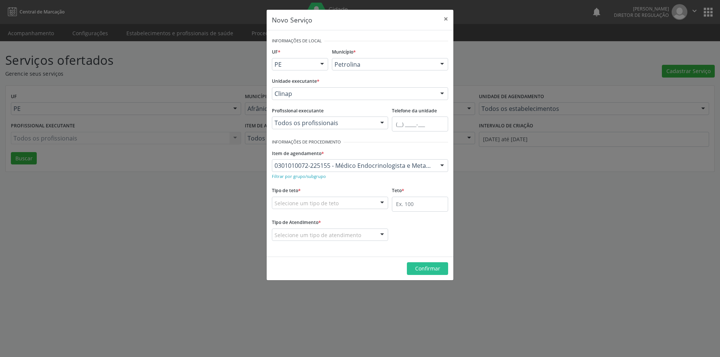
click at [346, 202] on div "Selecione um tipo de teto" at bounding box center [330, 203] width 116 height 13
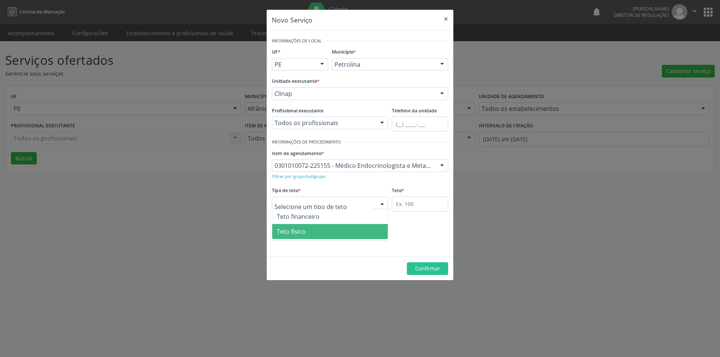
drag, startPoint x: 326, startPoint y: 228, endPoint x: 384, endPoint y: 215, distance: 59.5
click at [325, 228] on span "Teto físico" at bounding box center [329, 231] width 115 height 15
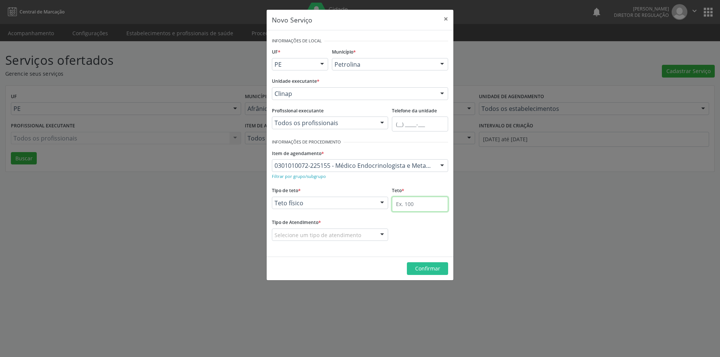
click at [401, 203] on input "text" at bounding box center [420, 204] width 56 height 15
type input "30"
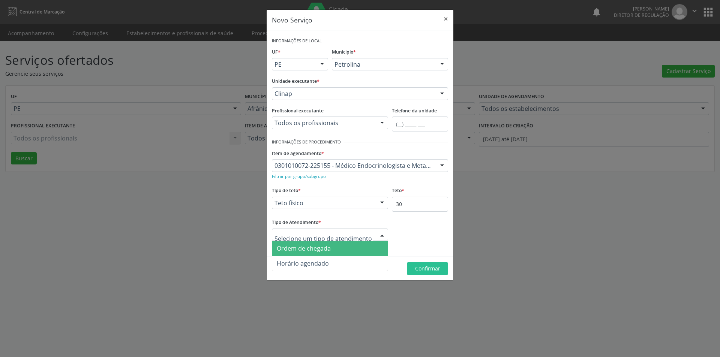
click at [334, 258] on span "Horário agendado" at bounding box center [329, 263] width 115 height 15
click at [333, 250] on span "Ordem de chegada" at bounding box center [329, 248] width 115 height 15
click at [448, 272] on footer "Confirmar" at bounding box center [359, 269] width 187 height 24
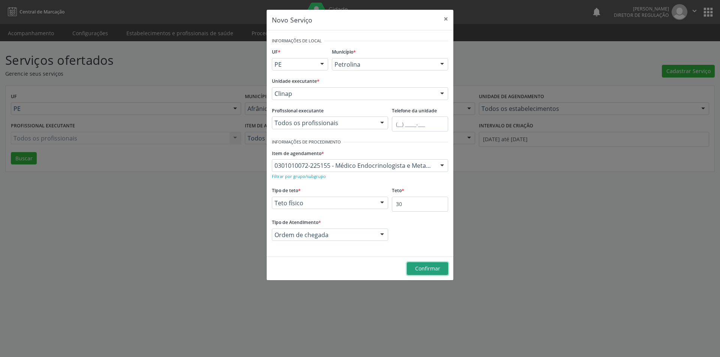
click at [434, 269] on span "Confirmar" at bounding box center [427, 268] width 25 height 7
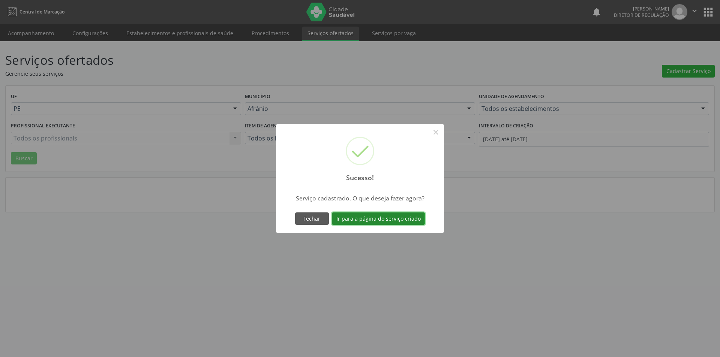
click at [401, 220] on button "Ir para a página do serviço criado" at bounding box center [378, 219] width 93 height 13
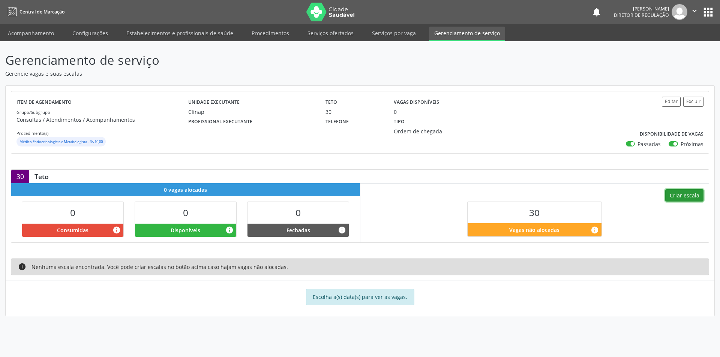
click at [683, 202] on button "Criar escala" at bounding box center [684, 195] width 38 height 13
select select "8"
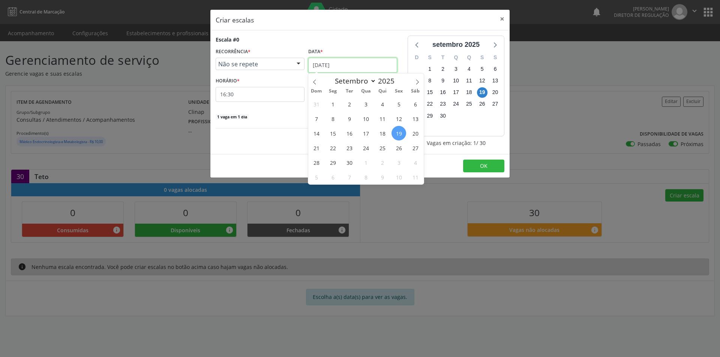
click at [347, 70] on input "[DATE]" at bounding box center [352, 65] width 89 height 15
click at [333, 164] on span "29" at bounding box center [332, 162] width 15 height 15
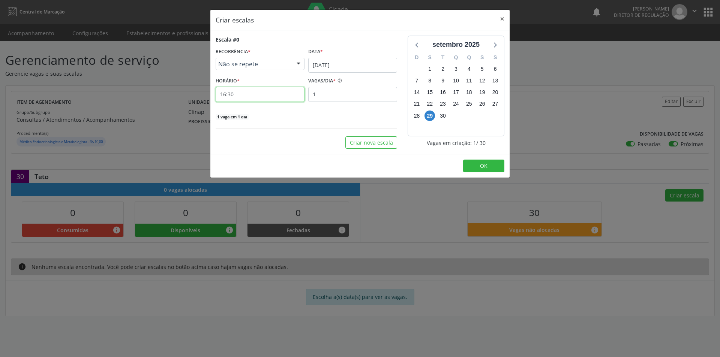
click at [248, 95] on input "16:30" at bounding box center [260, 94] width 89 height 15
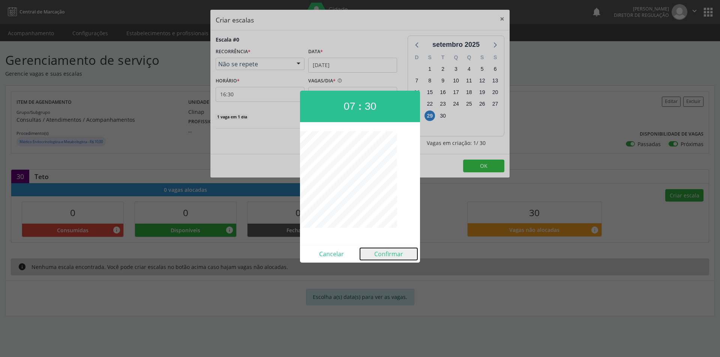
click at [387, 249] on button "Confirmar" at bounding box center [388, 254] width 57 height 12
type input "07:30"
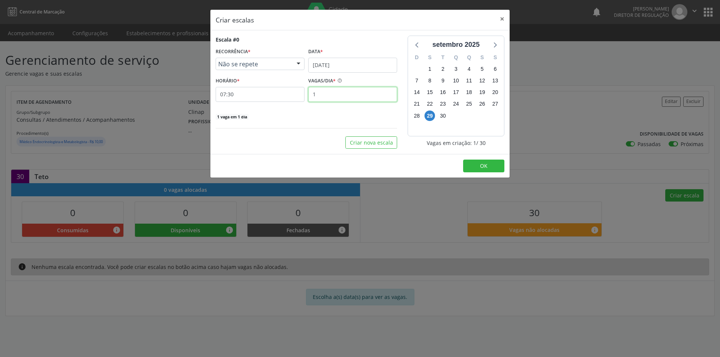
drag, startPoint x: 334, startPoint y: 96, endPoint x: 302, endPoint y: 91, distance: 32.6
click at [302, 92] on div "HORÁRIO * 07:30 VAGAS/DIA * 1" at bounding box center [306, 88] width 185 height 27
type input "5"
click at [376, 140] on button "Criar nova escala" at bounding box center [371, 142] width 52 height 13
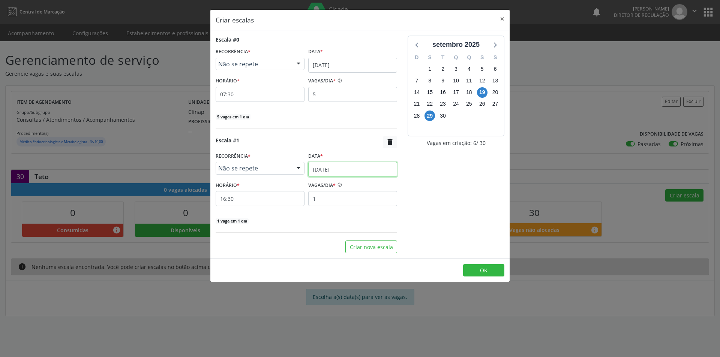
click at [366, 171] on input "[DATE]" at bounding box center [352, 169] width 89 height 15
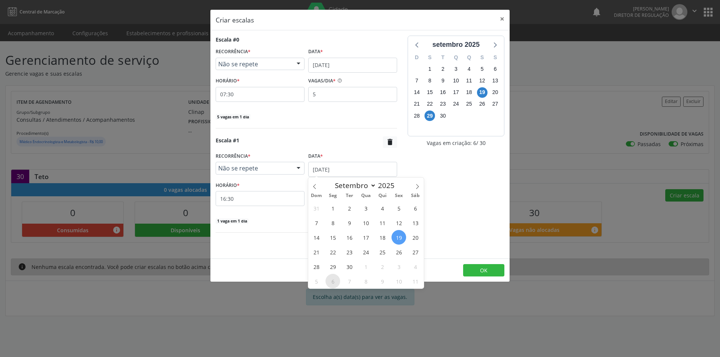
click at [333, 284] on span "6" at bounding box center [332, 281] width 15 height 15
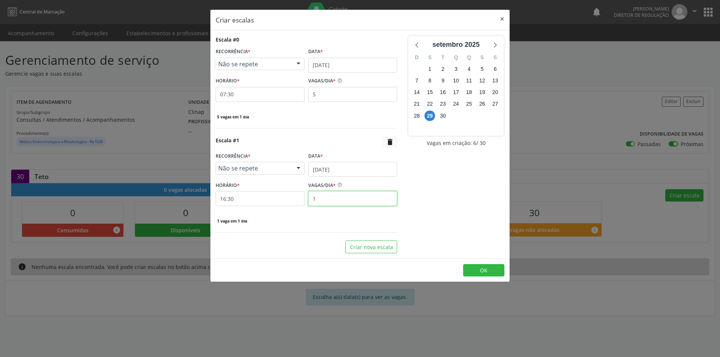
drag, startPoint x: 328, startPoint y: 199, endPoint x: 298, endPoint y: 199, distance: 30.7
click at [298, 199] on div "HORÁRIO * 16:30 VAGAS/DIA * 1" at bounding box center [306, 193] width 185 height 27
type input "5"
click at [289, 201] on input "16:30" at bounding box center [260, 198] width 89 height 15
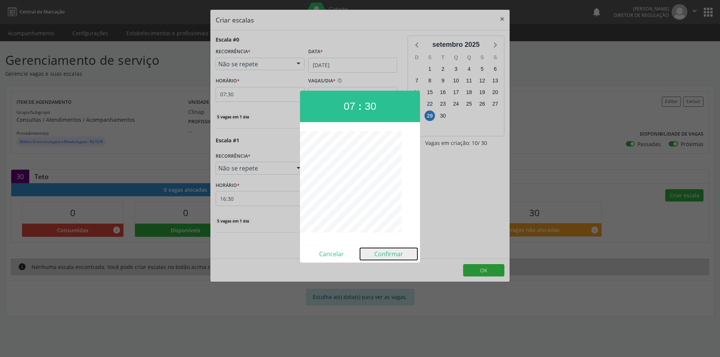
click at [381, 250] on button "Confirmar" at bounding box center [388, 254] width 57 height 12
type input "07:30"
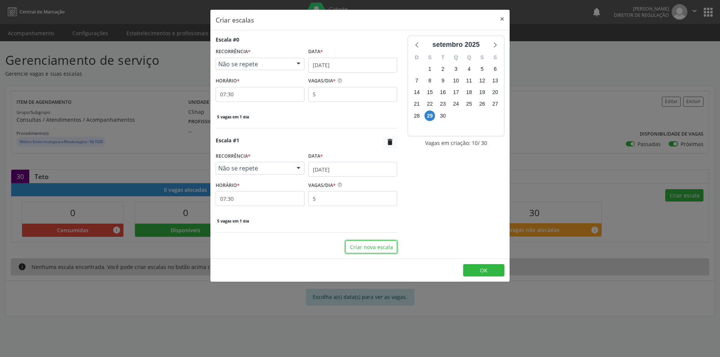
click at [381, 250] on button "Criar nova escala" at bounding box center [371, 247] width 52 height 13
select select "8"
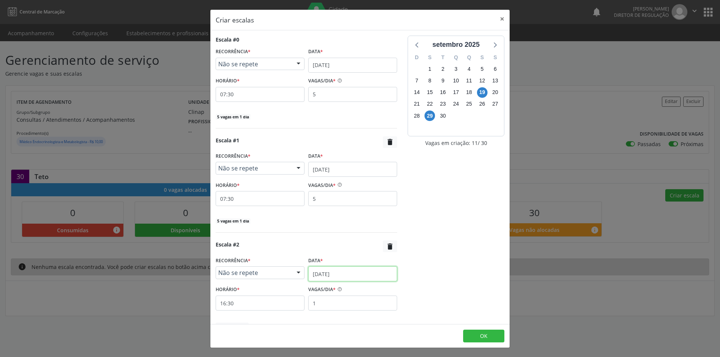
click at [353, 272] on input "[DATE]" at bounding box center [352, 273] width 89 height 15
click at [336, 242] on span "29" at bounding box center [330, 244] width 15 height 15
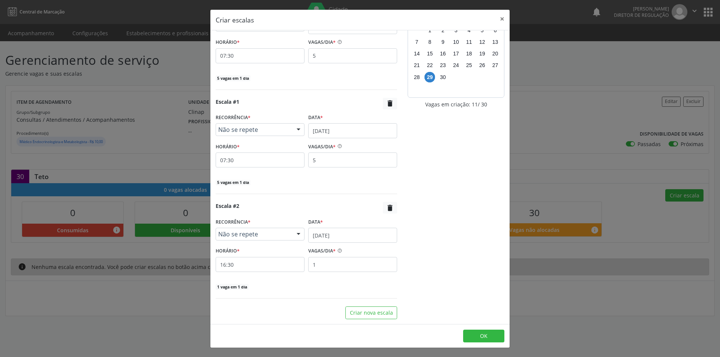
scroll to position [39, 0]
click at [316, 266] on input "1" at bounding box center [352, 264] width 89 height 15
drag, startPoint x: 328, startPoint y: 263, endPoint x: 290, endPoint y: 257, distance: 38.6
click at [290, 257] on div "HORÁRIO * 16:30 VAGAS/DIA * 1" at bounding box center [306, 258] width 185 height 27
type input "4"
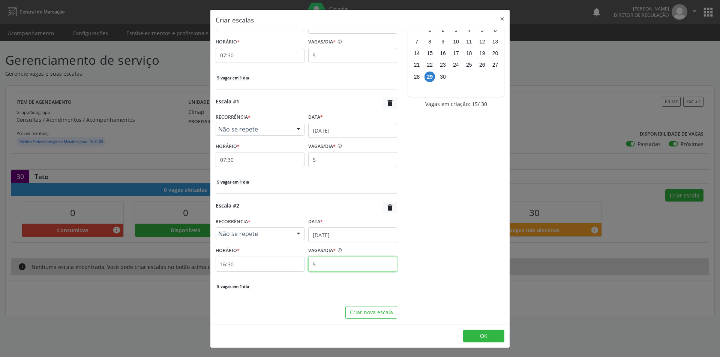
type input "5"
click at [259, 263] on input "16:30" at bounding box center [260, 264] width 89 height 15
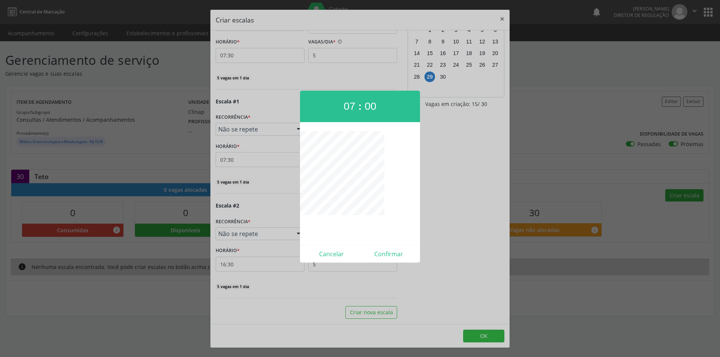
click at [383, 247] on div "Cancelar Confirmar" at bounding box center [360, 254] width 120 height 18
click at [384, 248] on button "Confirmar" at bounding box center [388, 254] width 57 height 12
type input "07:00"
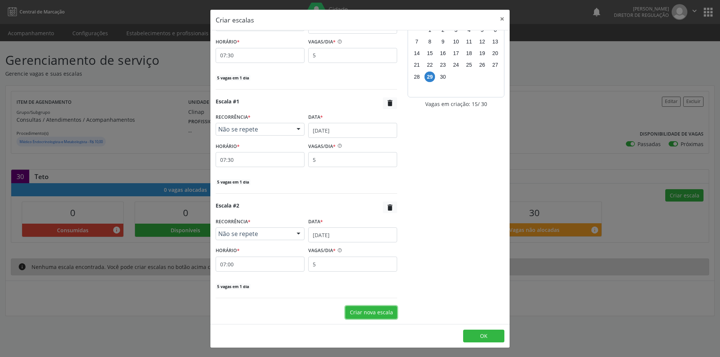
click at [370, 308] on button "Criar nova escala" at bounding box center [371, 312] width 52 height 13
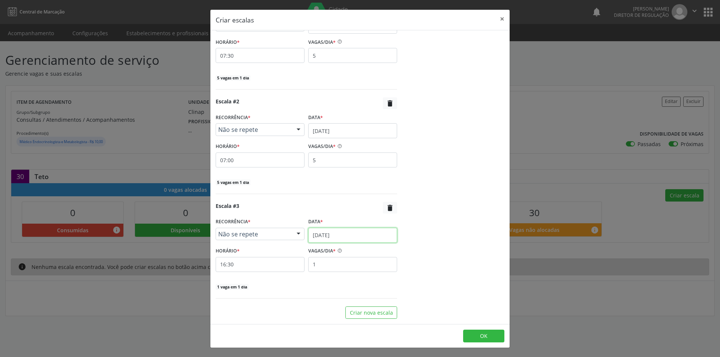
click at [342, 233] on input "[DATE]" at bounding box center [352, 235] width 89 height 15
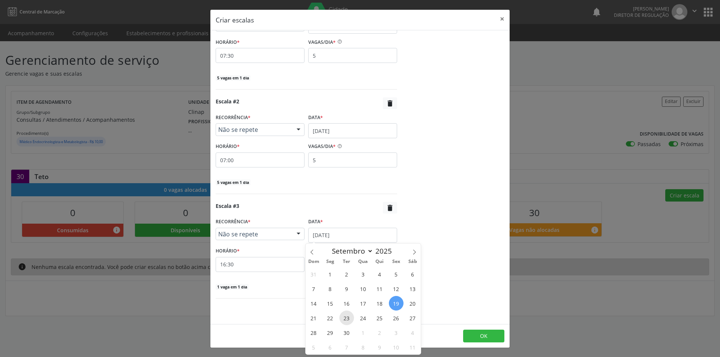
click at [345, 318] on span "23" at bounding box center [346, 318] width 15 height 15
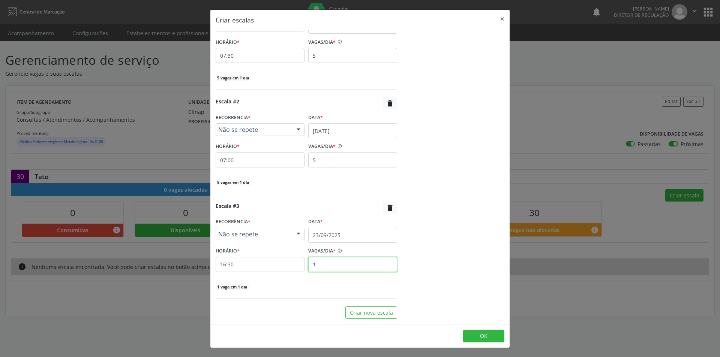
click at [289, 263] on div "HORÁRIO * 16:30 VAGAS/DIA * 1" at bounding box center [306, 258] width 185 height 27
type input "5"
click at [277, 262] on input "16:30" at bounding box center [260, 264] width 89 height 15
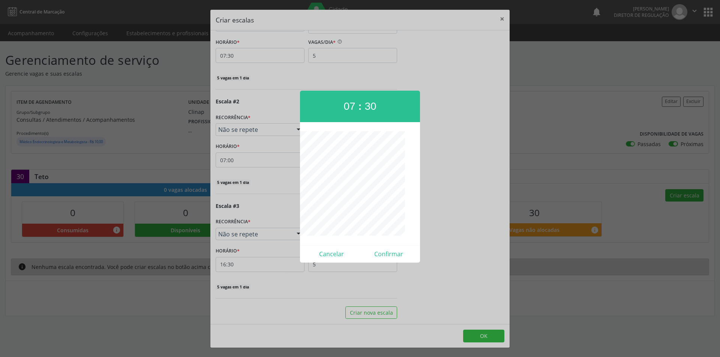
click at [352, 128] on div "07 : 30 Cancelar Confirmar" at bounding box center [360, 177] width 120 height 172
click at [394, 254] on button "Confirmar" at bounding box center [388, 254] width 57 height 12
type input "07:00"
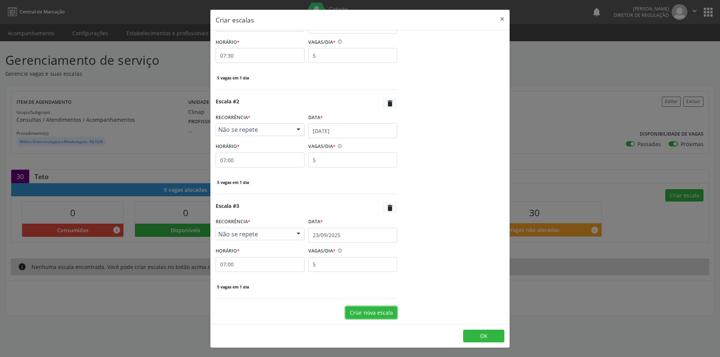
click at [374, 314] on button "Criar nova escala" at bounding box center [371, 313] width 52 height 13
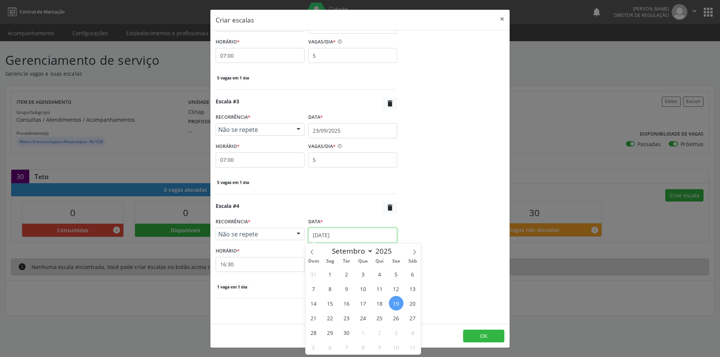
click at [353, 235] on input "[DATE]" at bounding box center [352, 235] width 89 height 15
click at [344, 334] on span "30" at bounding box center [346, 332] width 15 height 15
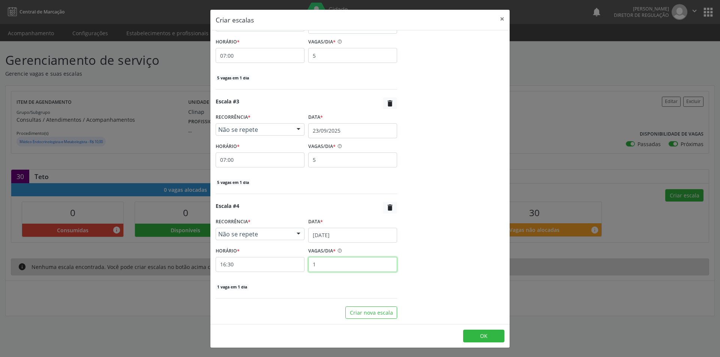
drag, startPoint x: 330, startPoint y: 266, endPoint x: 302, endPoint y: 264, distance: 28.6
click at [306, 266] on div "VAGAS/DIA * 1" at bounding box center [352, 258] width 93 height 27
type input "5"
click at [254, 261] on input "16:30" at bounding box center [260, 264] width 89 height 15
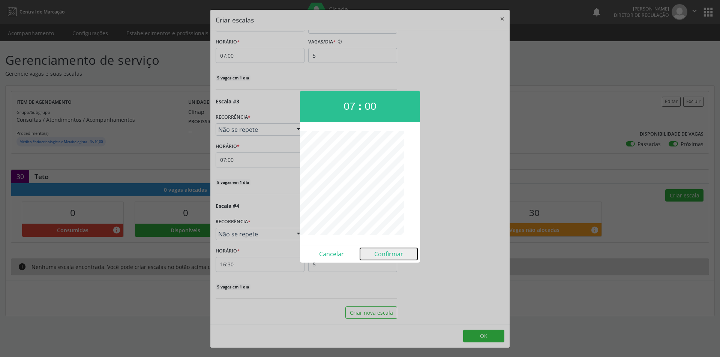
click at [385, 249] on button "Confirmar" at bounding box center [388, 254] width 57 height 12
type input "07:00"
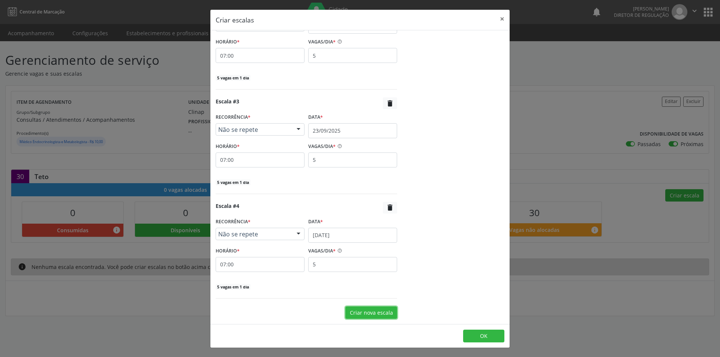
click at [364, 308] on button "Criar nova escala" at bounding box center [371, 313] width 52 height 13
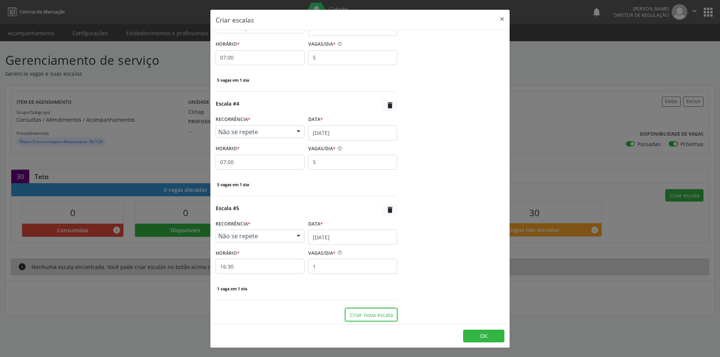
scroll to position [352, 0]
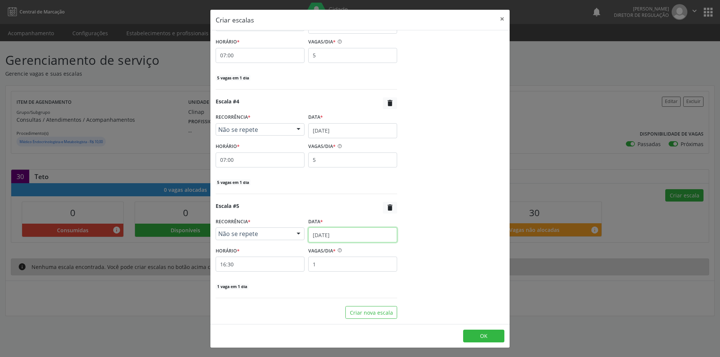
click at [345, 239] on input "[DATE]" at bounding box center [352, 235] width 89 height 15
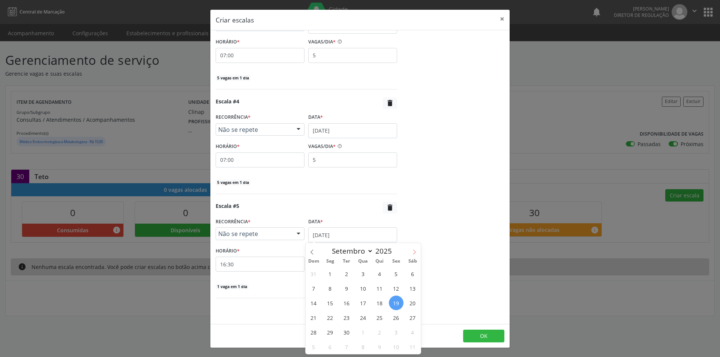
click at [412, 249] on span at bounding box center [414, 249] width 13 height 13
select select "9"
click at [333, 306] on span "13" at bounding box center [330, 303] width 15 height 15
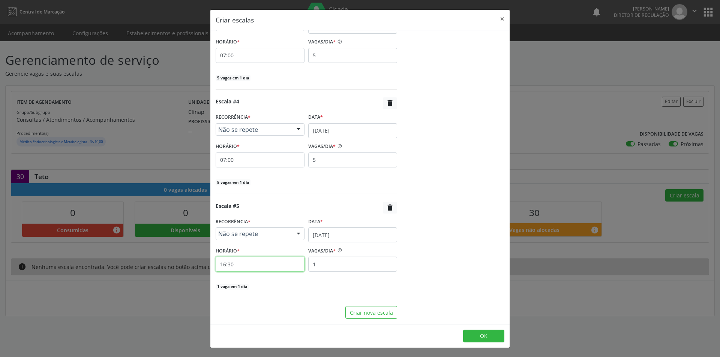
click at [266, 263] on input "16:30" at bounding box center [260, 264] width 89 height 15
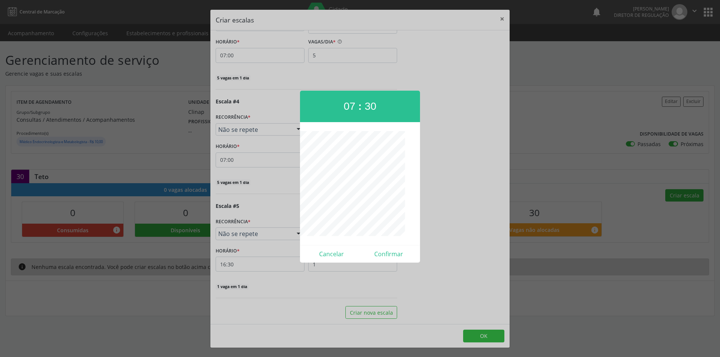
click at [384, 245] on div "Cancelar Confirmar" at bounding box center [360, 254] width 120 height 18
click at [383, 251] on button "Confirmar" at bounding box center [388, 254] width 57 height 12
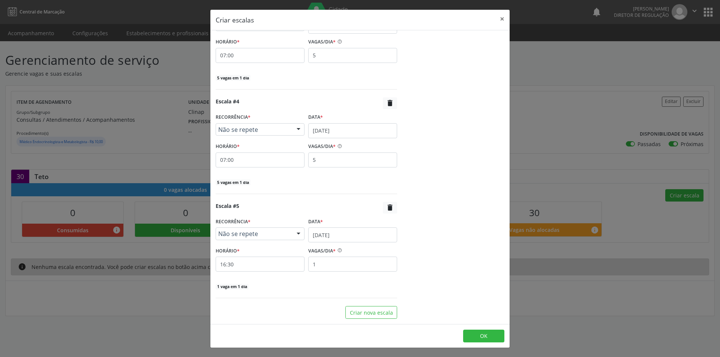
type input "07:30"
drag, startPoint x: 347, startPoint y: 263, endPoint x: 278, endPoint y: 261, distance: 68.6
click at [278, 261] on div "HORÁRIO * 07:30 VAGAS/DIA * 1" at bounding box center [306, 258] width 185 height 27
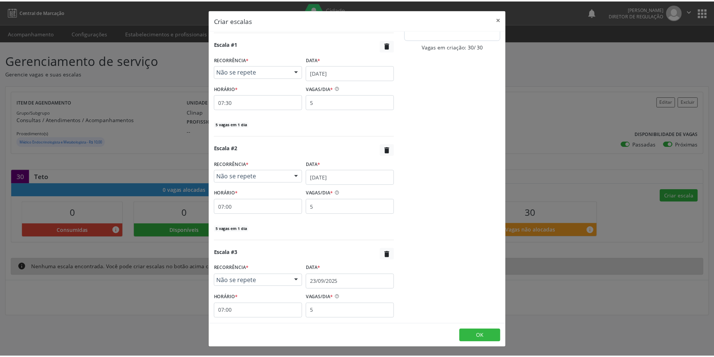
scroll to position [150, 0]
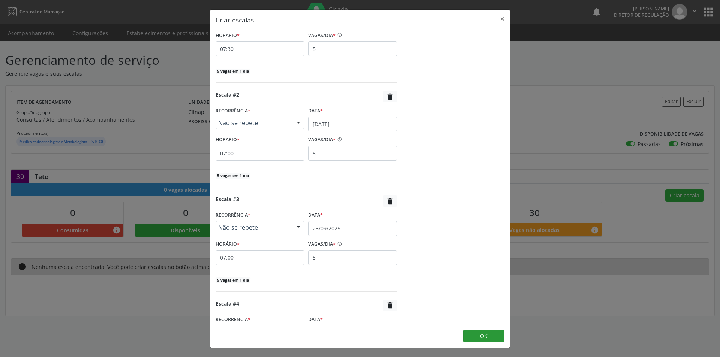
type input "5"
click at [487, 335] on span "OK" at bounding box center [483, 335] width 7 height 7
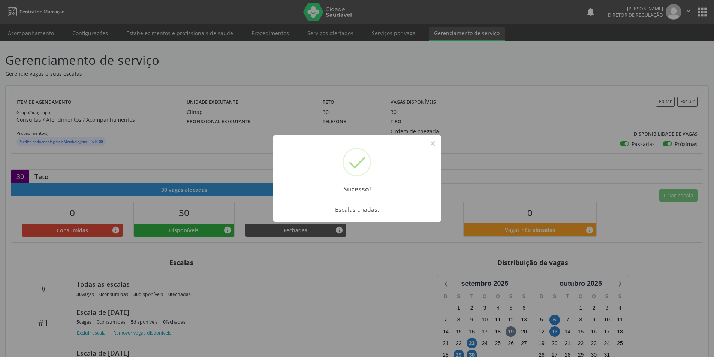
click at [54, 118] on div "Sucesso! × Escalas criadas. OK Cancel" at bounding box center [357, 178] width 714 height 357
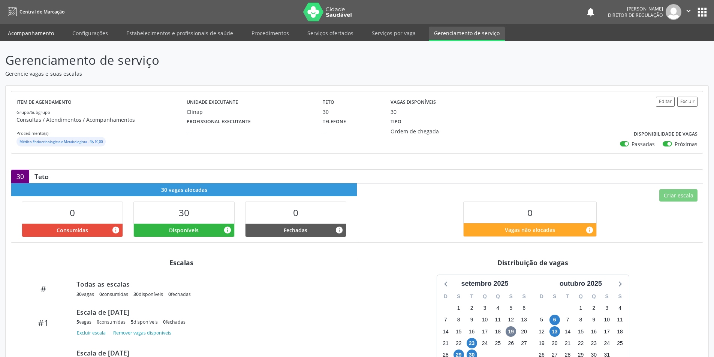
click at [49, 32] on link "Acompanhamento" at bounding box center [31, 33] width 57 height 13
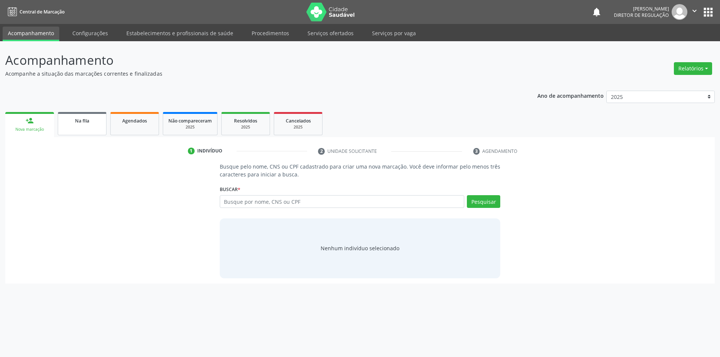
click at [84, 124] on div "Na fila" at bounding box center [81, 121] width 37 height 8
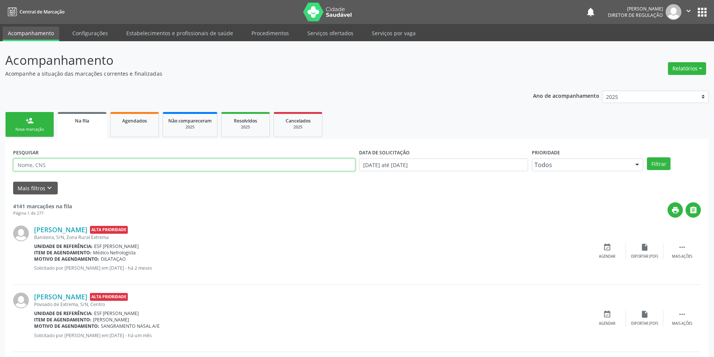
click at [150, 164] on input "text" at bounding box center [184, 165] width 342 height 13
type input "706203072828468"
click at [660, 163] on button "Filtrar" at bounding box center [659, 163] width 24 height 13
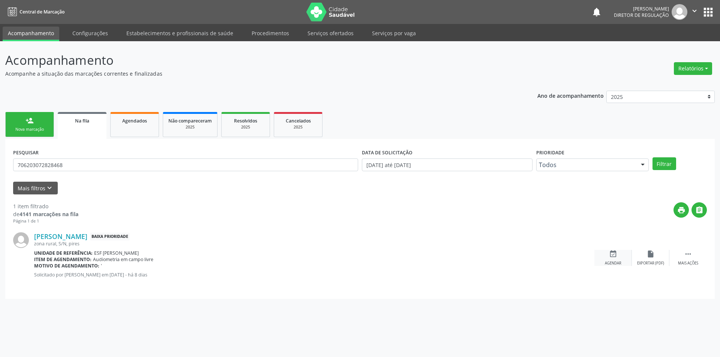
click at [616, 258] on div "event_available Agendar" at bounding box center [612, 258] width 37 height 16
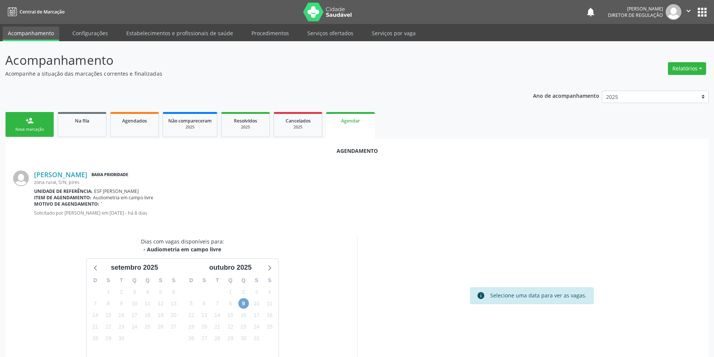
click at [243, 302] on span "9" at bounding box center [243, 303] width 10 height 10
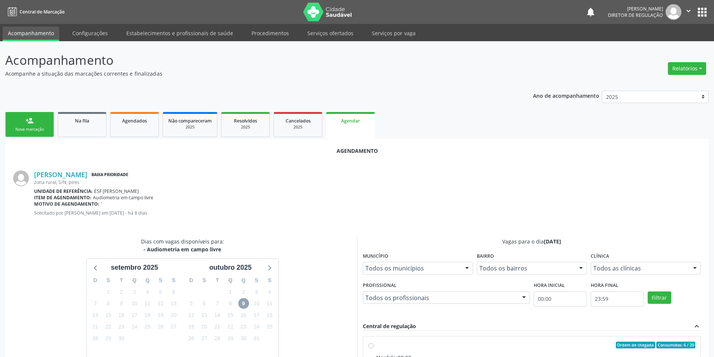
scroll to position [33, 0]
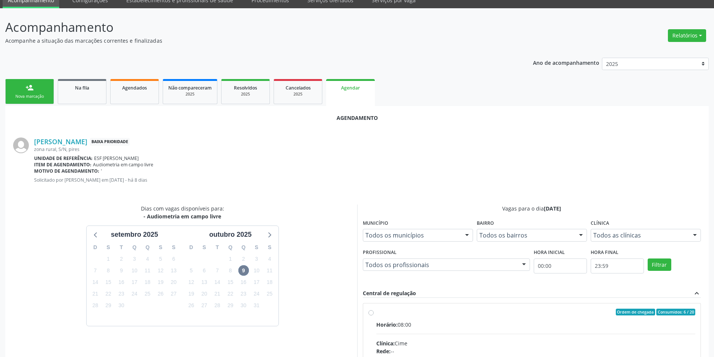
radio input "true"
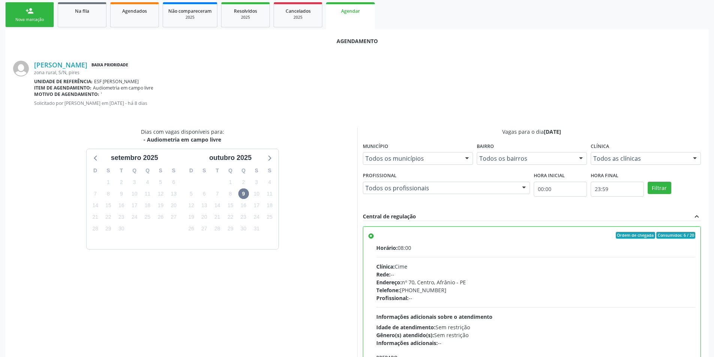
scroll to position [155, 0]
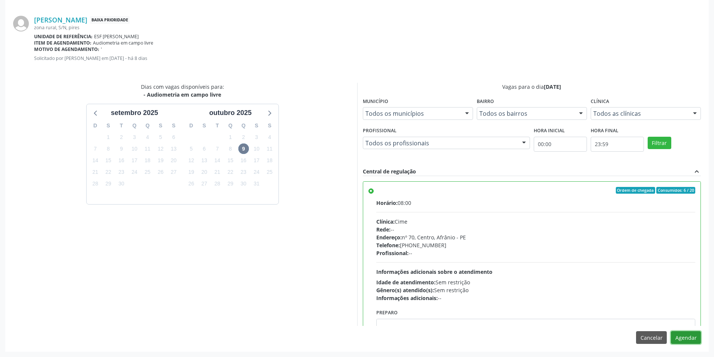
click at [688, 338] on button "Agendar" at bounding box center [686, 337] width 30 height 13
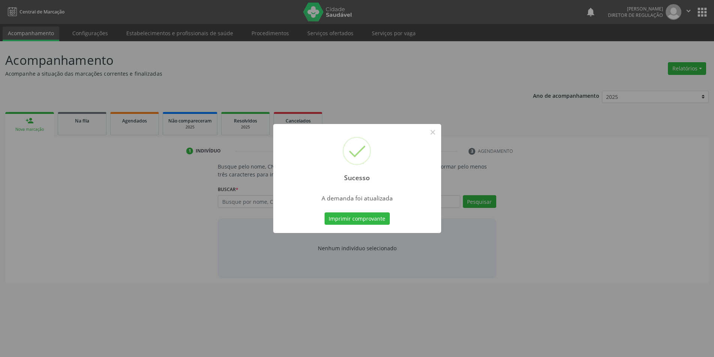
scroll to position [0, 0]
click at [376, 222] on button "Imprimir comprovante" at bounding box center [359, 219] width 65 height 13
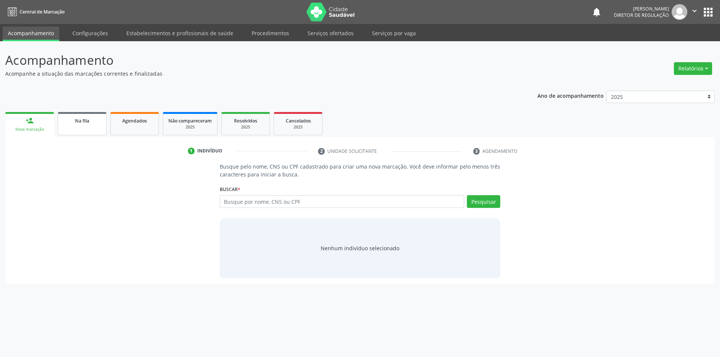
click at [89, 124] on span "Na fila" at bounding box center [82, 121] width 14 height 6
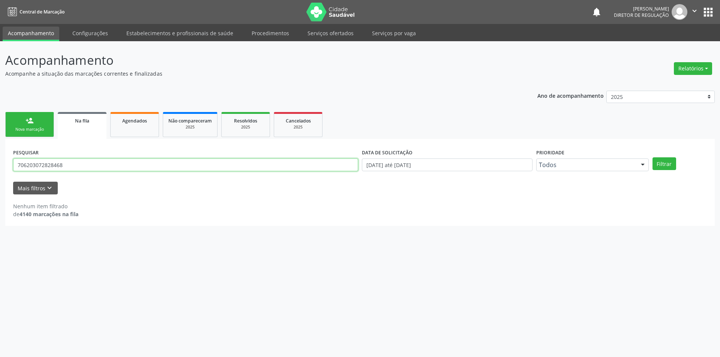
drag, startPoint x: 89, startPoint y: 160, endPoint x: 0, endPoint y: 160, distance: 88.8
click at [0, 160] on div "Acompanhamento Acompanhe a situação das marcações correntes e finalizadas Relat…" at bounding box center [360, 199] width 720 height 316
type input "706206549176567"
click at [659, 165] on button "Filtrar" at bounding box center [664, 163] width 24 height 13
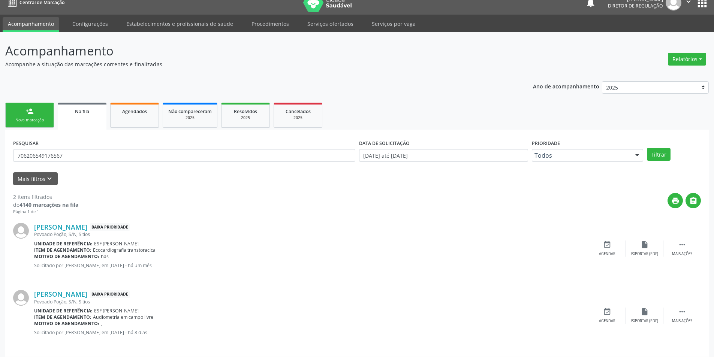
scroll to position [14, 0]
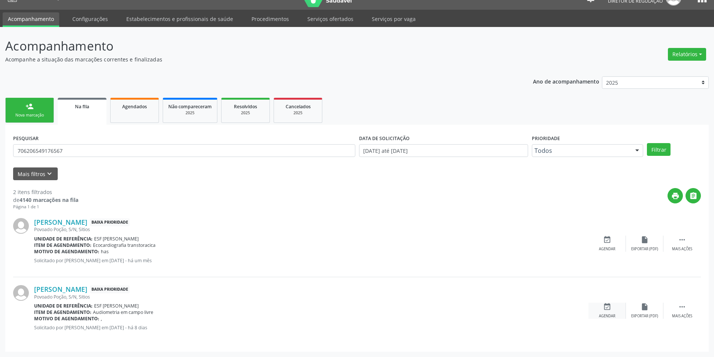
click at [602, 306] on div "event_available Agendar" at bounding box center [606, 311] width 37 height 16
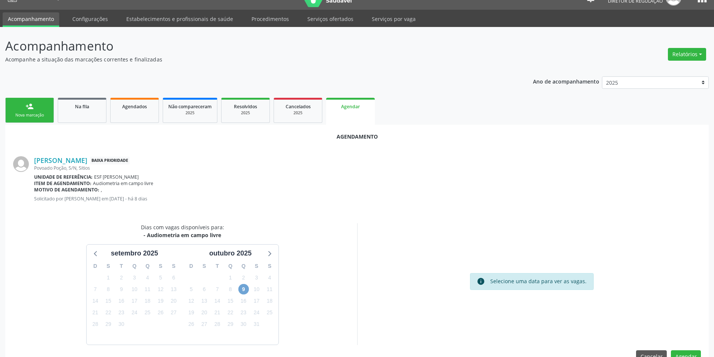
click at [241, 287] on span "9" at bounding box center [243, 289] width 10 height 10
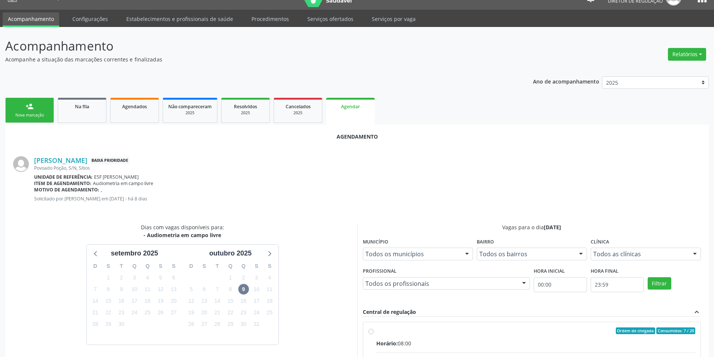
click at [374, 334] on input "Ordem de chegada Consumidos: 7 / 20 Horário: 08:00 Clínica: Cime Rede: -- Ender…" at bounding box center [370, 331] width 5 height 7
radio input "true"
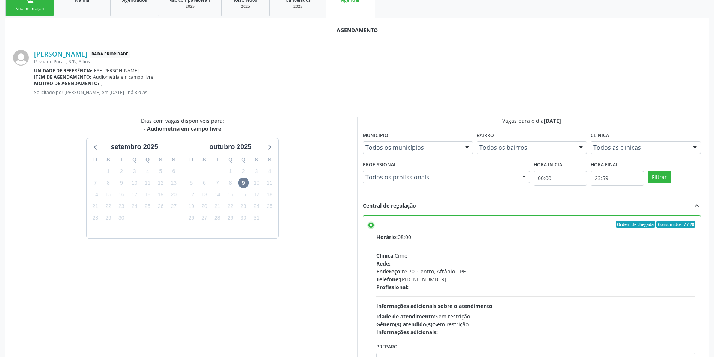
scroll to position [155, 0]
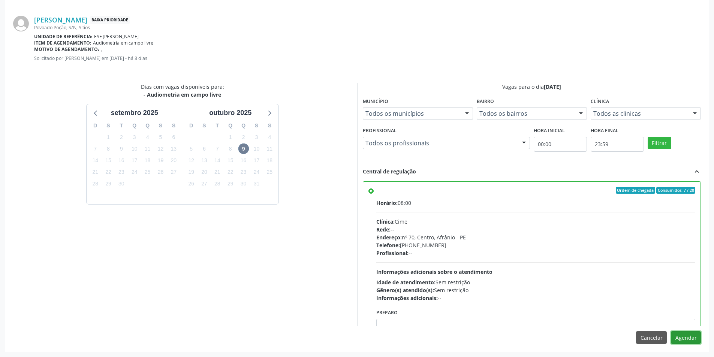
click at [686, 338] on button "Agendar" at bounding box center [686, 337] width 30 height 13
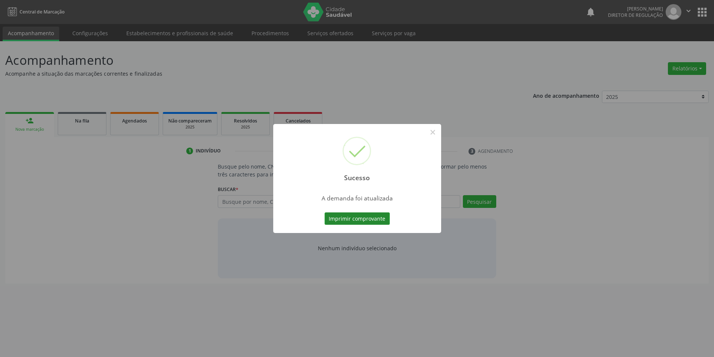
scroll to position [0, 0]
click at [362, 221] on button "Imprimir comprovante" at bounding box center [359, 219] width 65 height 13
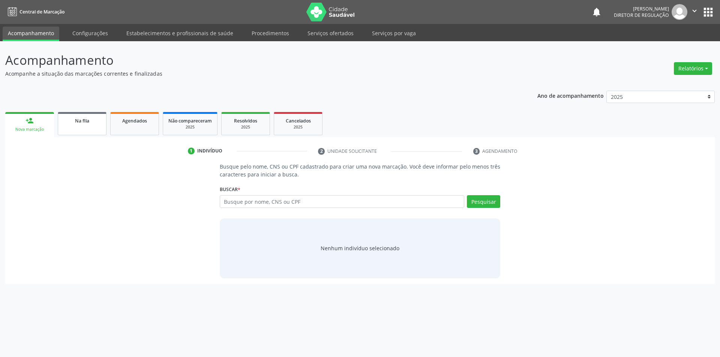
click at [90, 115] on link "Na fila" at bounding box center [82, 123] width 49 height 23
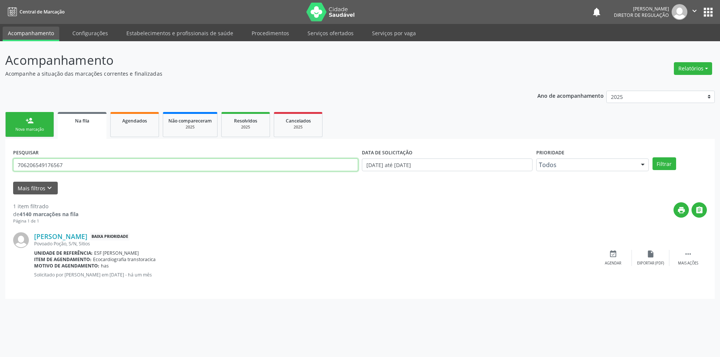
drag, startPoint x: 93, startPoint y: 165, endPoint x: 2, endPoint y: 173, distance: 90.6
click at [0, 173] on div "Acompanhamento Acompanhe a situação das marcações correntes e finalizadas Relat…" at bounding box center [360, 199] width 720 height 316
type input "704104484217550"
click at [662, 163] on button "Filtrar" at bounding box center [664, 163] width 24 height 13
click at [625, 250] on div "event_available Agendar" at bounding box center [612, 258] width 37 height 16
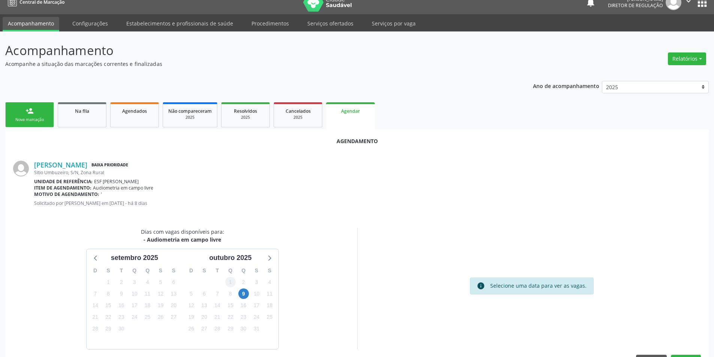
scroll to position [15, 0]
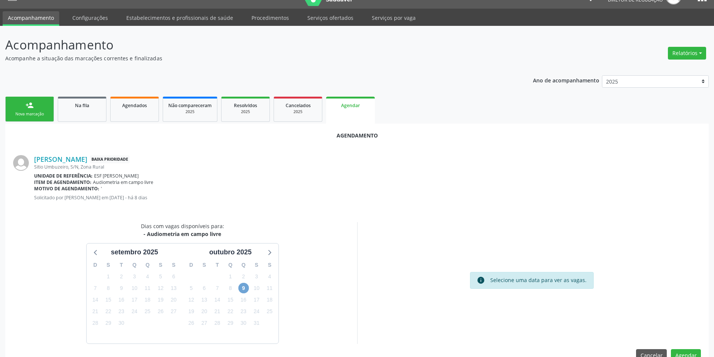
click at [243, 287] on span "9" at bounding box center [243, 288] width 10 height 10
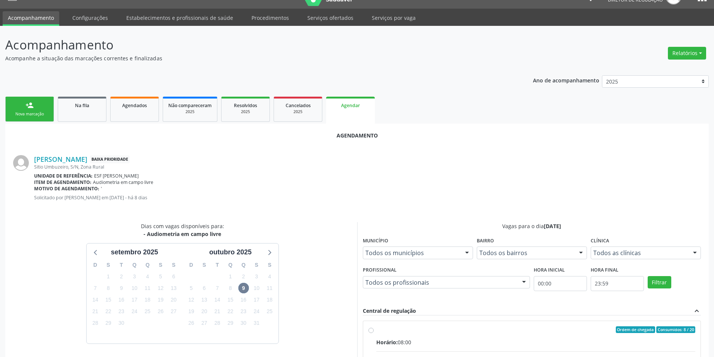
click at [425, 330] on div "Ordem de chegada Consumidos: 8 / 20" at bounding box center [535, 329] width 319 height 7
click at [374, 330] on input "Ordem de chegada Consumidos: 8 / 20 Horário: 08:00 Clínica: Cime Rede: -- Ender…" at bounding box center [370, 329] width 5 height 7
radio input "true"
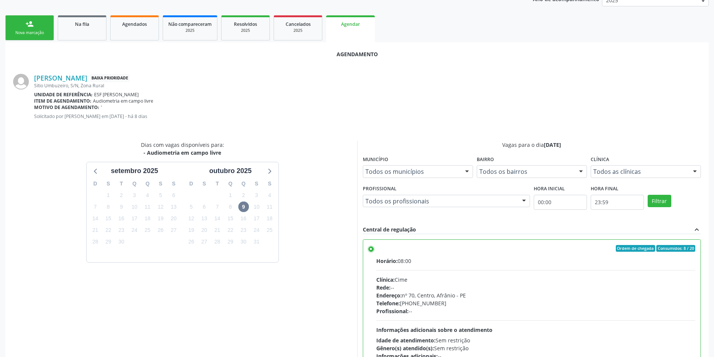
scroll to position [155, 0]
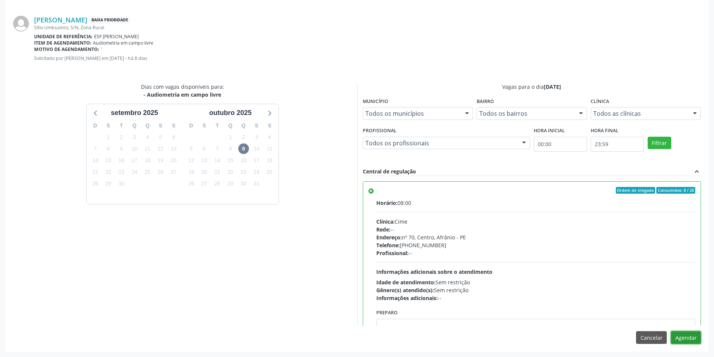
click at [676, 338] on button "Agendar" at bounding box center [686, 337] width 30 height 13
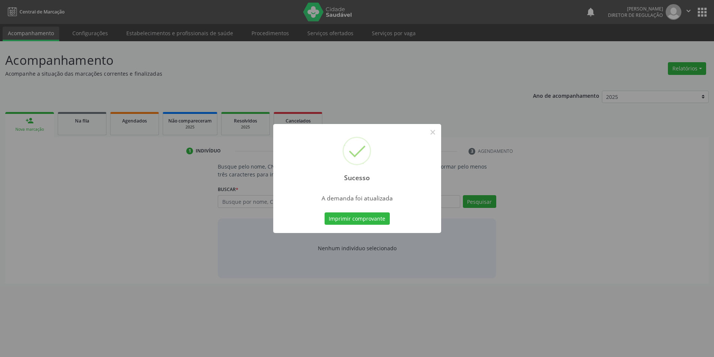
scroll to position [0, 0]
click at [388, 222] on button "Imprimir comprovante" at bounding box center [359, 219] width 65 height 13
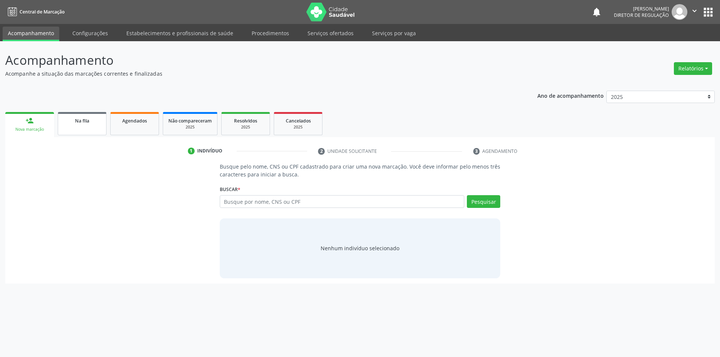
click at [98, 127] on link "Na fila" at bounding box center [82, 123] width 49 height 23
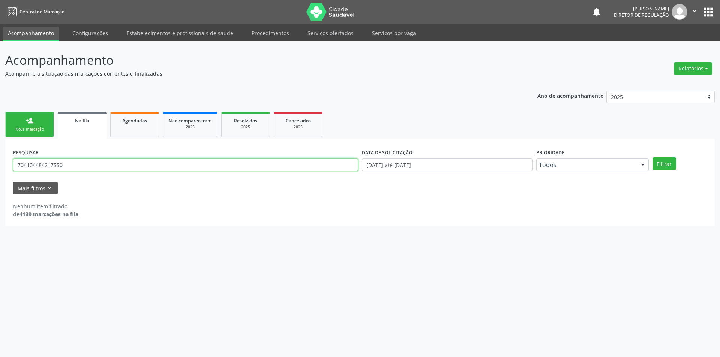
drag, startPoint x: 174, startPoint y: 164, endPoint x: 0, endPoint y: 164, distance: 174.3
click at [0, 165] on div "Acompanhamento Acompanhe a situação das marcações correntes e finalizadas Relat…" at bounding box center [360, 199] width 720 height 316
type input "704300539966996"
click at [667, 166] on button "Filtrar" at bounding box center [664, 163] width 24 height 13
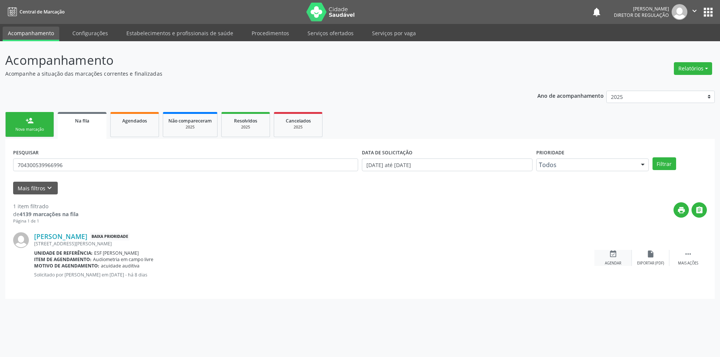
click at [616, 254] on icon "event_available" at bounding box center [613, 254] width 8 height 8
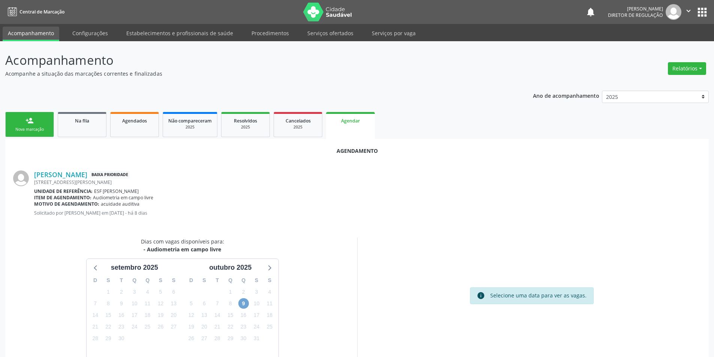
click at [242, 303] on span "9" at bounding box center [243, 303] width 10 height 10
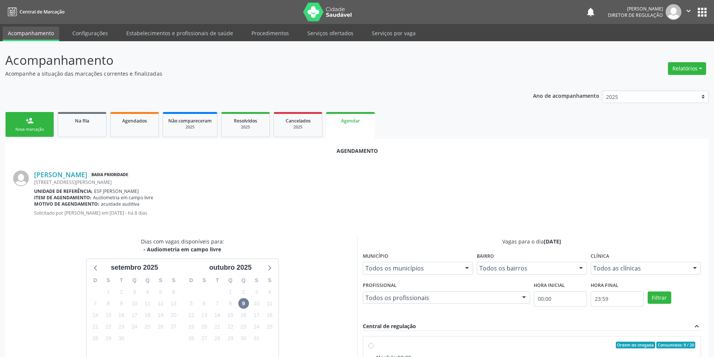
click at [400, 343] on div "Ordem de chegada Consumidos: 9 / 20" at bounding box center [535, 345] width 319 height 7
click at [374, 343] on input "Ordem de chegada Consumidos: 9 / 20 Horário: 08:00 Clínica: Cime Rede: -- Ender…" at bounding box center [370, 345] width 5 height 7
radio input "true"
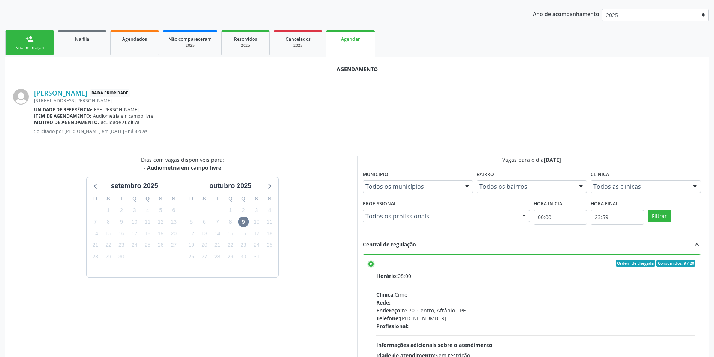
scroll to position [155, 0]
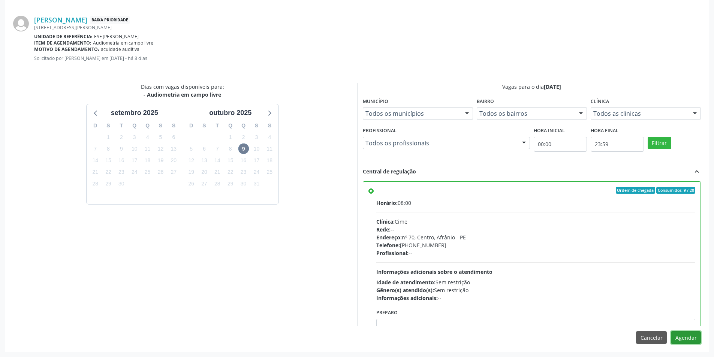
click at [679, 336] on button "Agendar" at bounding box center [686, 337] width 30 height 13
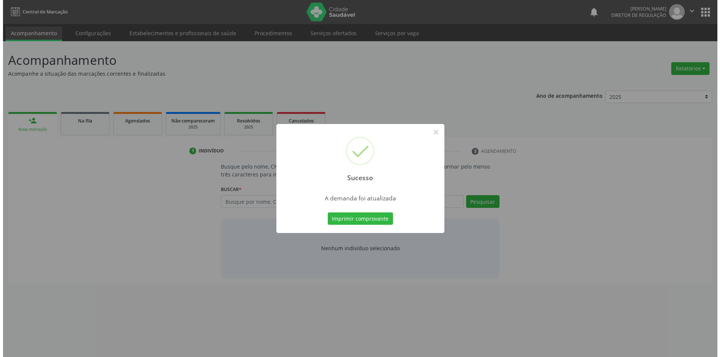
scroll to position [0, 0]
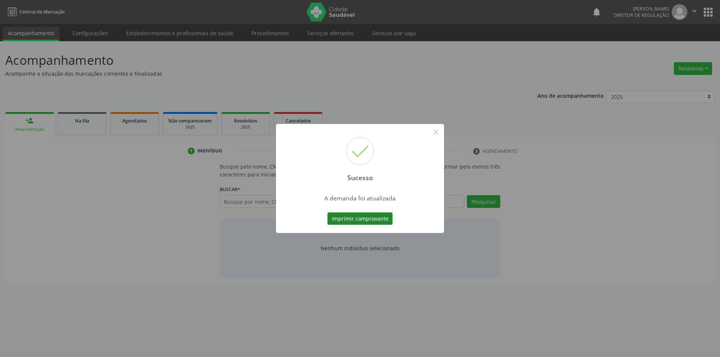
click at [383, 225] on button "Imprimir comprovante" at bounding box center [359, 219] width 65 height 13
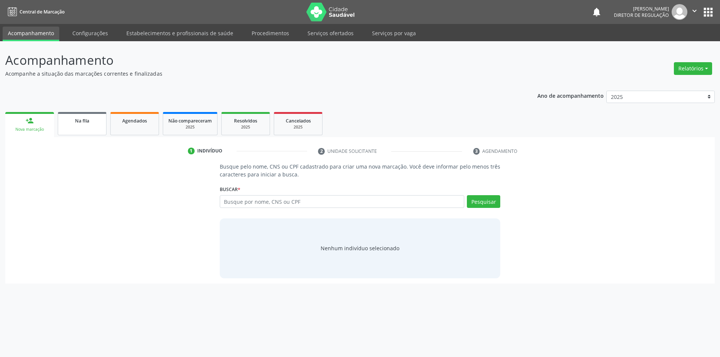
click at [90, 129] on link "Na fila" at bounding box center [82, 123] width 49 height 23
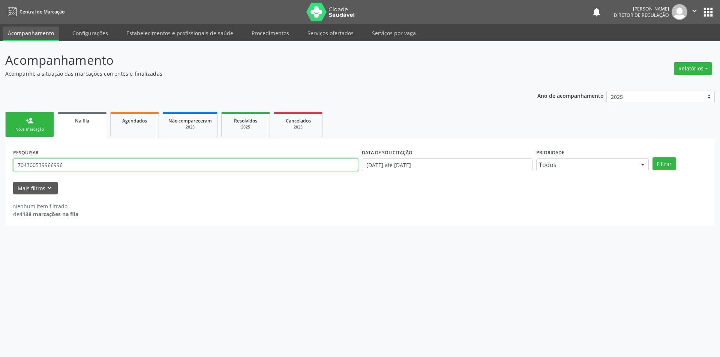
drag, startPoint x: 100, startPoint y: 159, endPoint x: 79, endPoint y: 153, distance: 21.6
click at [0, 151] on div "Acompanhamento Acompanhe a situação das marcações correntes e finalizadas Relat…" at bounding box center [360, 199] width 720 height 316
type input "705008481706154"
click at [668, 166] on button "Filtrar" at bounding box center [664, 163] width 24 height 13
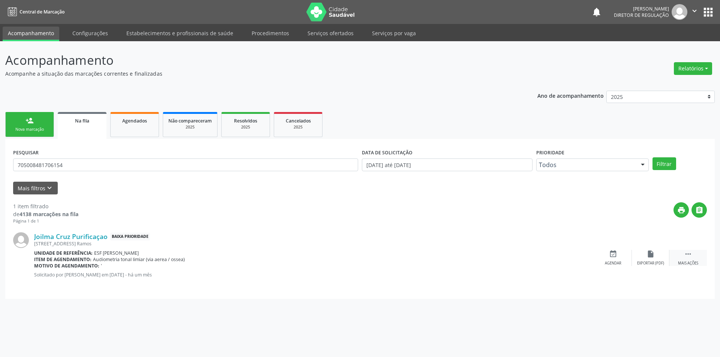
click at [677, 254] on div " Mais ações" at bounding box center [687, 258] width 37 height 16
click at [648, 260] on div "edit Editar" at bounding box center [650, 258] width 37 height 16
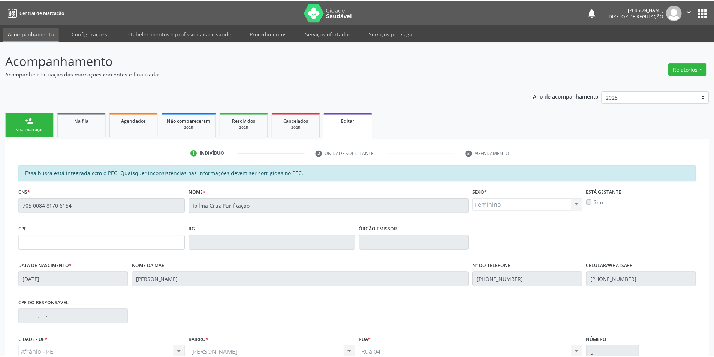
scroll to position [81, 0]
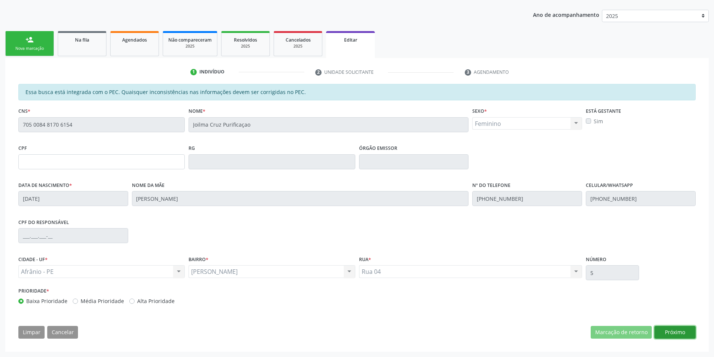
click at [676, 337] on button "Próximo" at bounding box center [674, 332] width 41 height 13
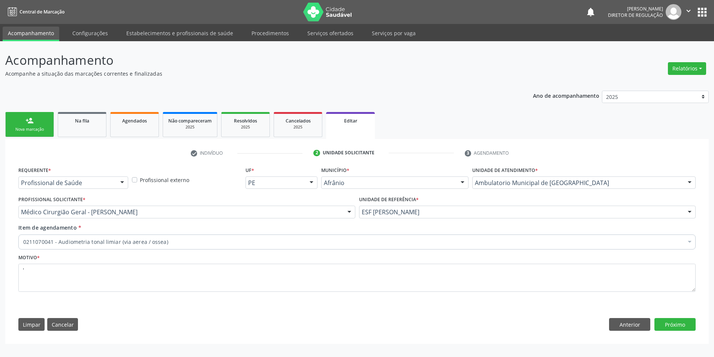
scroll to position [0, 0]
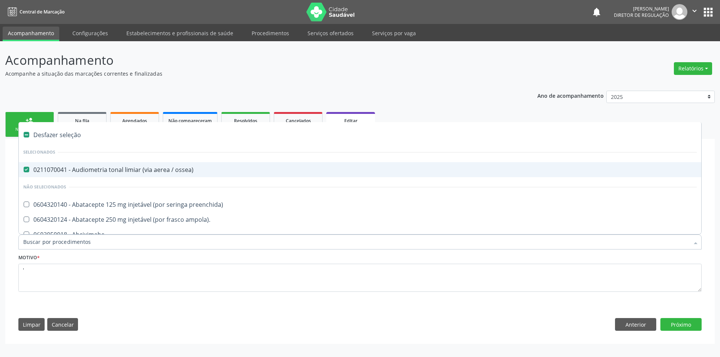
click at [153, 172] on div "0211070041 - Audiometria tonal limiar (via aerea / ossea)" at bounding box center [359, 170] width 673 height 6
checkbox ossea\) "false"
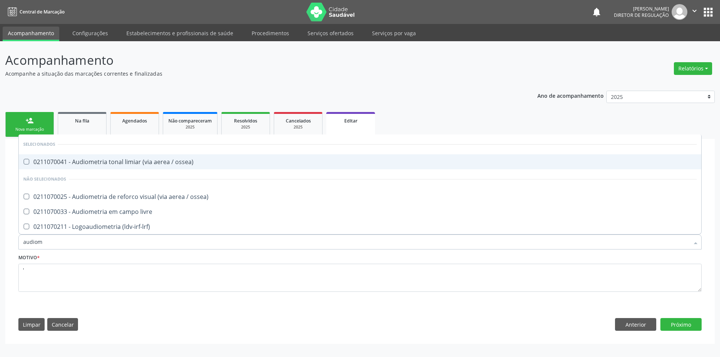
type input "audiome"
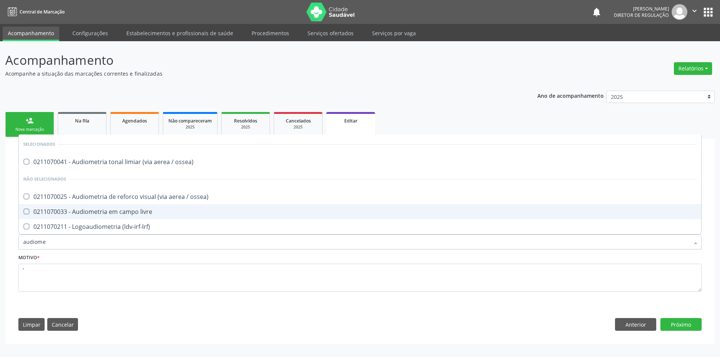
click at [144, 214] on div "0211070033 - Audiometria em campo livre" at bounding box center [359, 212] width 673 height 6
checkbox livre "true"
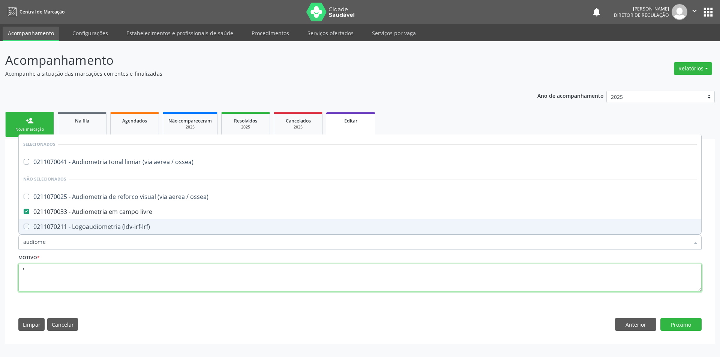
click at [44, 277] on textarea "'" at bounding box center [359, 278] width 683 height 28
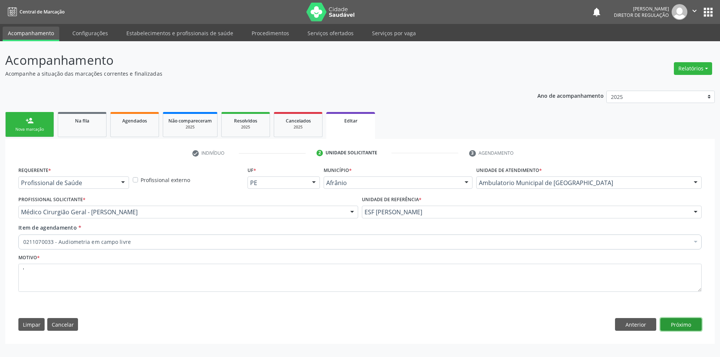
click at [686, 323] on button "Próximo" at bounding box center [680, 324] width 41 height 13
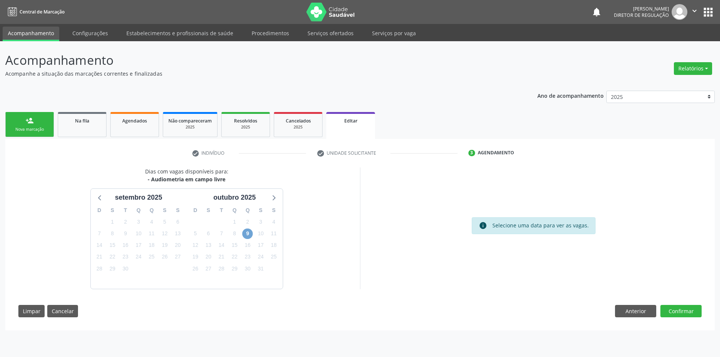
click at [247, 233] on span "9" at bounding box center [247, 234] width 10 height 10
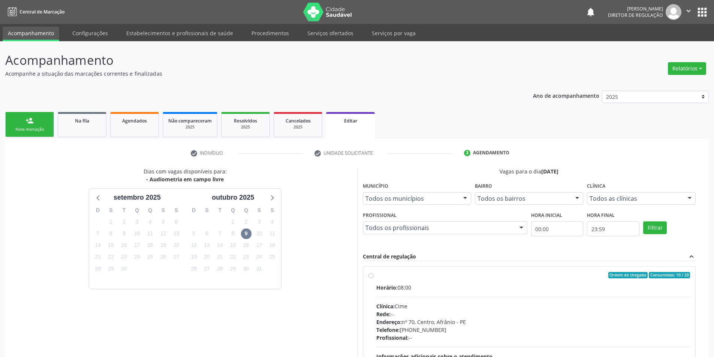
click at [404, 283] on label "Ordem de chegada Consumidos: 10 / 20 Horário: 08:00 Clínica: Cime Rede: -- Ende…" at bounding box center [533, 329] width 314 height 115
click at [374, 279] on input "Ordem de chegada Consumidos: 10 / 20 Horário: 08:00 Clínica: Cime Rede: -- Ende…" at bounding box center [370, 275] width 5 height 7
radio input "true"
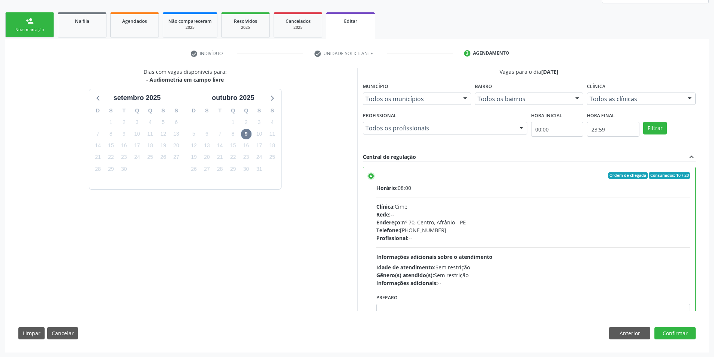
scroll to position [100, 0]
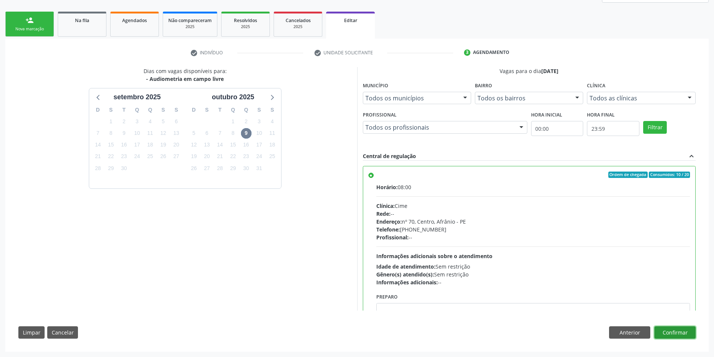
click at [665, 328] on button "Confirmar" at bounding box center [674, 332] width 41 height 13
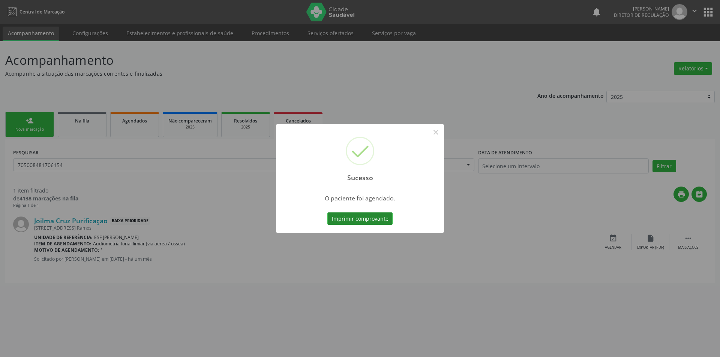
click at [379, 219] on button "Imprimir comprovante" at bounding box center [359, 219] width 65 height 13
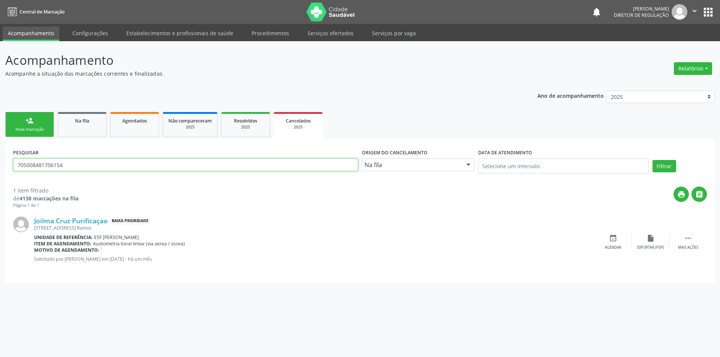
drag, startPoint x: 74, startPoint y: 165, endPoint x: 0, endPoint y: 163, distance: 74.3
click at [0, 163] on div "Acompanhamento Acompanhe a situação das marcações correntes e finalizadas Relat…" at bounding box center [360, 199] width 720 height 316
type input "702107721233496"
click at [663, 165] on button "Filtrar" at bounding box center [664, 166] width 24 height 13
click at [622, 240] on div "event_available Agendar" at bounding box center [612, 242] width 37 height 16
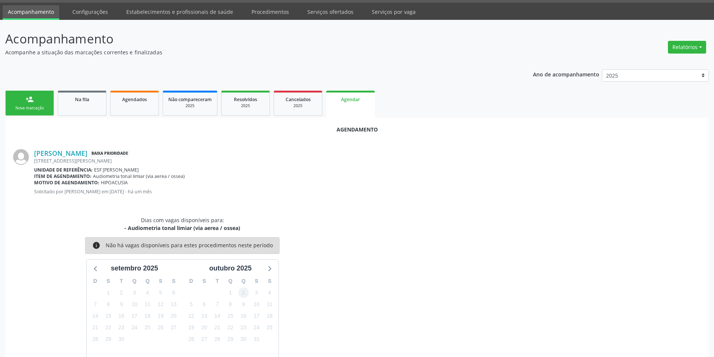
scroll to position [53, 0]
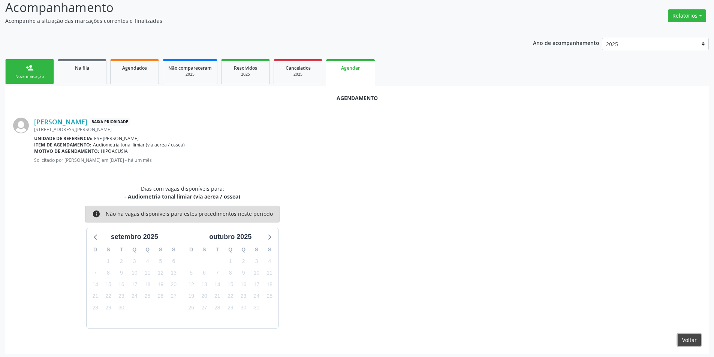
click at [700, 341] on button "Voltar" at bounding box center [689, 340] width 23 height 13
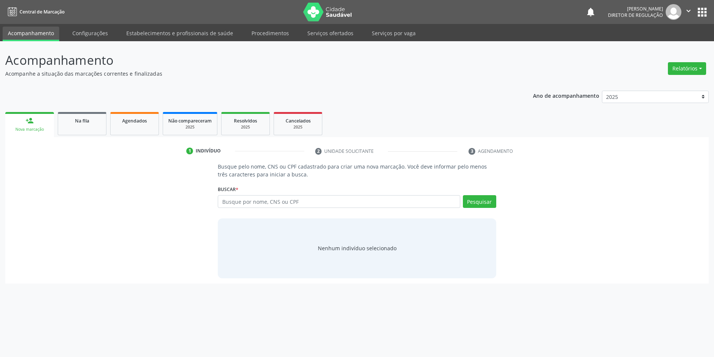
scroll to position [0, 0]
click at [99, 120] on div "Na fila" at bounding box center [81, 121] width 37 height 8
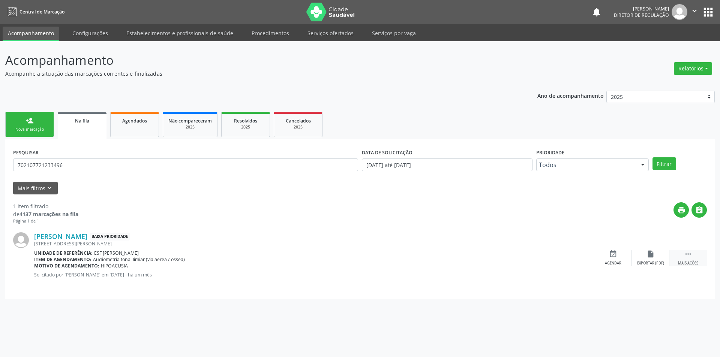
click at [698, 255] on div " Mais ações" at bounding box center [687, 258] width 37 height 16
click at [644, 262] on div "Editar" at bounding box center [650, 263] width 12 height 5
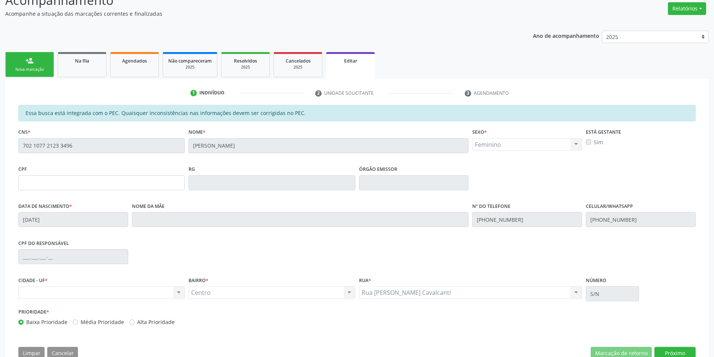
scroll to position [81, 0]
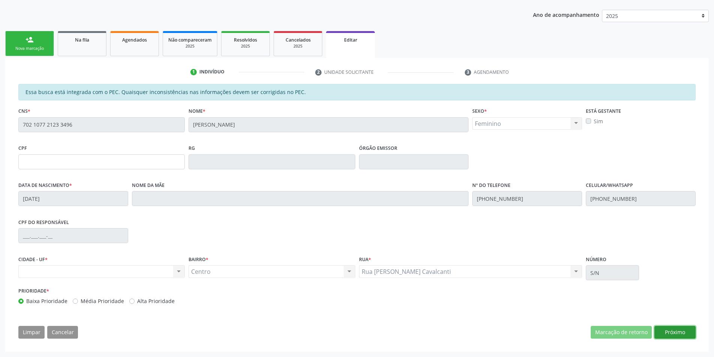
click at [681, 328] on button "Próximo" at bounding box center [674, 332] width 41 height 13
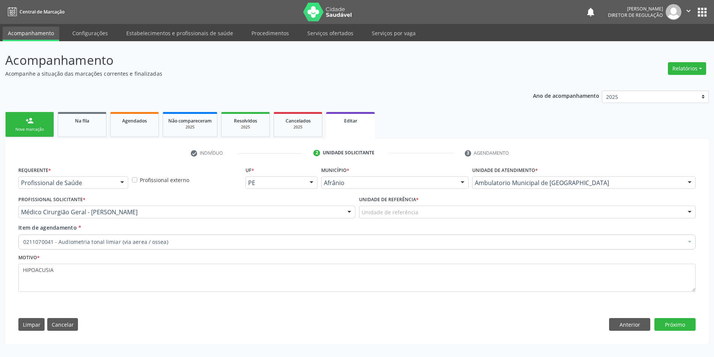
scroll to position [0, 0]
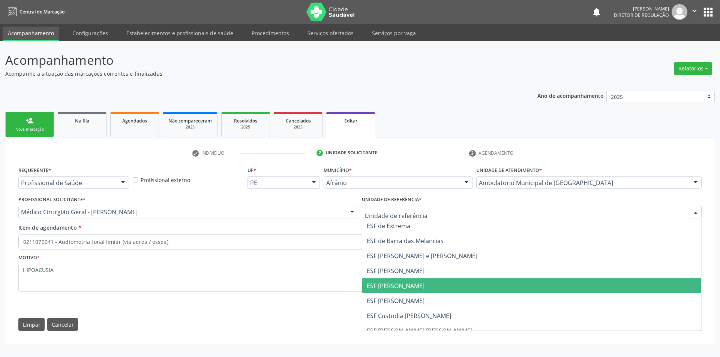
click at [410, 287] on span "ESF [PERSON_NAME]" at bounding box center [396, 286] width 58 height 8
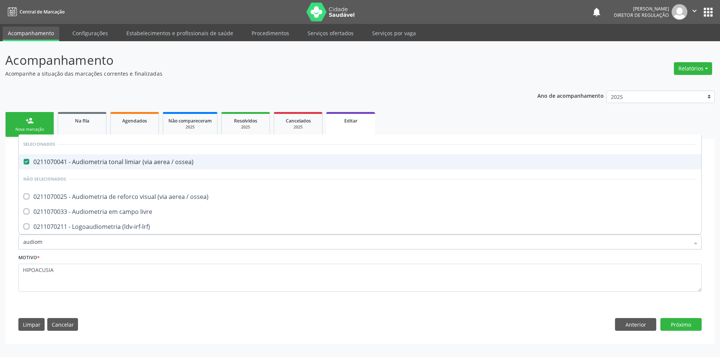
type input "audiome"
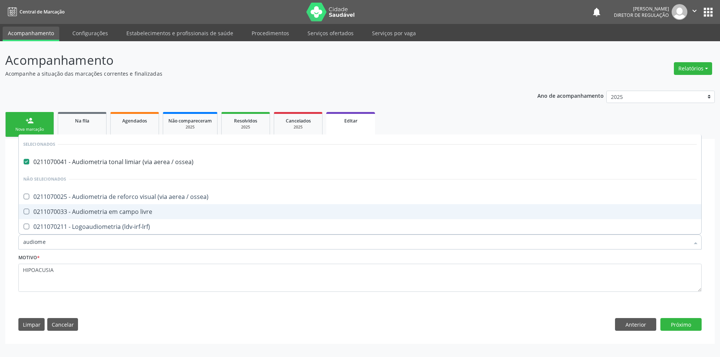
click at [163, 208] on span "0211070033 - Audiometria em campo livre" at bounding box center [360, 211] width 682 height 15
checkbox livre "true"
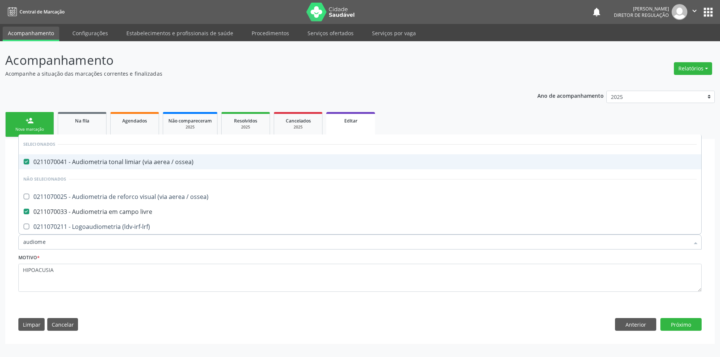
click at [156, 159] on div "0211070041 - Audiometria tonal limiar (via aerea / ossea)" at bounding box center [359, 162] width 673 height 6
checkbox ossea\) "false"
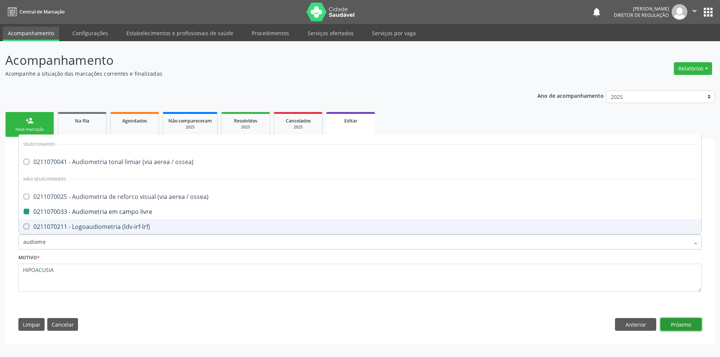
click at [670, 326] on button "Próximo" at bounding box center [680, 324] width 41 height 13
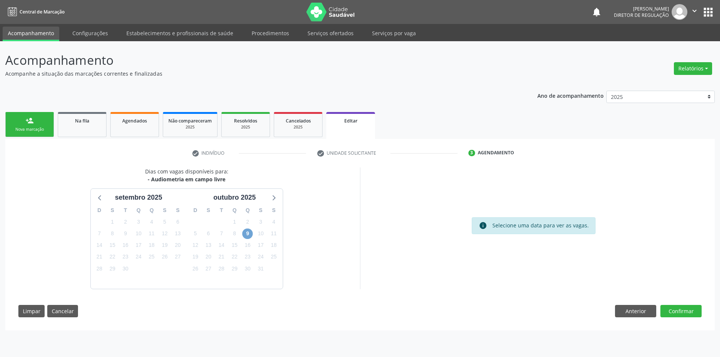
click at [248, 234] on span "9" at bounding box center [247, 234] width 10 height 10
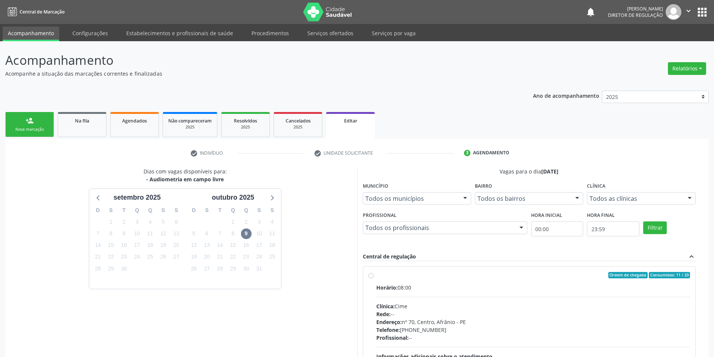
click at [404, 291] on div "Horário: 08:00" at bounding box center [533, 288] width 314 height 8
click at [374, 279] on input "Ordem de chegada Consumidos: 11 / 20 Horário: 08:00 Clínica: Cime Rede: -- Ende…" at bounding box center [370, 275] width 5 height 7
radio input "true"
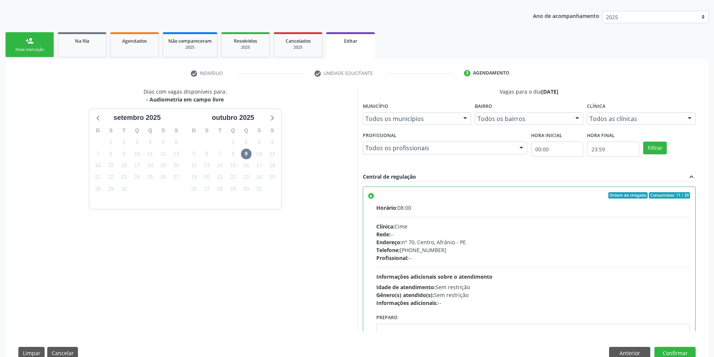
scroll to position [100, 0]
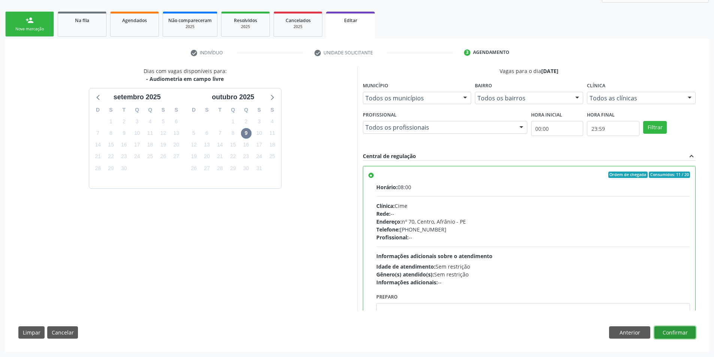
click at [677, 337] on button "Confirmar" at bounding box center [674, 332] width 41 height 13
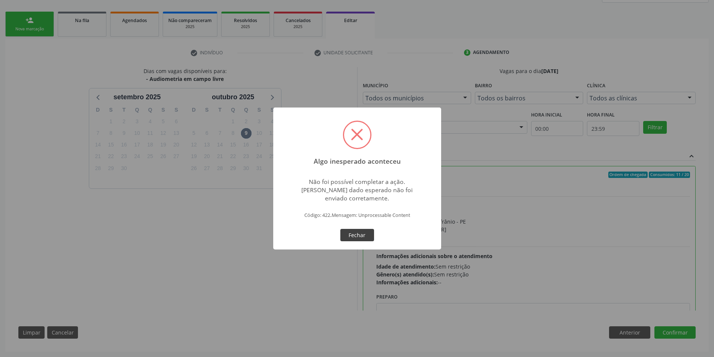
click at [359, 235] on button "Fechar" at bounding box center [357, 235] width 34 height 13
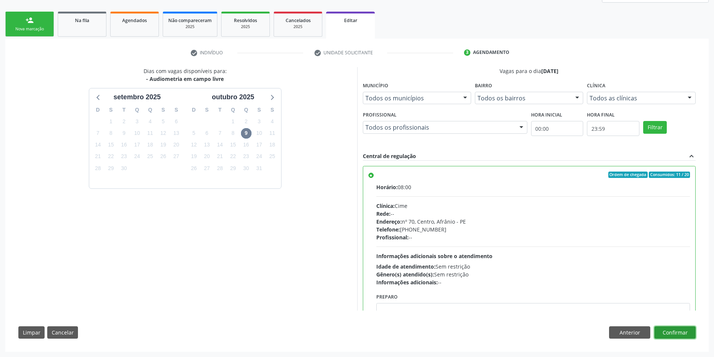
click at [676, 334] on button "Confirmar" at bounding box center [674, 332] width 41 height 13
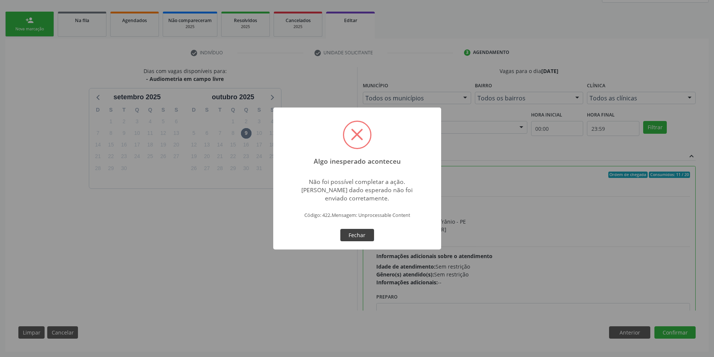
click at [356, 237] on button "Fechar" at bounding box center [357, 235] width 34 height 13
